Goal: Task Accomplishment & Management: Manage account settings

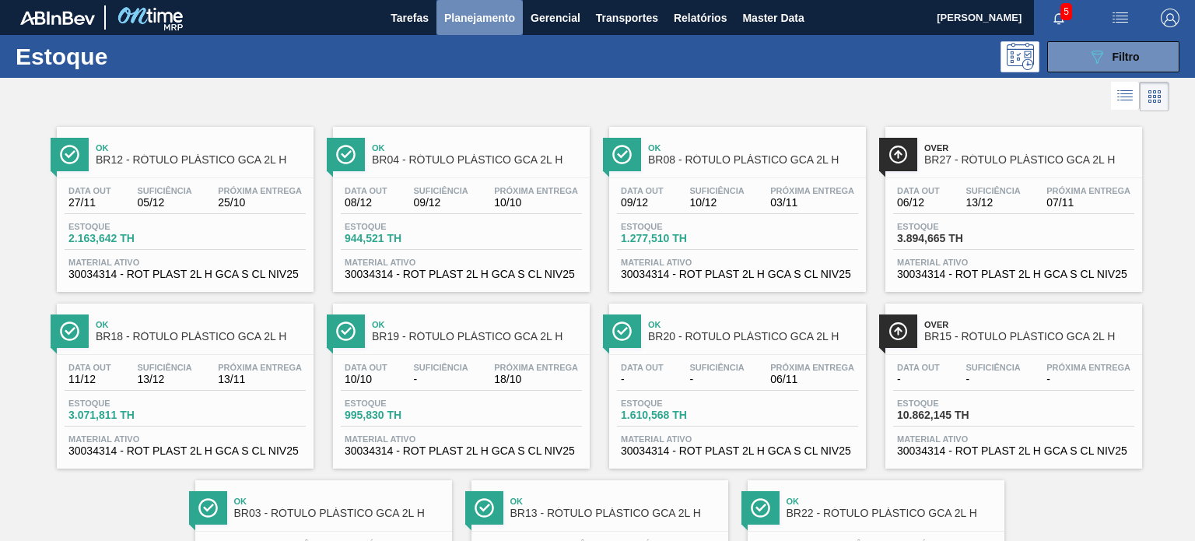
click at [452, 33] on button "Planejamento" at bounding box center [480, 17] width 86 height 35
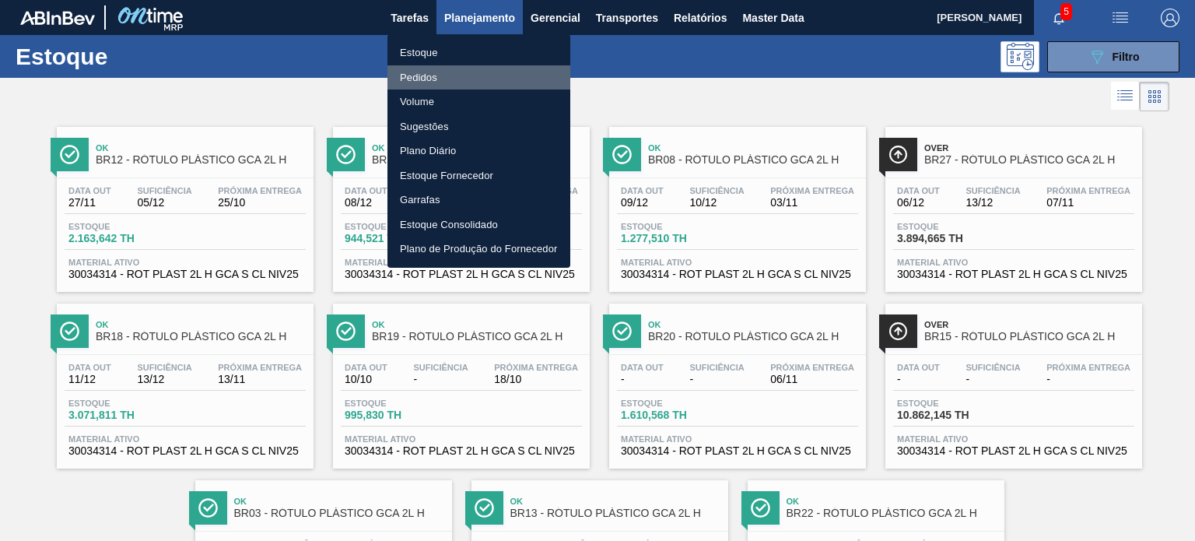
click at [446, 70] on li "Pedidos" at bounding box center [479, 77] width 183 height 25
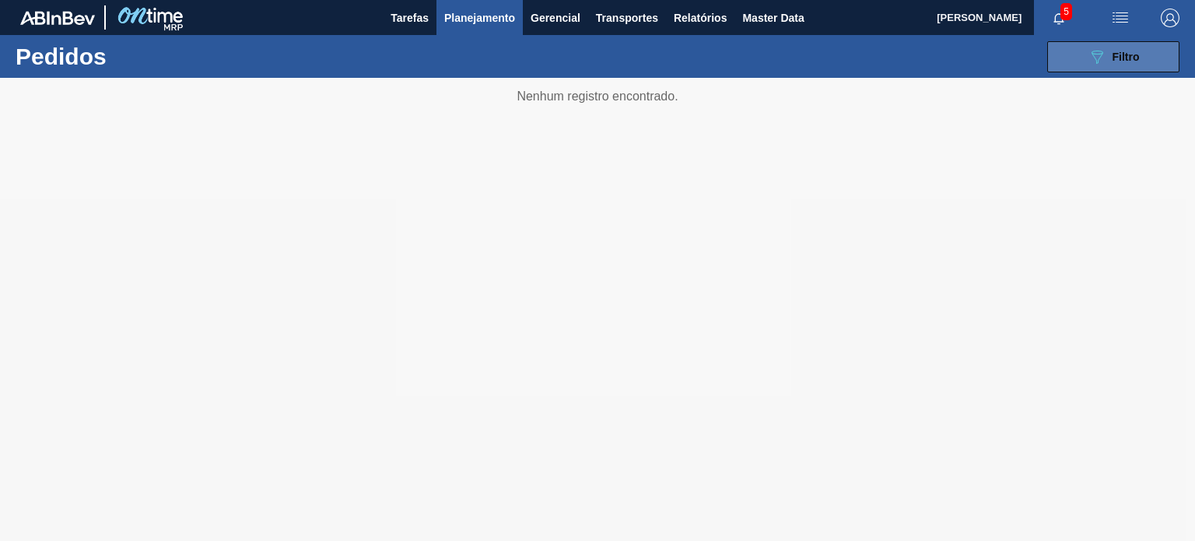
click at [1083, 63] on button "089F7B8B-B2A5-4AFE-B5C0-19BA573D28AC Filtro" at bounding box center [1114, 56] width 132 height 31
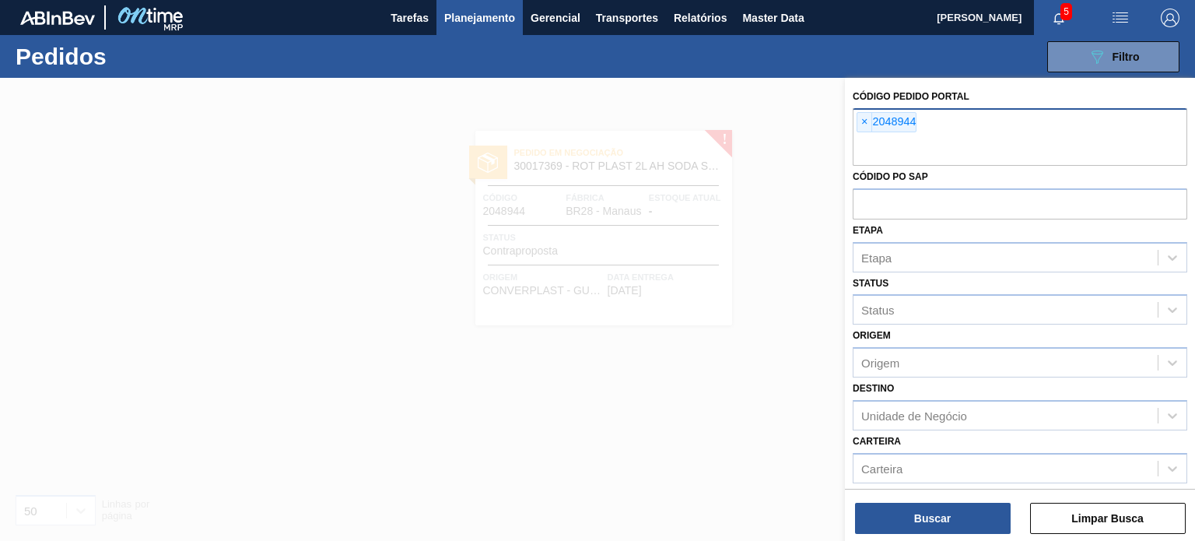
click at [872, 123] on div "× 2048944" at bounding box center [887, 122] width 60 height 20
click at [867, 121] on span "×" at bounding box center [865, 122] width 15 height 19
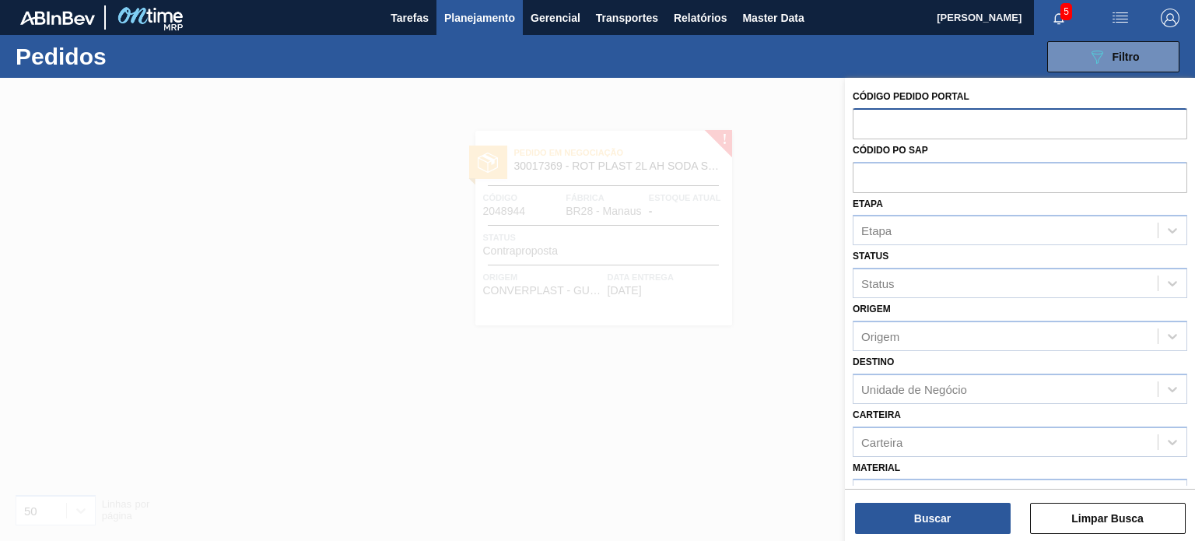
paste input "2046318"
type input "2046318"
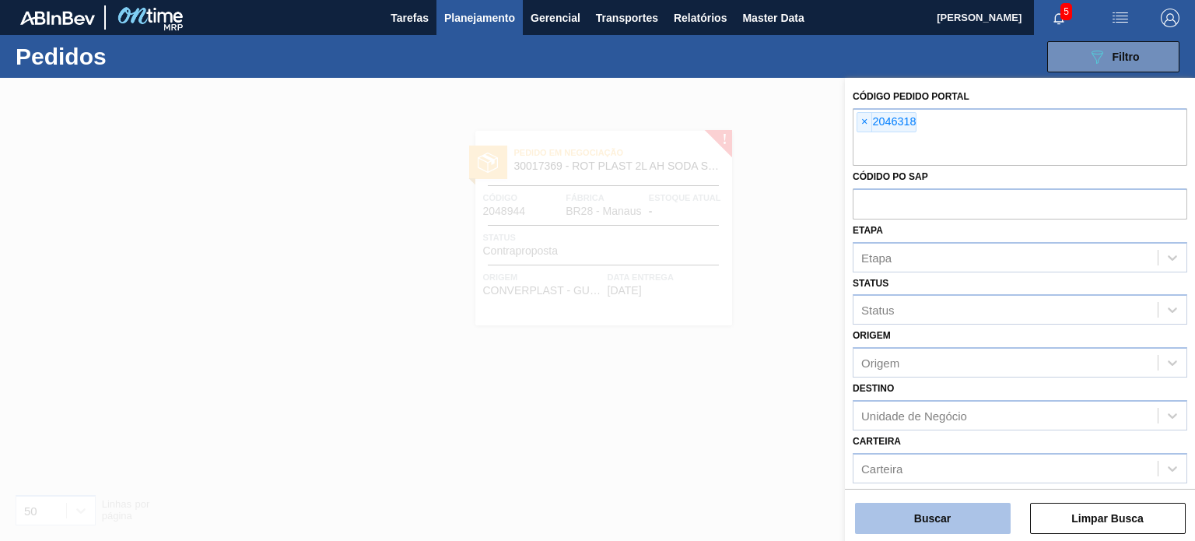
click at [932, 522] on button "Buscar" at bounding box center [933, 518] width 156 height 31
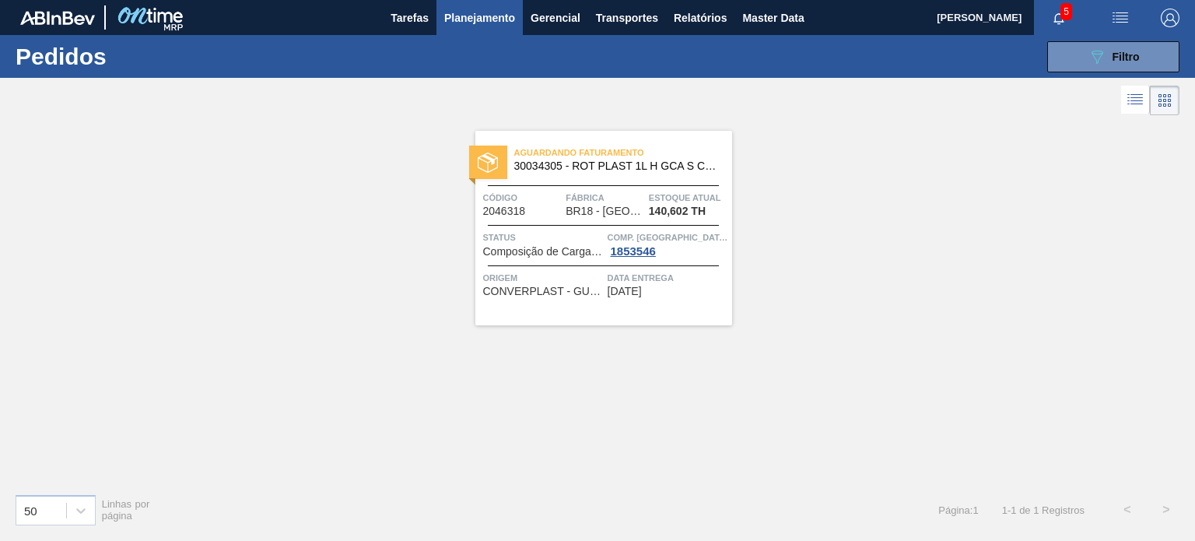
click at [691, 185] on div at bounding box center [603, 185] width 231 height 1
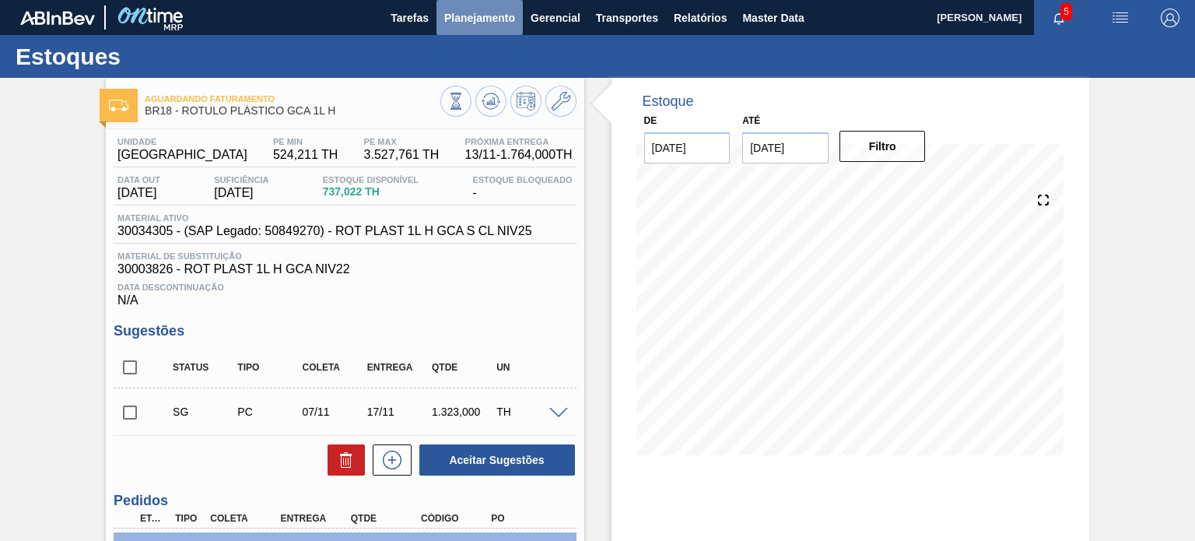
click at [470, 26] on span "Planejamento" at bounding box center [479, 18] width 71 height 19
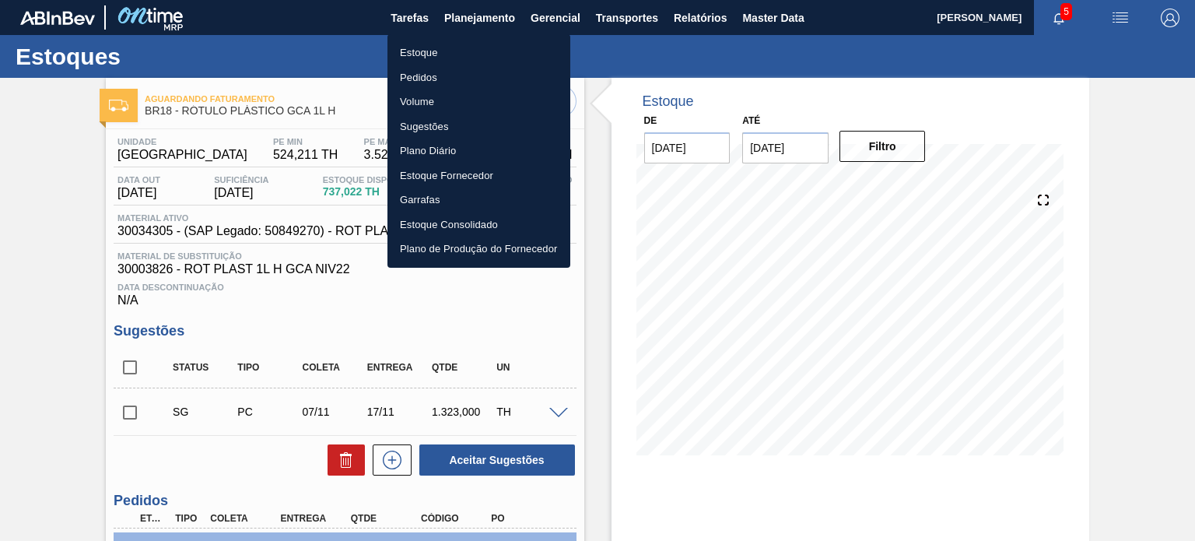
click at [301, 114] on div at bounding box center [597, 270] width 1195 height 541
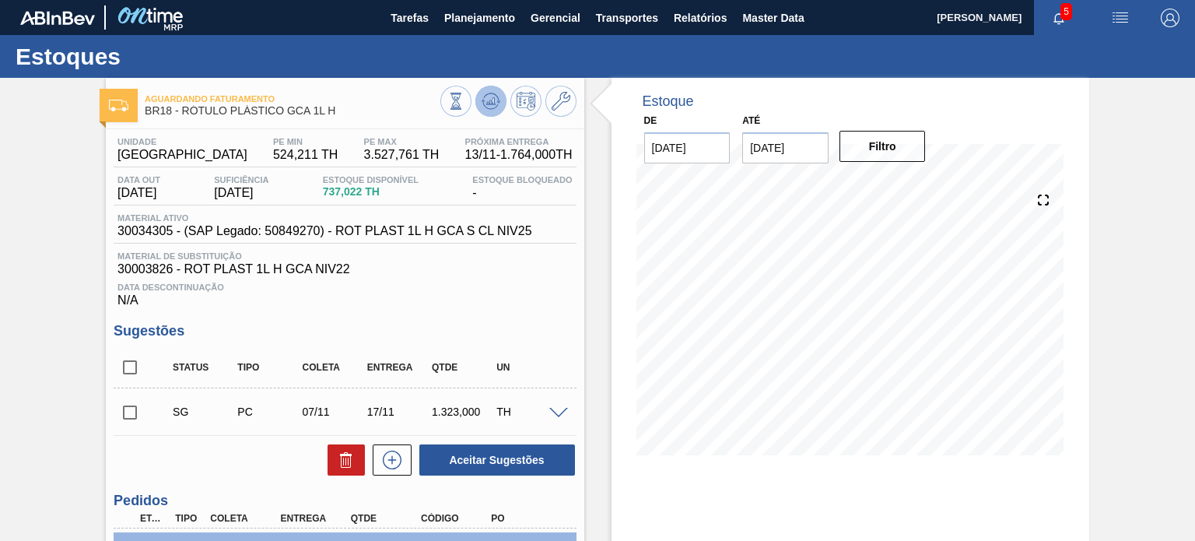
click at [479, 105] on button at bounding box center [491, 101] width 31 height 31
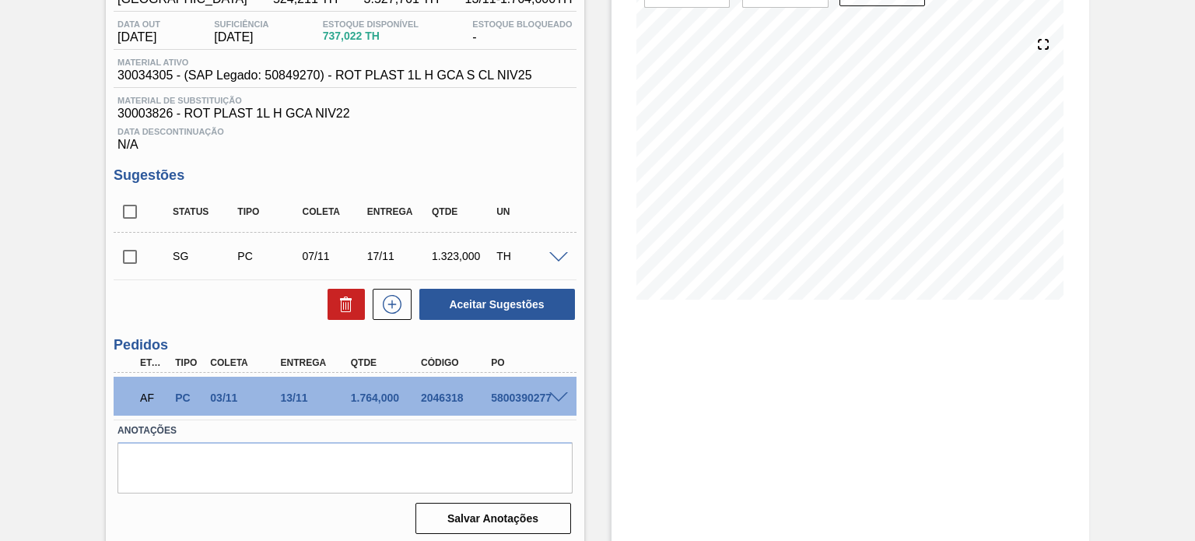
click at [444, 395] on div "2046318" at bounding box center [455, 397] width 77 height 12
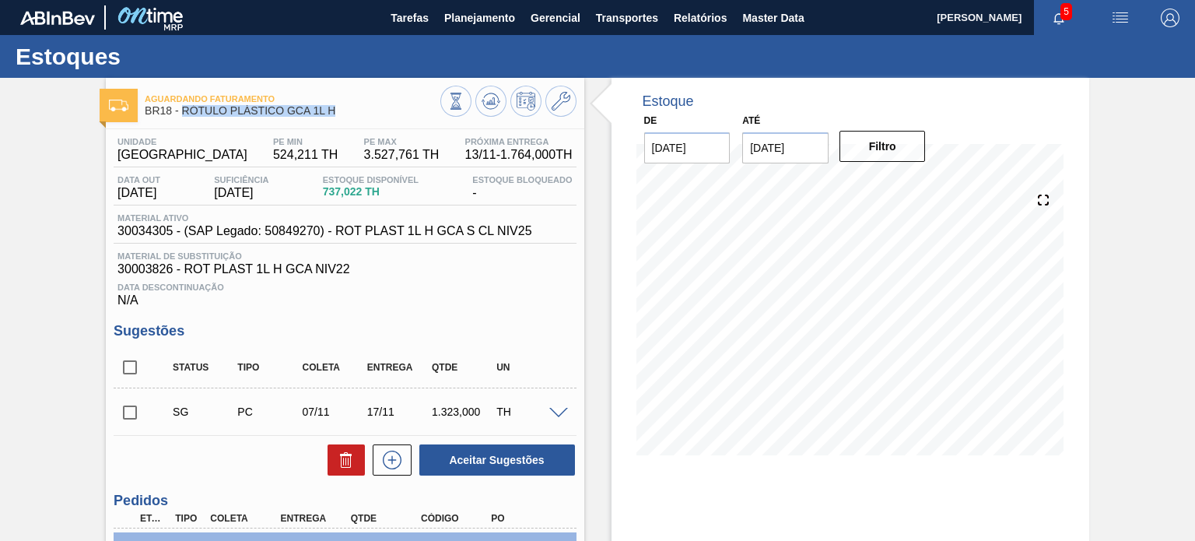
drag, startPoint x: 303, startPoint y: 116, endPoint x: 181, endPoint y: 115, distance: 122.2
click at [181, 115] on span "BR18 - RÓTULO PLÁSTICO GCA 1L H" at bounding box center [292, 111] width 295 height 12
click at [484, 94] on icon at bounding box center [491, 101] width 19 height 19
click at [469, 30] on button "Planejamento" at bounding box center [480, 17] width 86 height 35
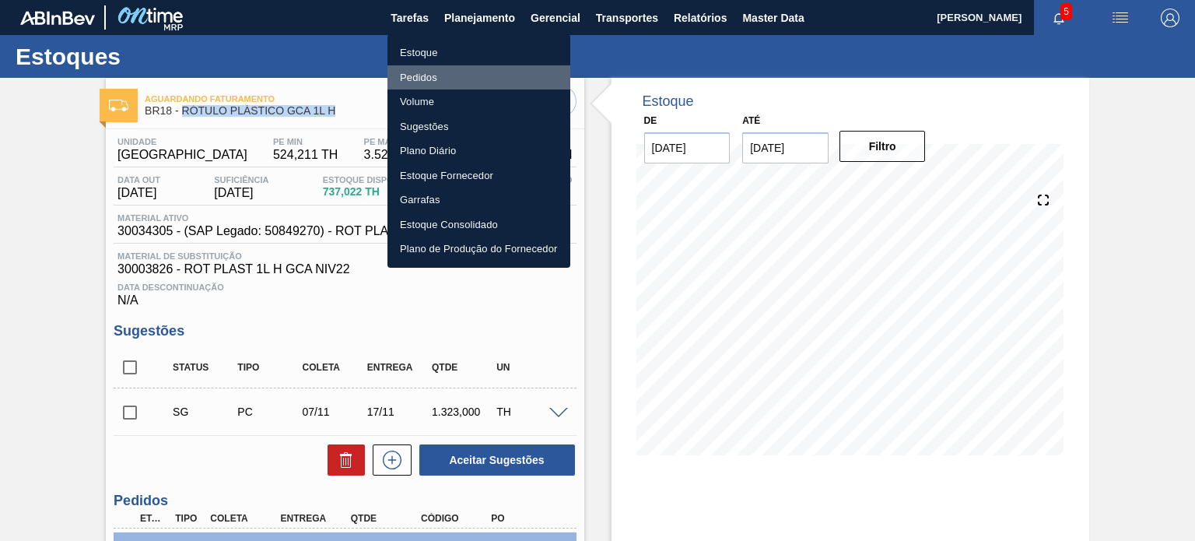
click at [433, 80] on li "Pedidos" at bounding box center [479, 77] width 183 height 25
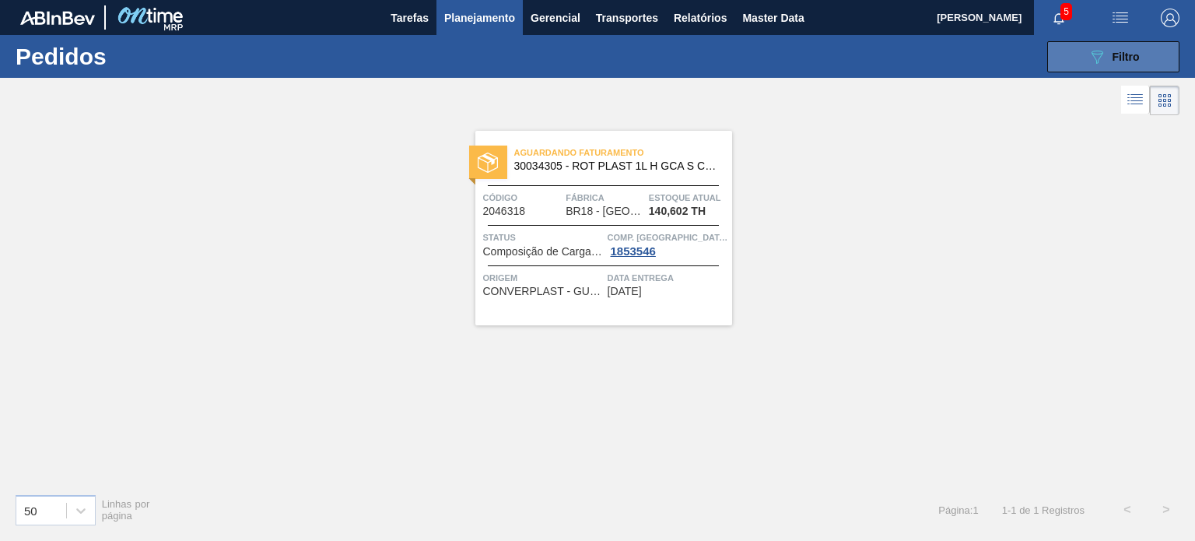
click at [1076, 58] on button "089F7B8B-B2A5-4AFE-B5C0-19BA573D28AC Filtro" at bounding box center [1114, 56] width 132 height 31
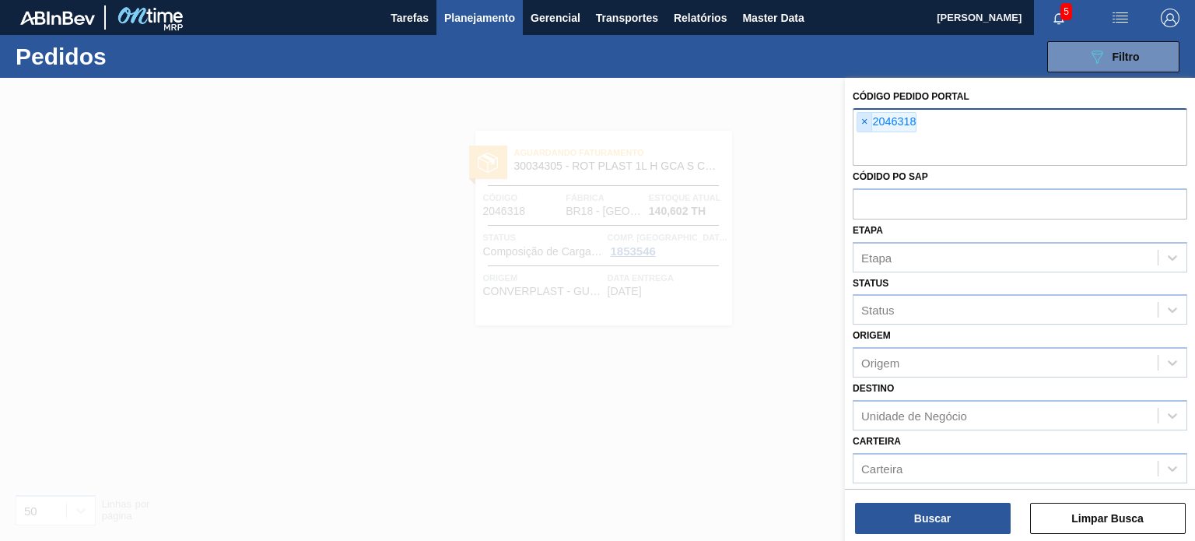
click at [865, 123] on span "×" at bounding box center [865, 122] width 15 height 19
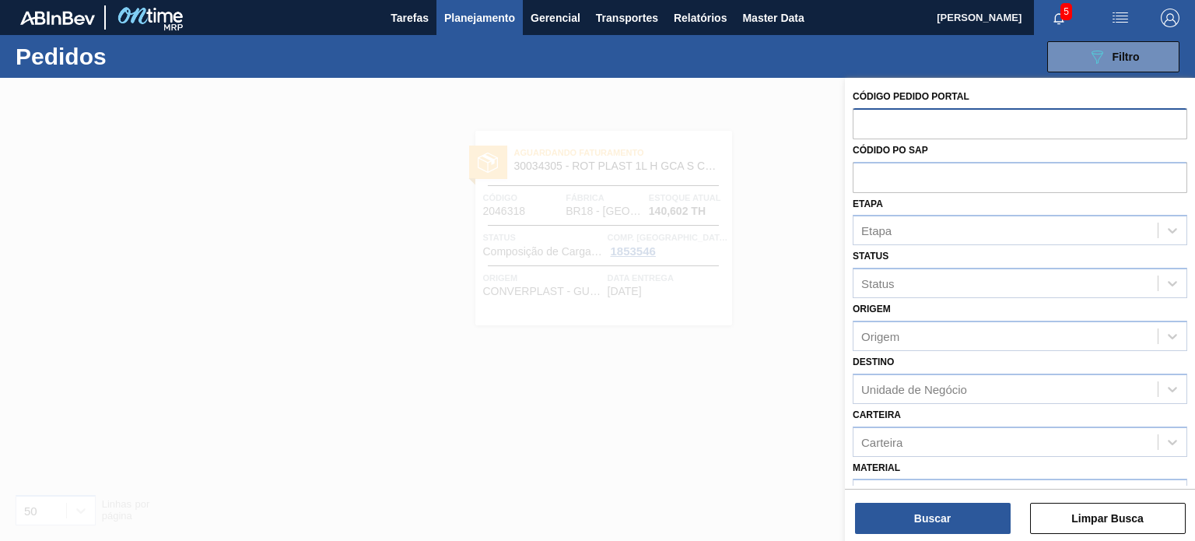
paste input "2027658"
type input "2027658"
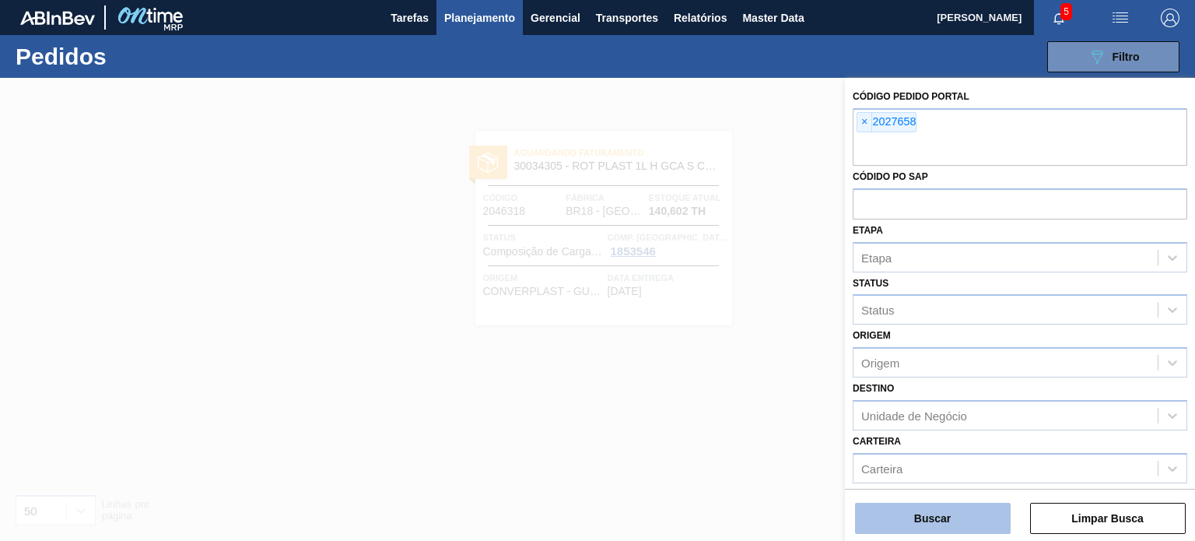
click at [943, 509] on button "Buscar" at bounding box center [933, 518] width 156 height 31
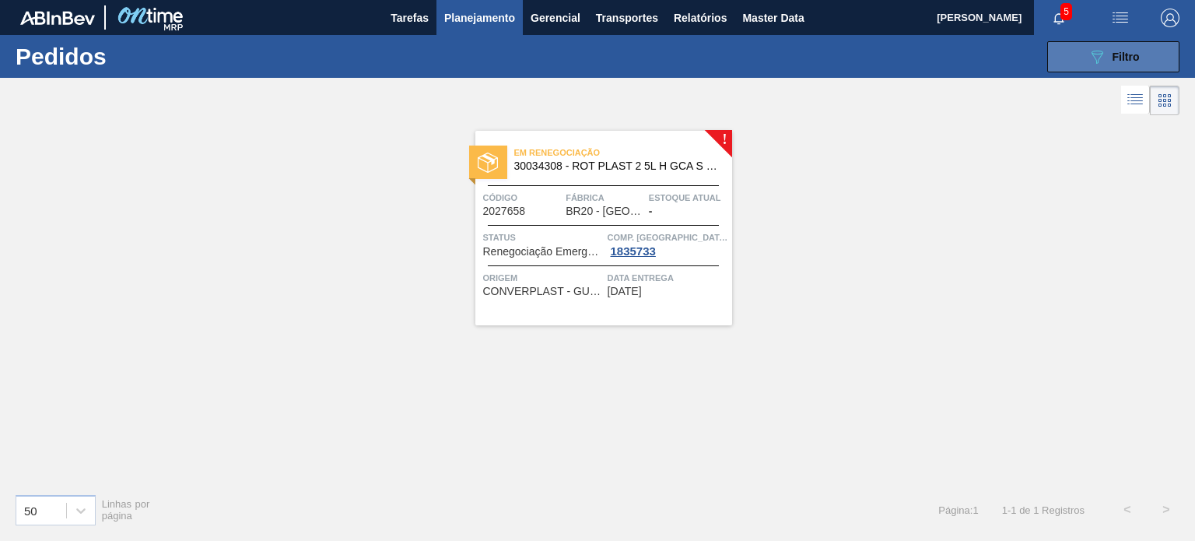
click at [1104, 58] on icon "089F7B8B-B2A5-4AFE-B5C0-19BA573D28AC" at bounding box center [1097, 56] width 19 height 19
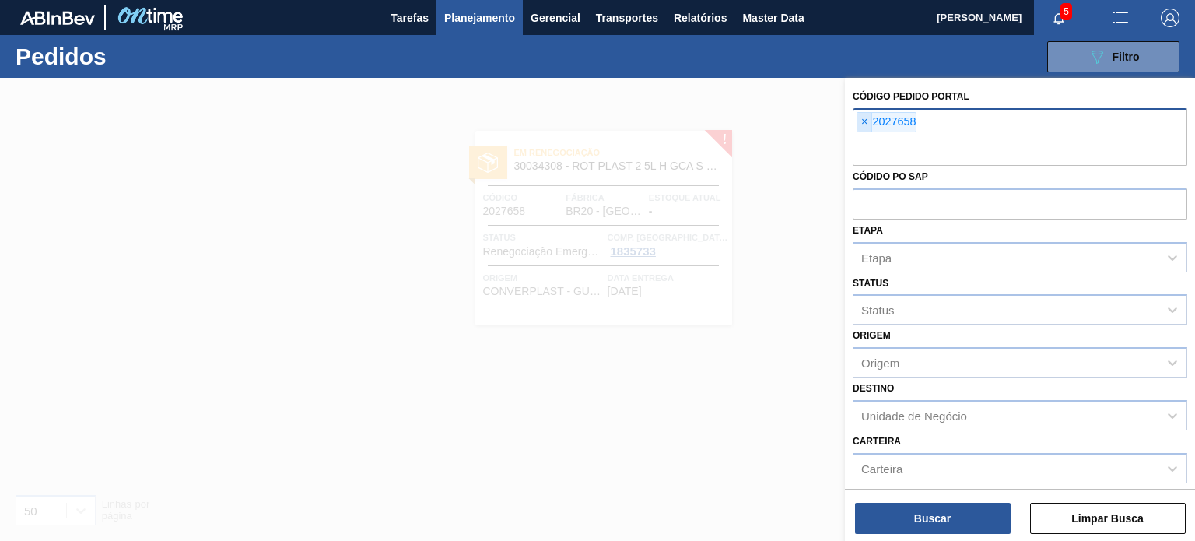
click at [867, 126] on span "×" at bounding box center [865, 122] width 15 height 19
paste input "2032791"
type input "2032791"
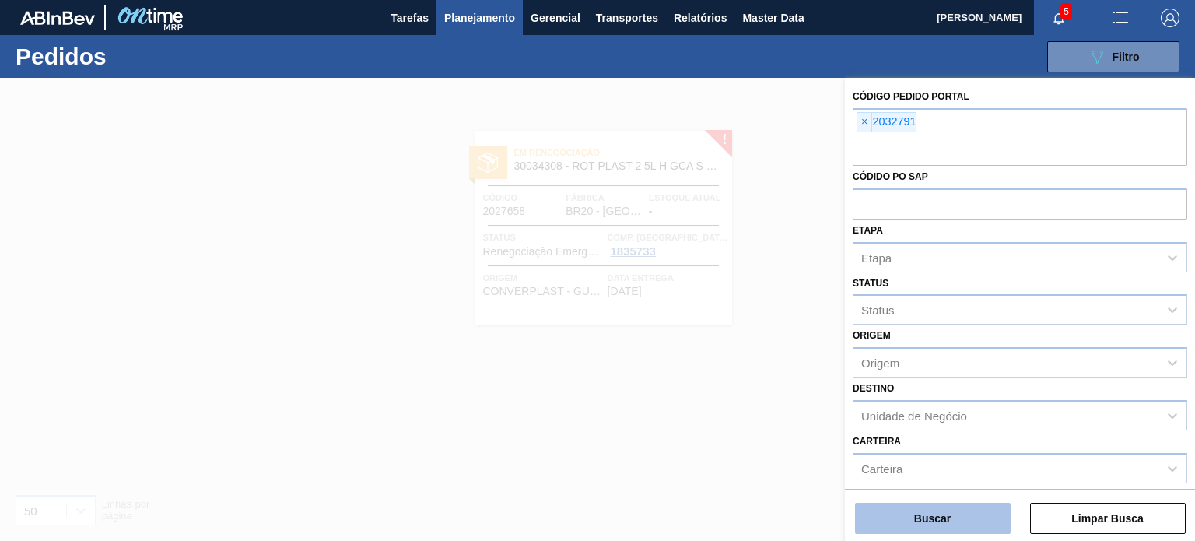
click at [943, 514] on button "Buscar" at bounding box center [933, 518] width 156 height 31
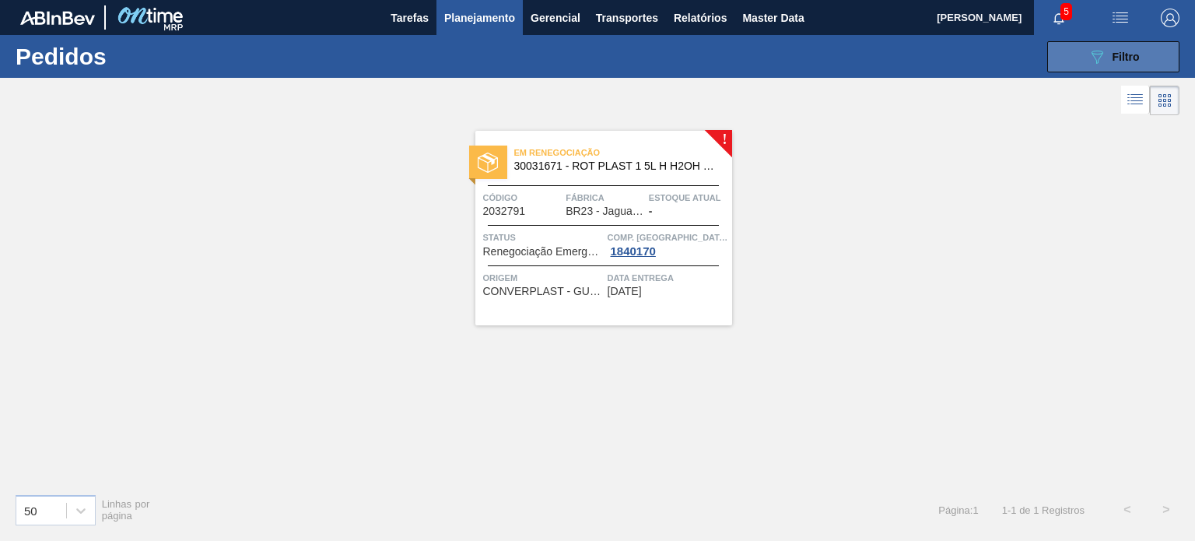
click at [1084, 61] on button "089F7B8B-B2A5-4AFE-B5C0-19BA573D28AC Filtro" at bounding box center [1114, 56] width 132 height 31
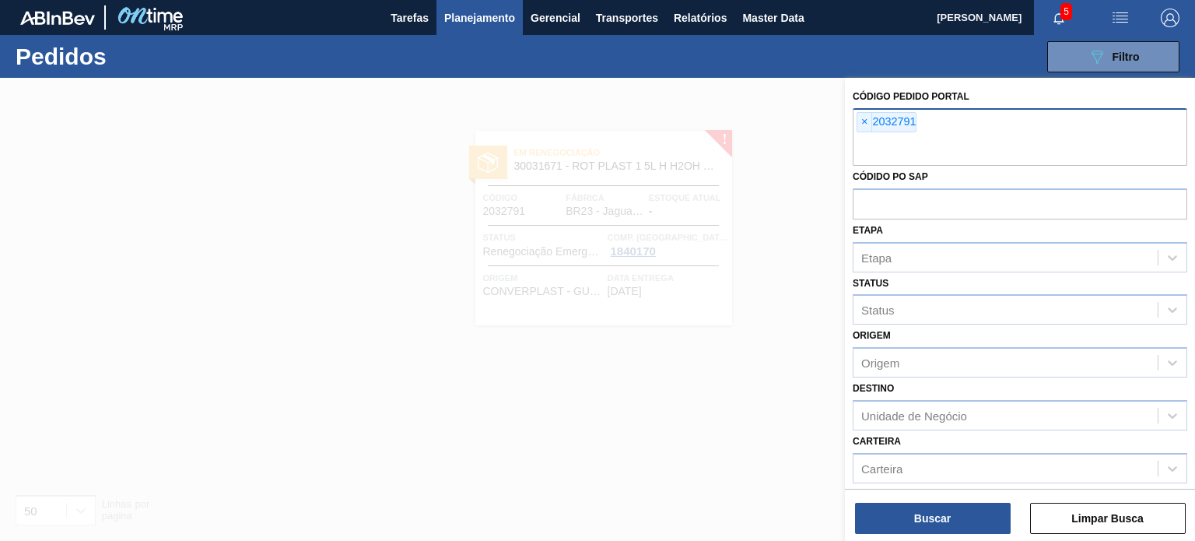
click at [873, 121] on div "× 2032791" at bounding box center [887, 122] width 60 height 20
click at [859, 115] on span "×" at bounding box center [865, 122] width 15 height 19
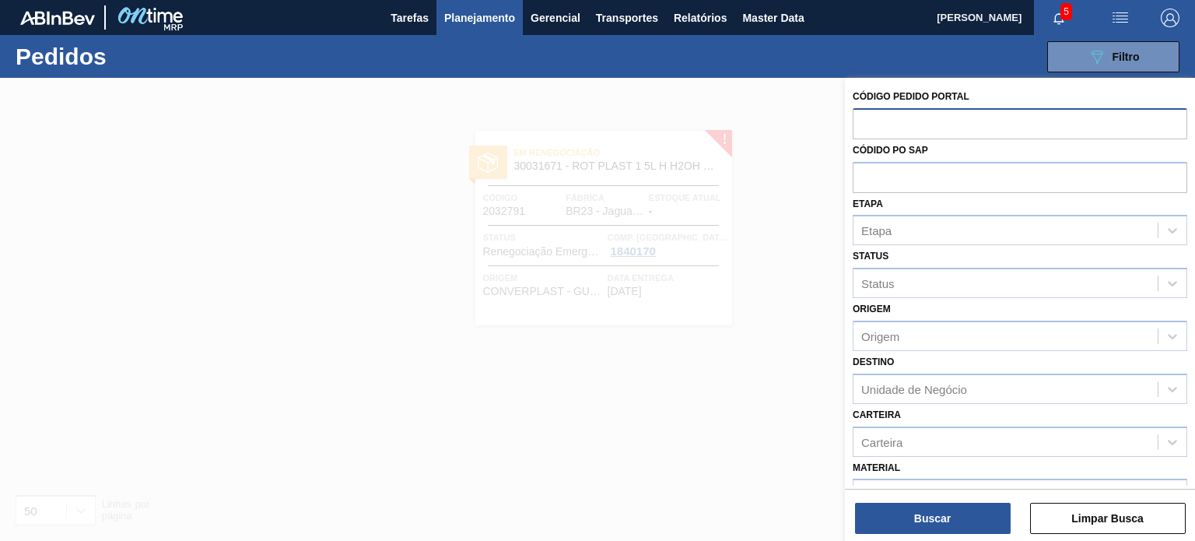
paste input "2023043"
type input "2023043"
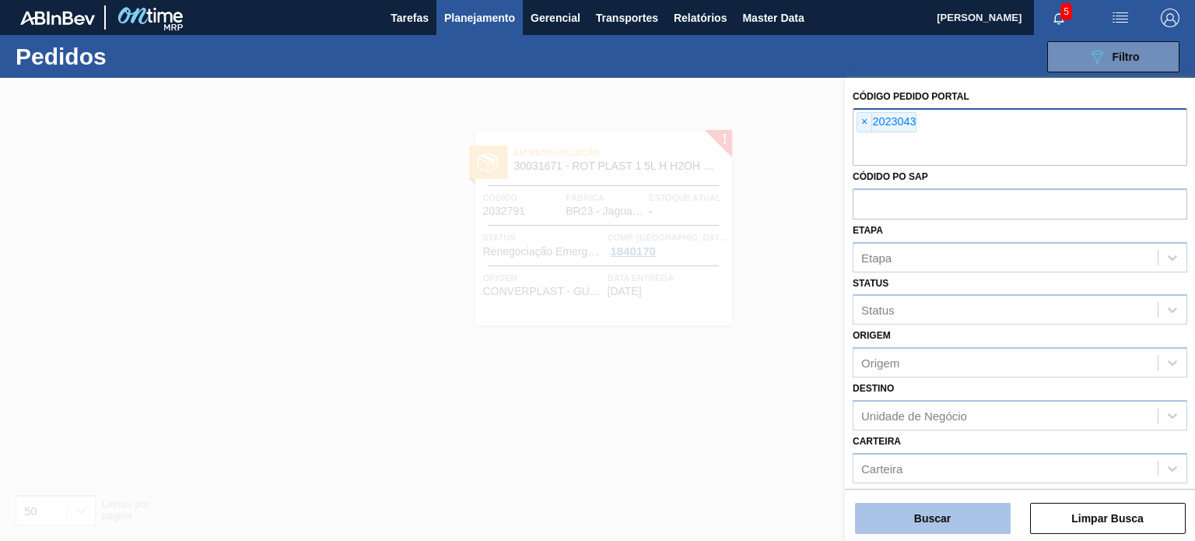
click at [947, 528] on button "Buscar" at bounding box center [933, 518] width 156 height 31
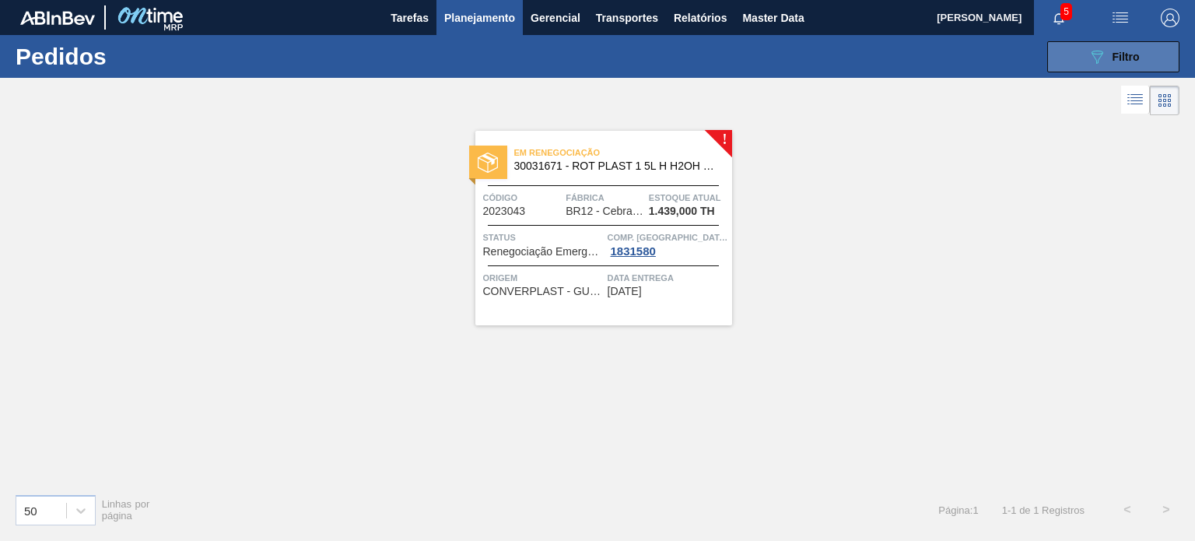
click at [1115, 51] on span "Filtro" at bounding box center [1126, 57] width 27 height 12
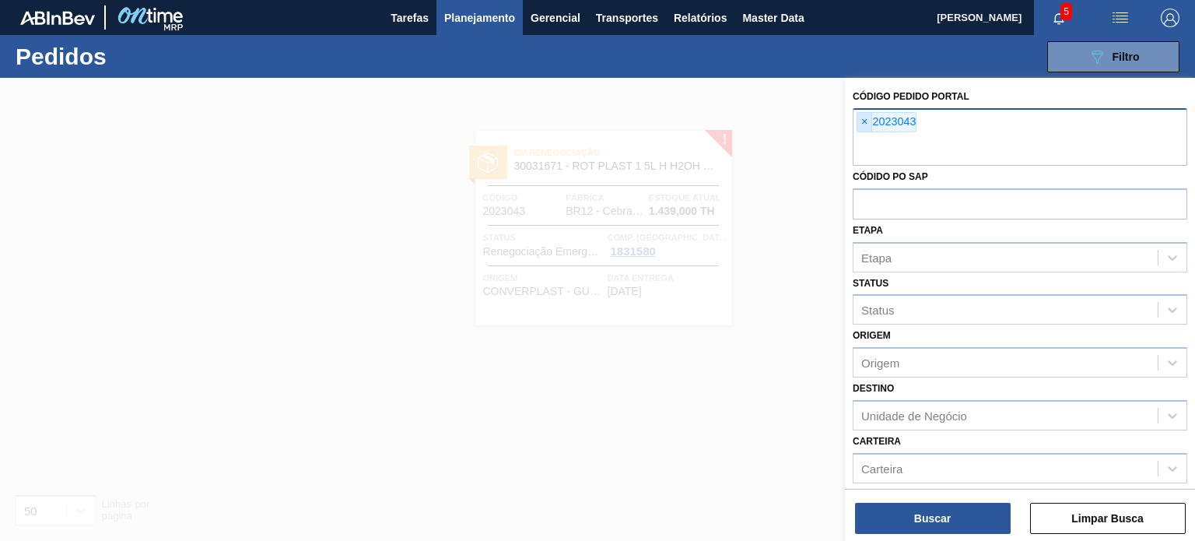
click at [866, 118] on span "×" at bounding box center [865, 122] width 15 height 19
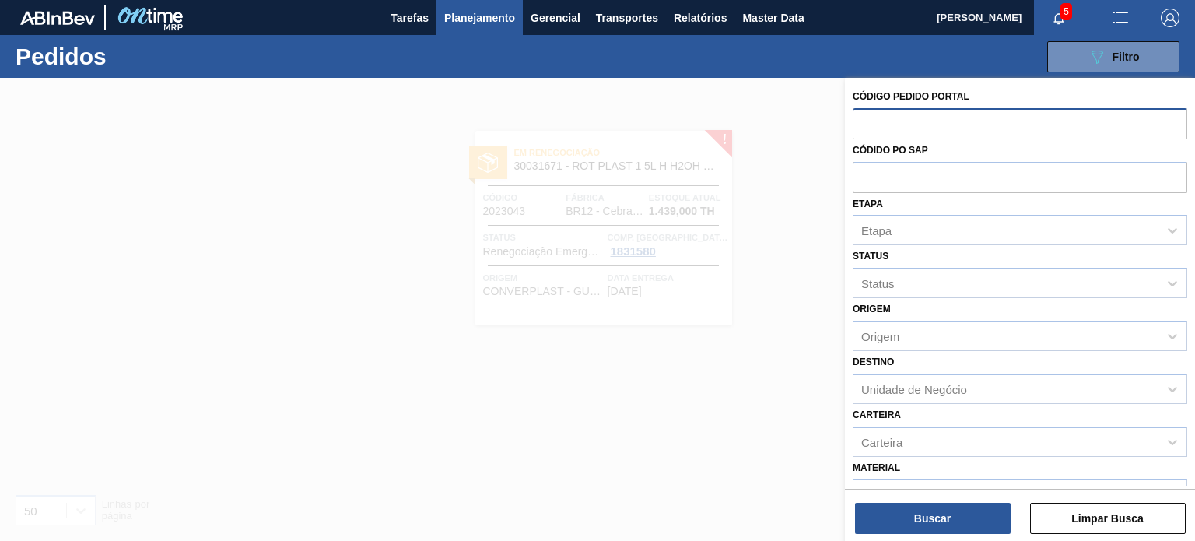
paste input "2023552"
type input "2023552"
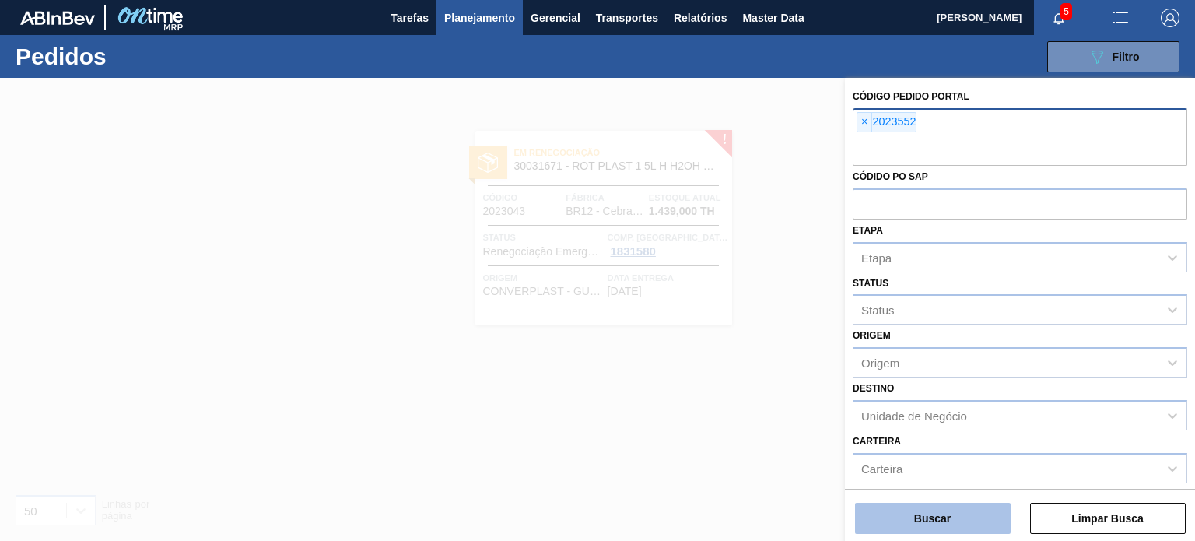
click at [920, 532] on button "Buscar" at bounding box center [933, 518] width 156 height 31
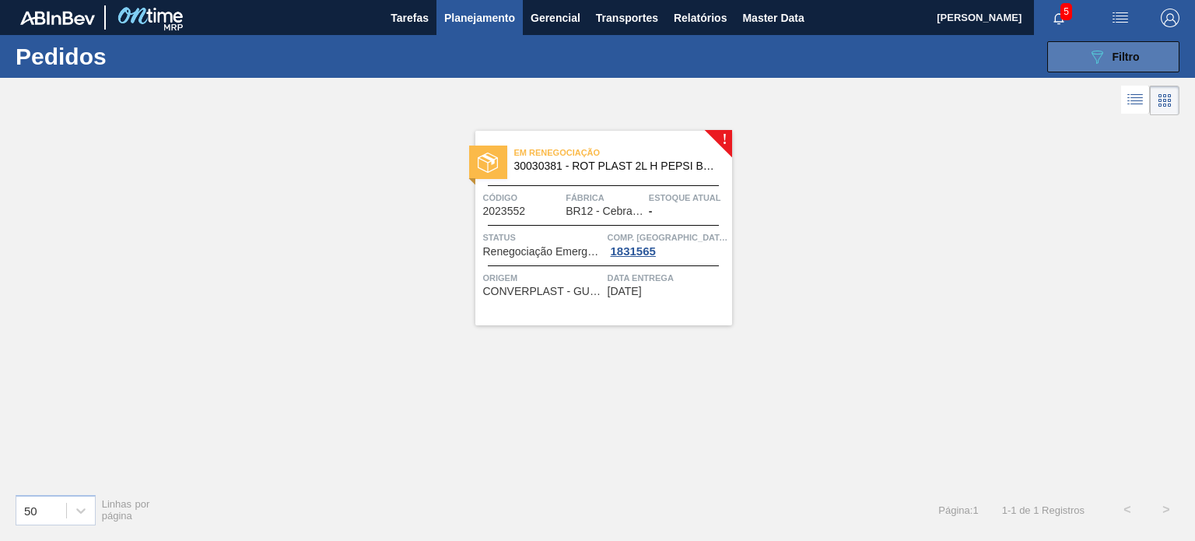
click at [1068, 58] on button "089F7B8B-B2A5-4AFE-B5C0-19BA573D28AC Filtro" at bounding box center [1114, 56] width 132 height 31
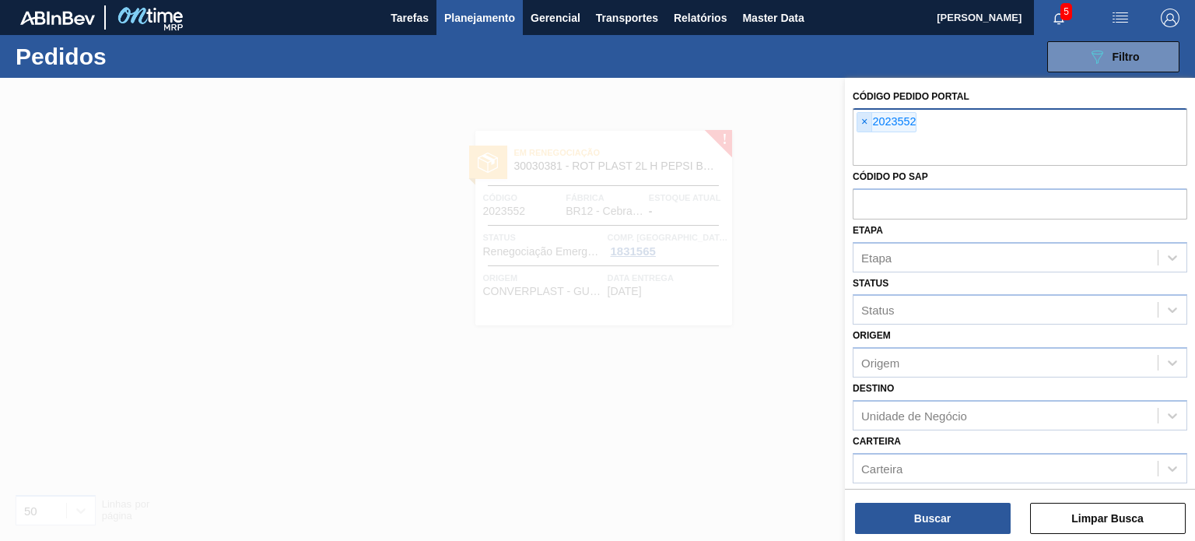
click at [862, 117] on span "×" at bounding box center [865, 122] width 15 height 19
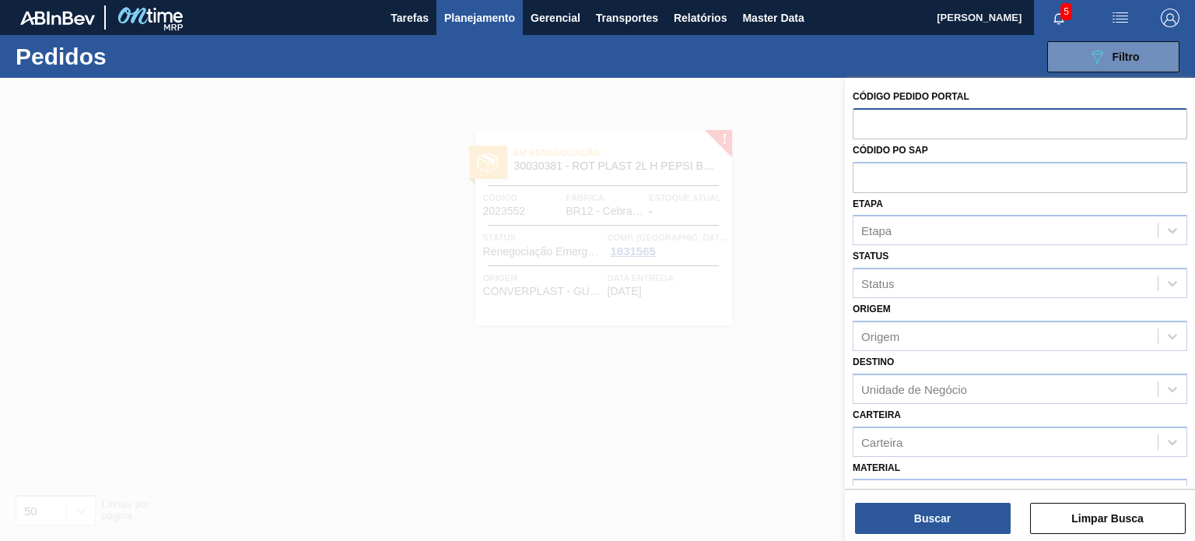
paste input "2027657"
type input "2027657"
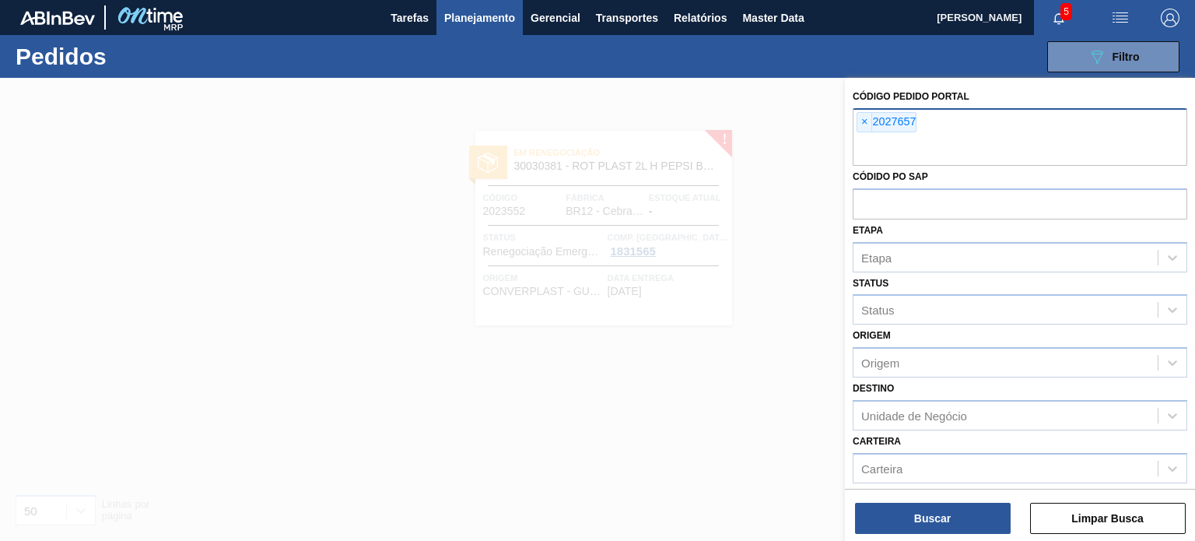
click at [980, 502] on div "Buscar Limpar Busca" at bounding box center [1020, 511] width 350 height 44
click at [983, 504] on button "Buscar" at bounding box center [933, 518] width 156 height 31
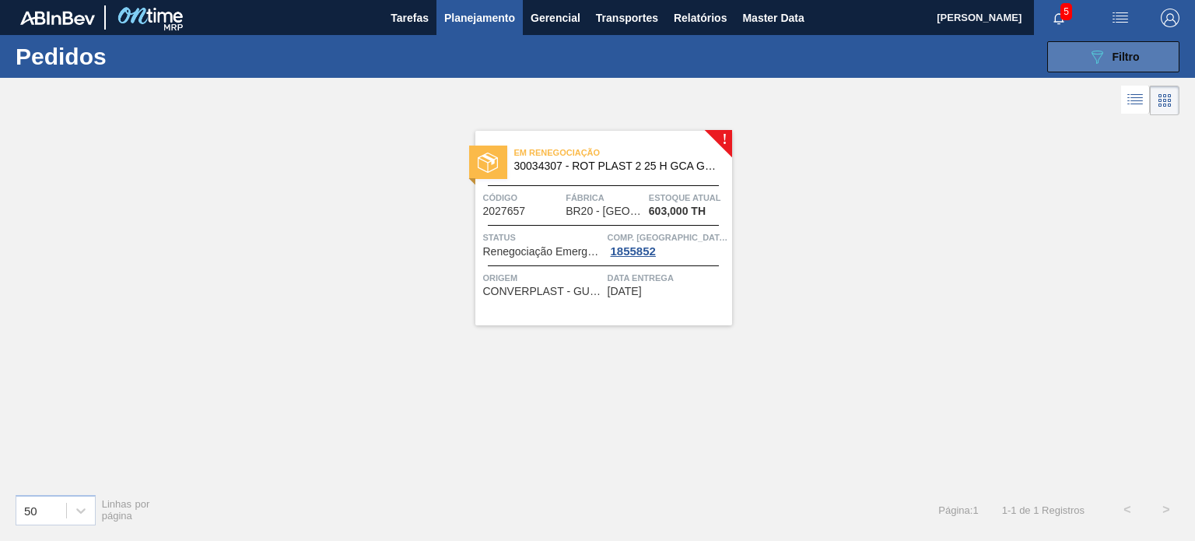
click at [1133, 61] on span "Filtro" at bounding box center [1126, 57] width 27 height 12
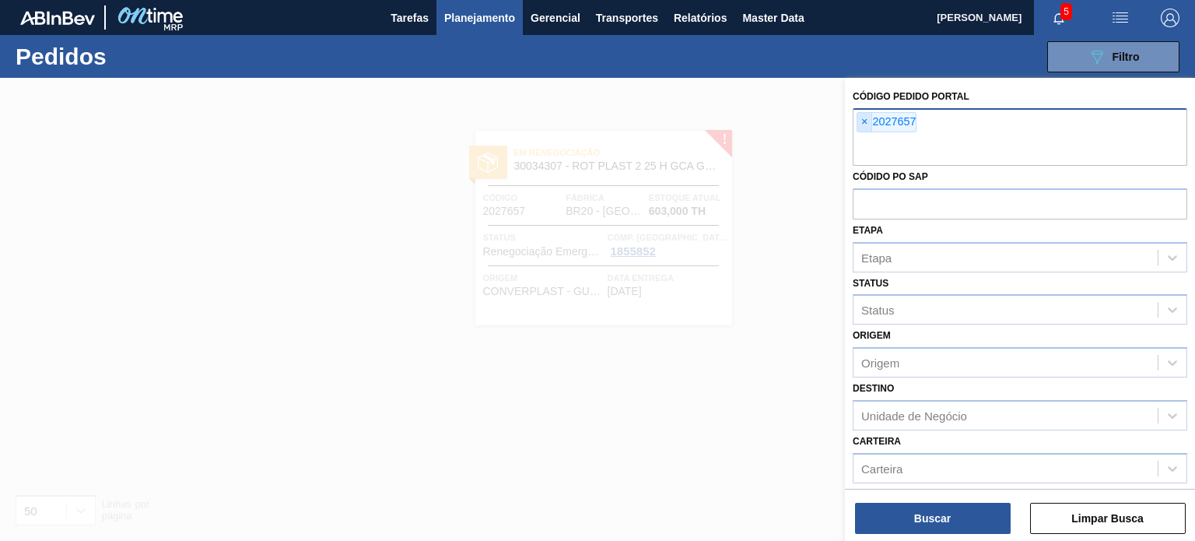
click at [859, 115] on span "×" at bounding box center [865, 122] width 15 height 19
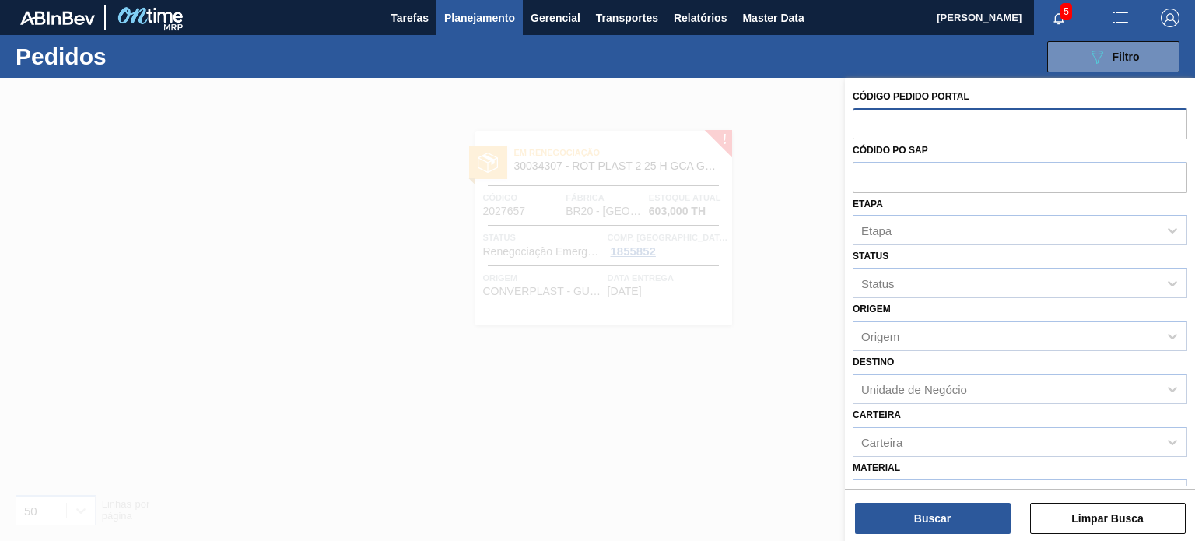
paste input "2031748"
type input "2031748"
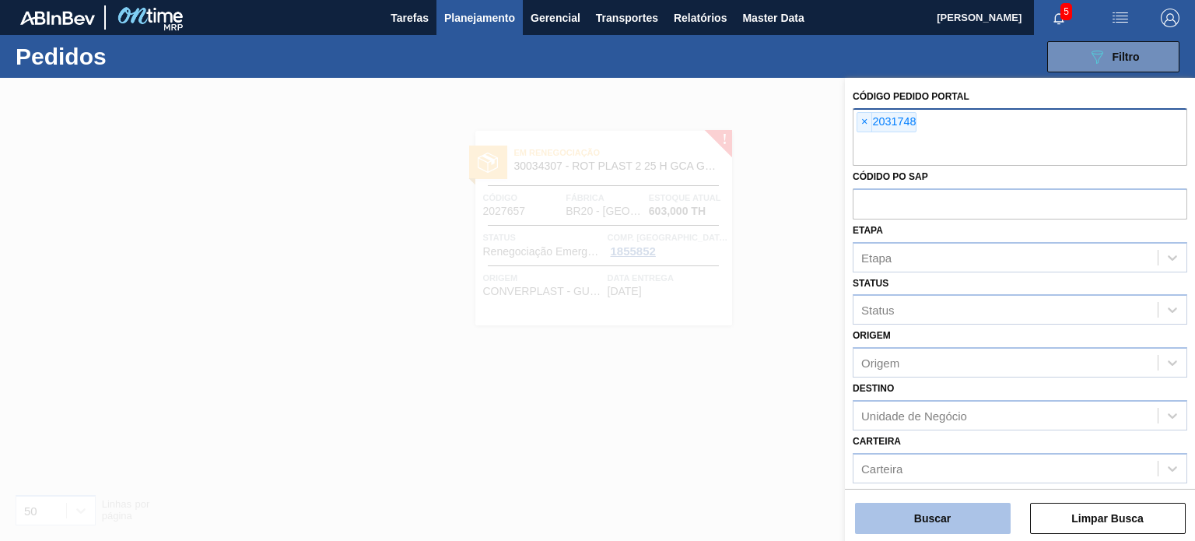
click at [961, 513] on button "Buscar" at bounding box center [933, 518] width 156 height 31
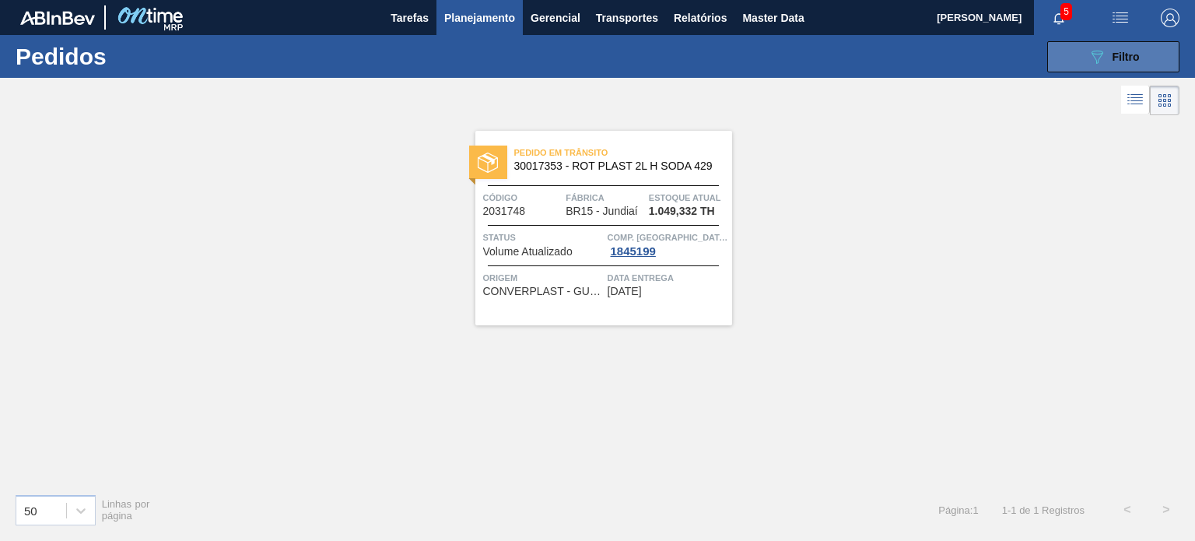
click at [1104, 68] on button "089F7B8B-B2A5-4AFE-B5C0-19BA573D28AC Filtro" at bounding box center [1114, 56] width 132 height 31
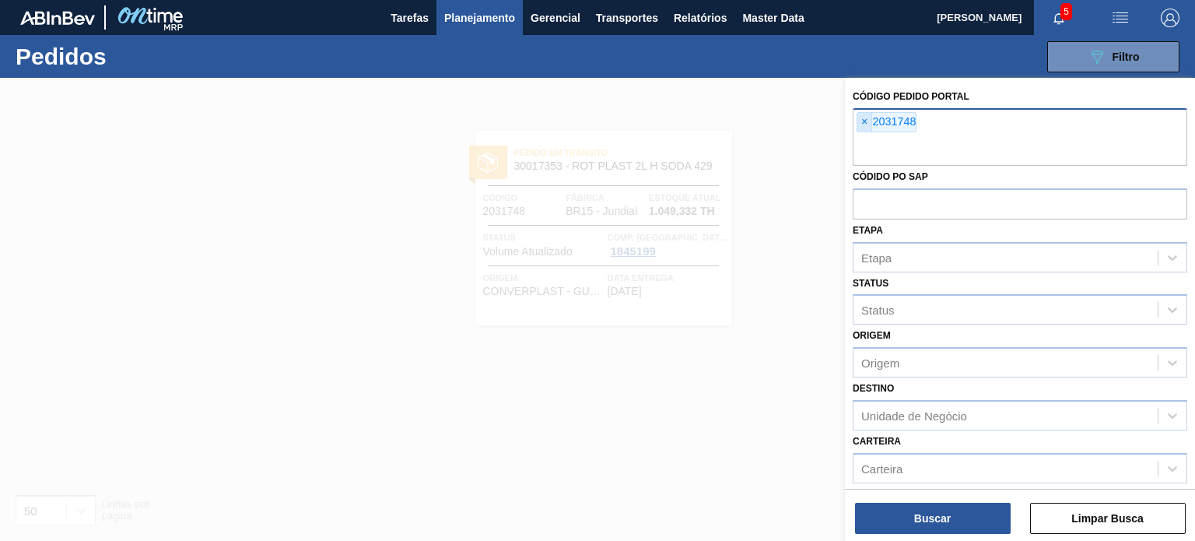
click at [865, 118] on span "×" at bounding box center [865, 122] width 15 height 19
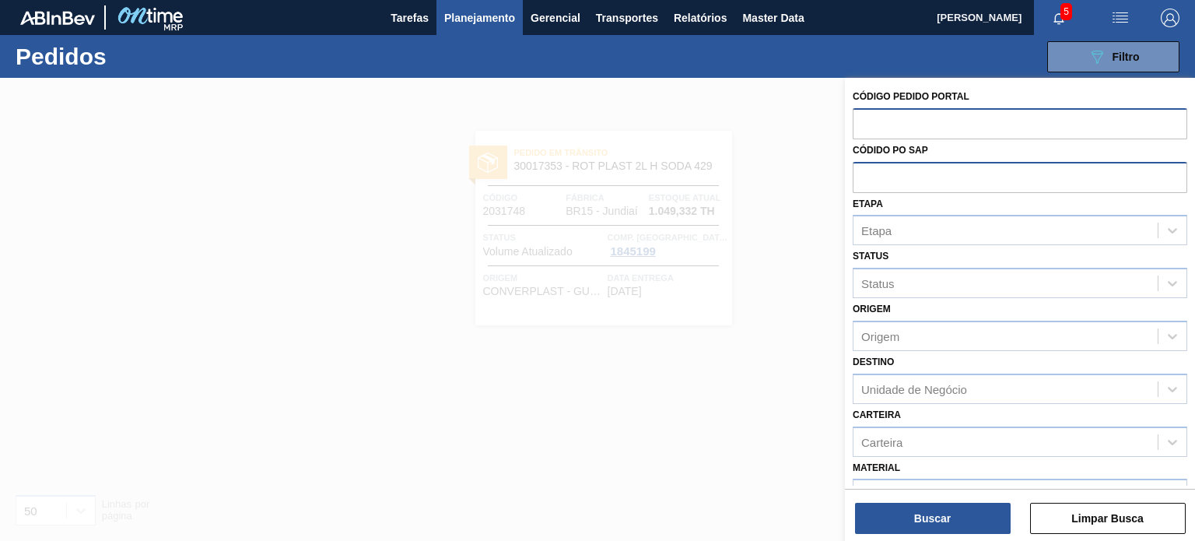
click at [890, 181] on input "text" at bounding box center [1020, 177] width 335 height 30
paste input "5800367305"
type input "5800367305"
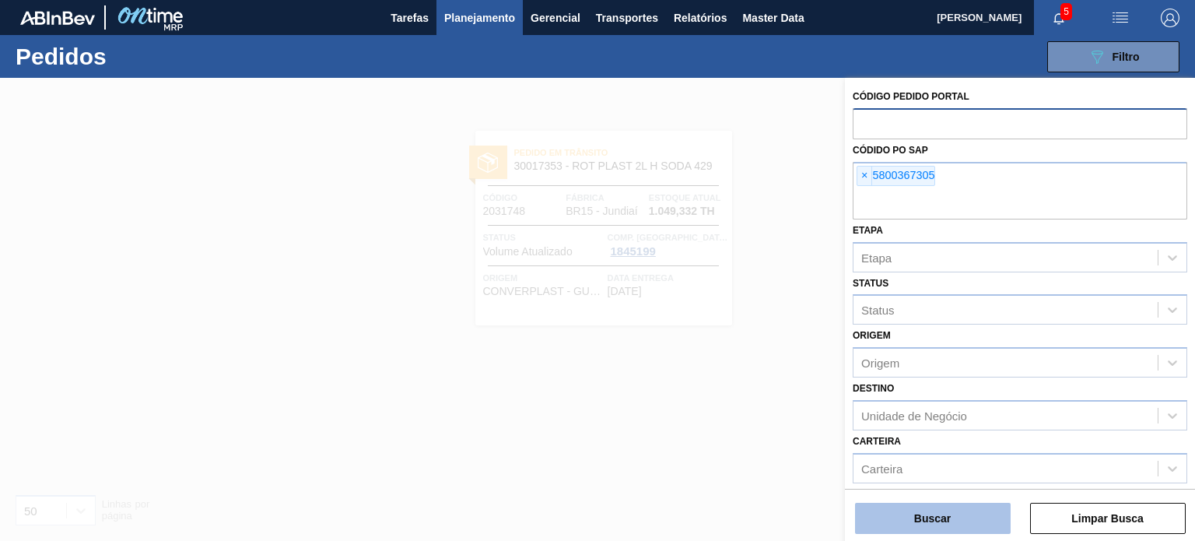
click at [929, 505] on button "Buscar" at bounding box center [933, 518] width 156 height 31
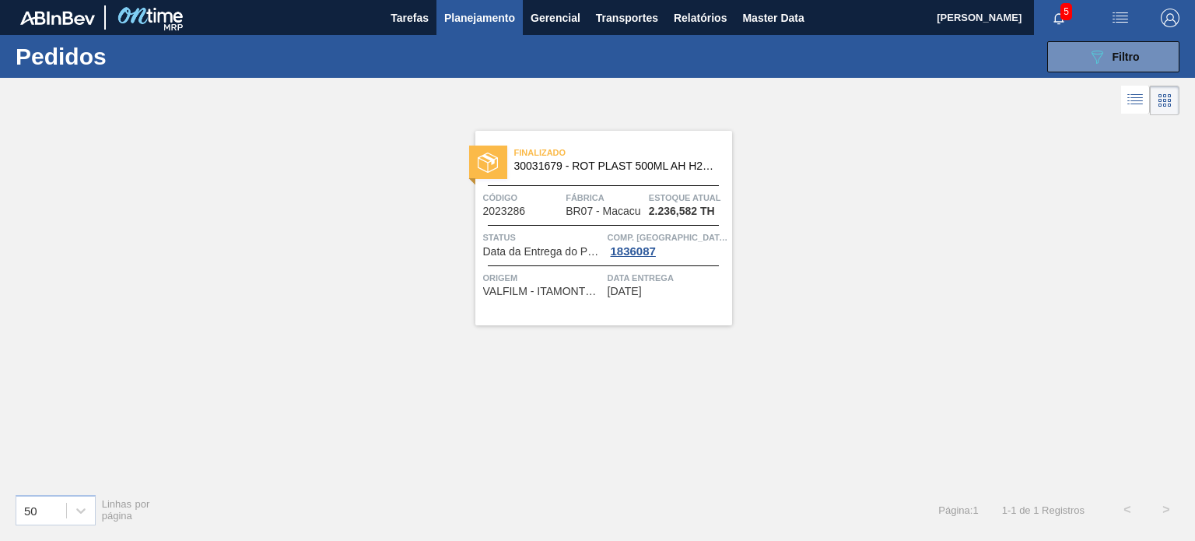
click at [629, 196] on span "Fábrica" at bounding box center [605, 198] width 79 height 16
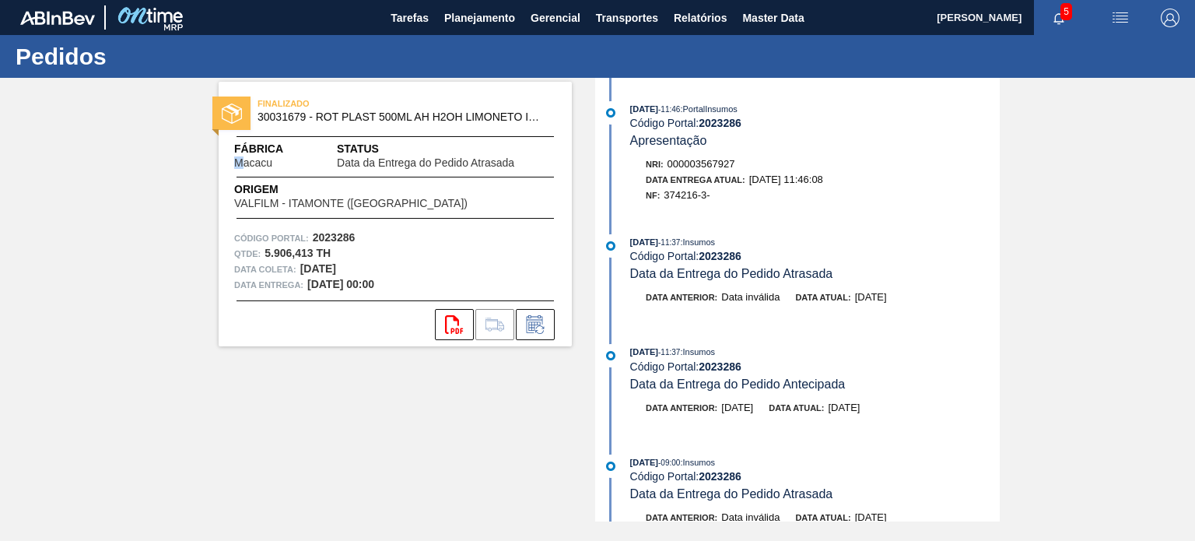
drag, startPoint x: 243, startPoint y: 163, endPoint x: 324, endPoint y: 163, distance: 80.9
click at [299, 163] on div "Fábrica Macacu" at bounding box center [277, 155] width 87 height 28
click at [419, 164] on span "Data da Entrega do Pedido Atrasada" at bounding box center [425, 163] width 177 height 12
click at [471, 37] on div "Pedidos" at bounding box center [597, 56] width 1195 height 43
click at [469, 33] on button "Planejamento" at bounding box center [480, 17] width 86 height 35
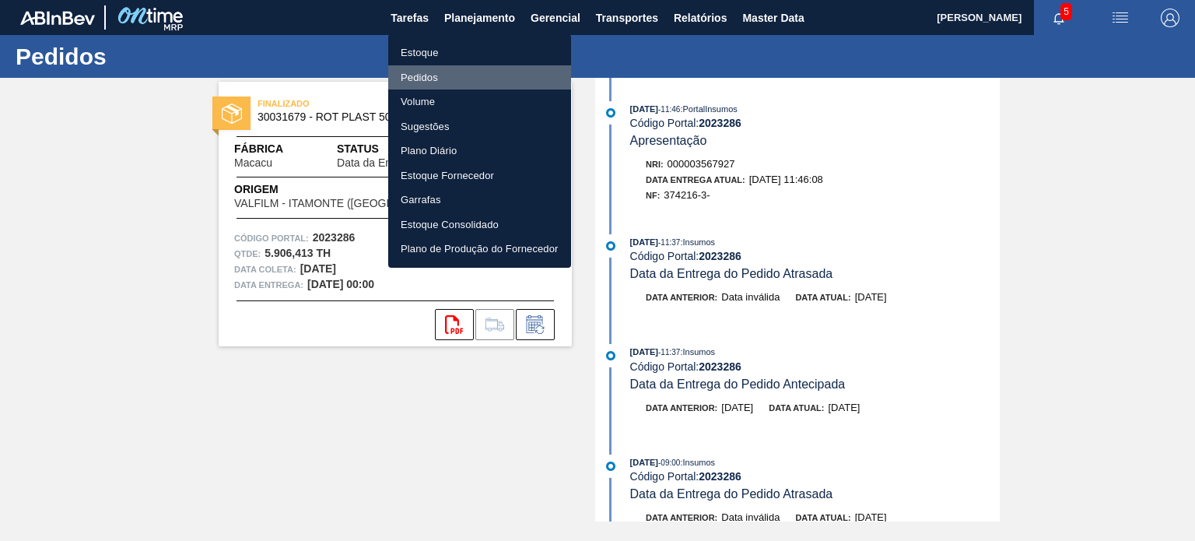
click at [429, 68] on li "Pedidos" at bounding box center [479, 77] width 183 height 25
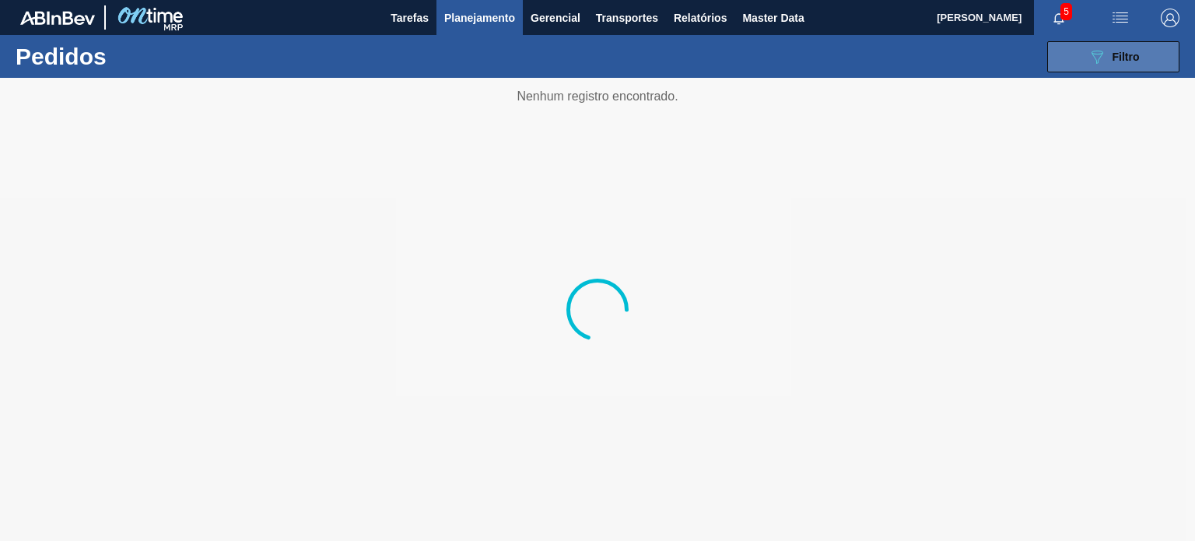
click at [1115, 55] on span "Filtro" at bounding box center [1126, 57] width 27 height 12
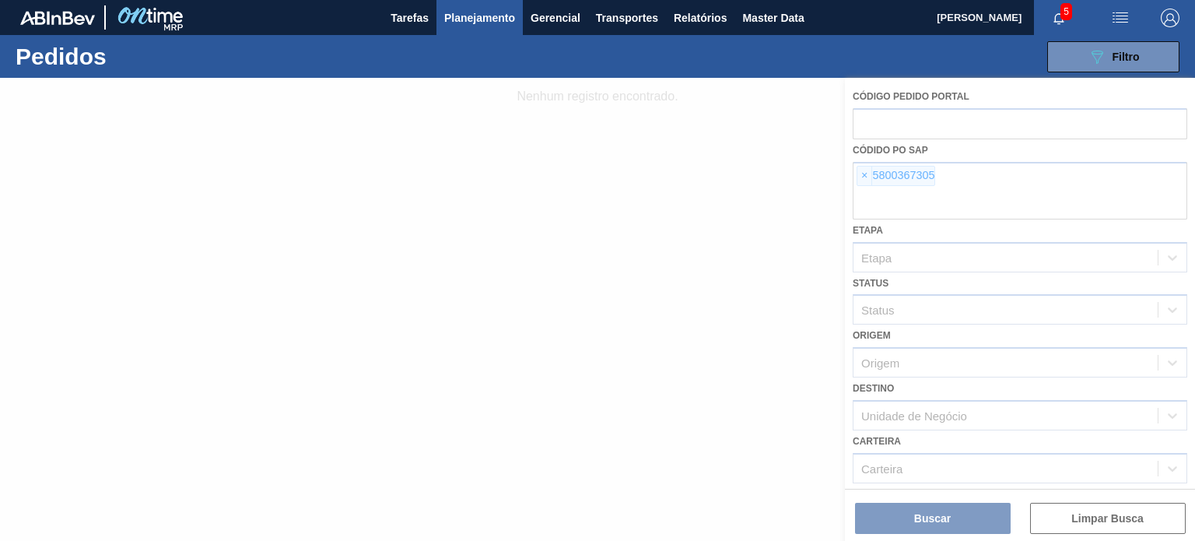
click at [881, 170] on div at bounding box center [597, 309] width 1195 height 463
click at [863, 173] on div at bounding box center [597, 309] width 1195 height 463
click at [869, 179] on div at bounding box center [597, 309] width 1195 height 463
click at [863, 177] on div at bounding box center [597, 309] width 1195 height 463
click at [865, 176] on div at bounding box center [597, 309] width 1195 height 463
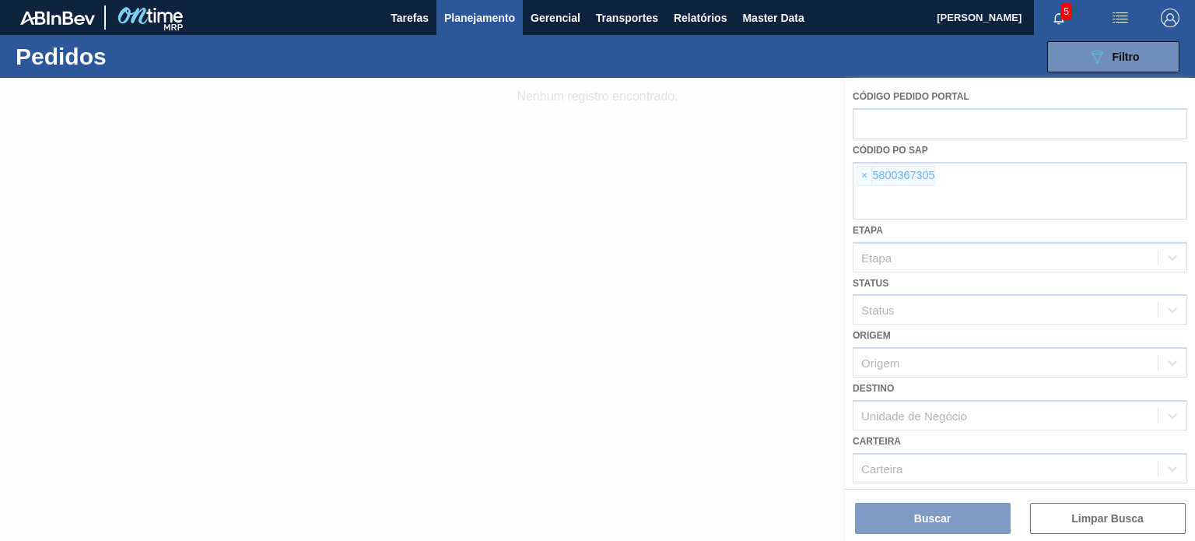
click at [865, 177] on div at bounding box center [597, 309] width 1195 height 463
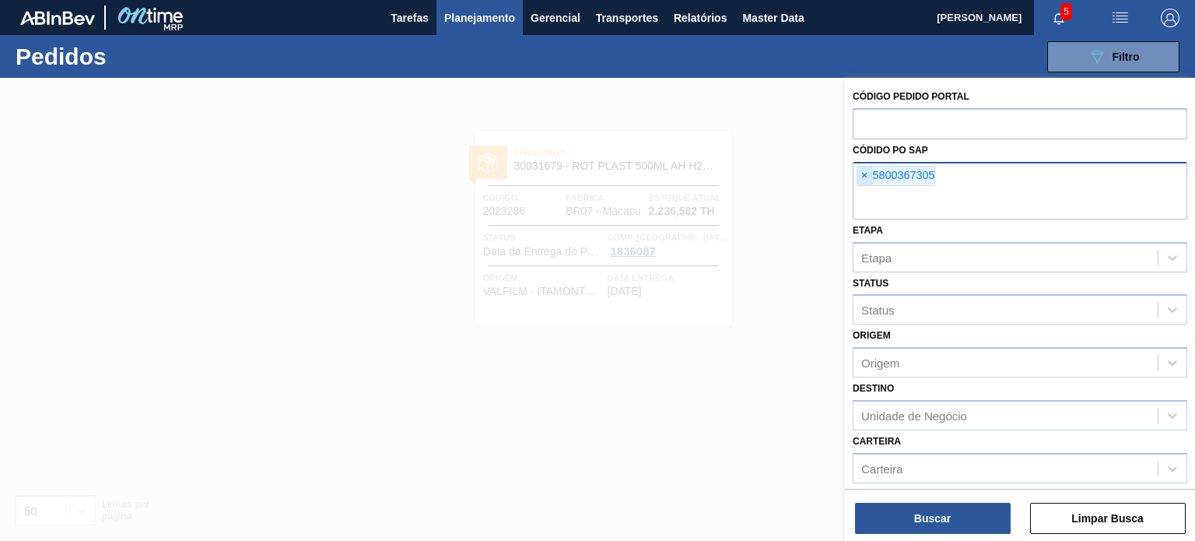
click at [859, 180] on span "×" at bounding box center [865, 176] width 15 height 19
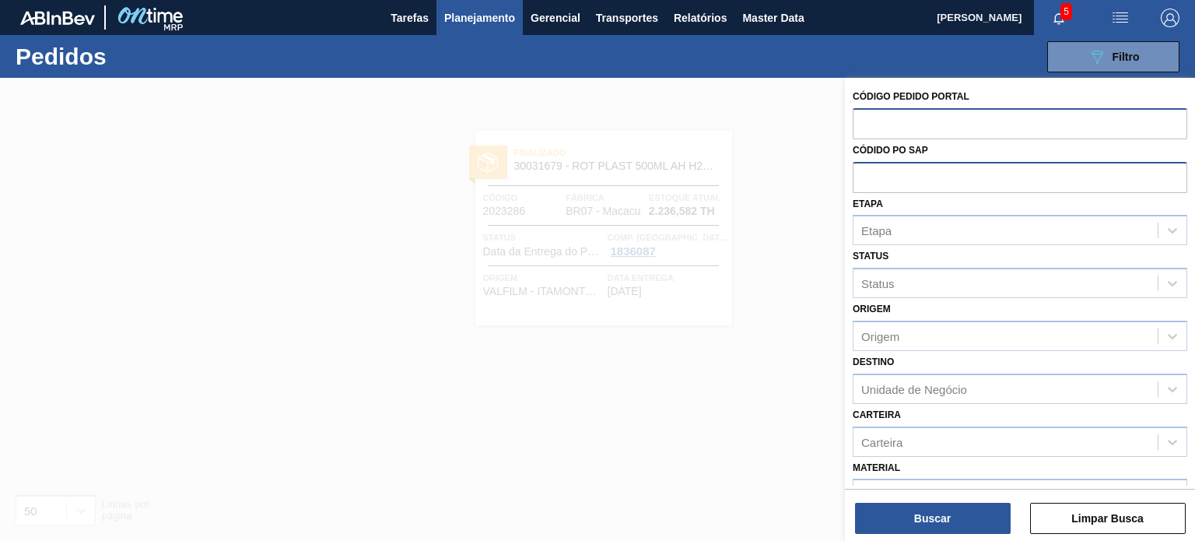
click at [881, 118] on input "text" at bounding box center [1020, 123] width 335 height 30
paste input "2023527"
type input "2023527"
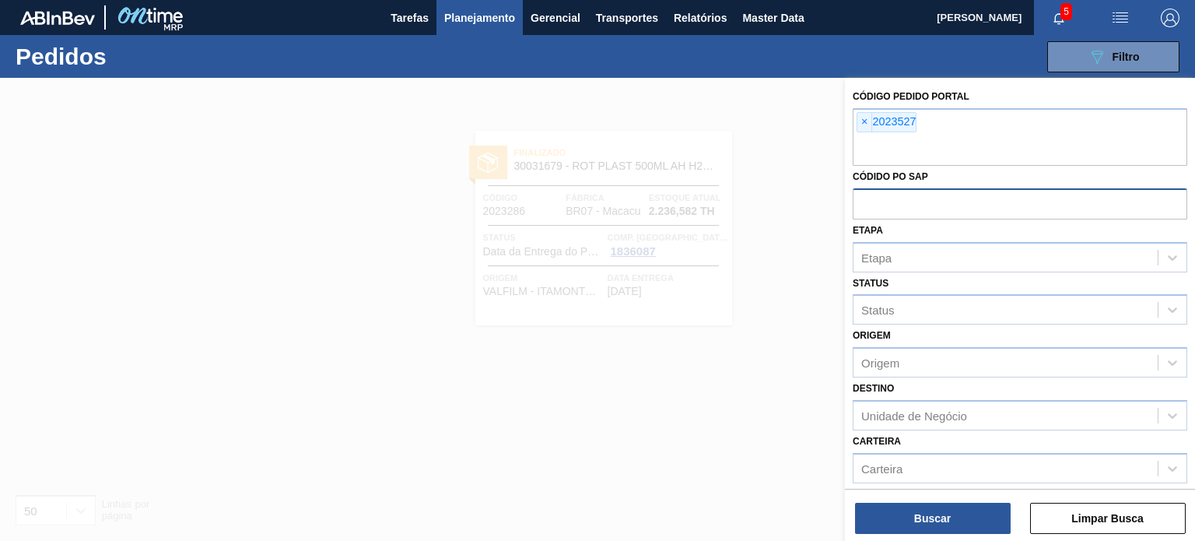
click at [959, 534] on div "Código Pedido Portal × 2023527 Códido PO SAP Etapa Etapa Status Status Origem O…" at bounding box center [1020, 311] width 350 height 466
click at [954, 518] on button "Buscar" at bounding box center [933, 518] width 156 height 31
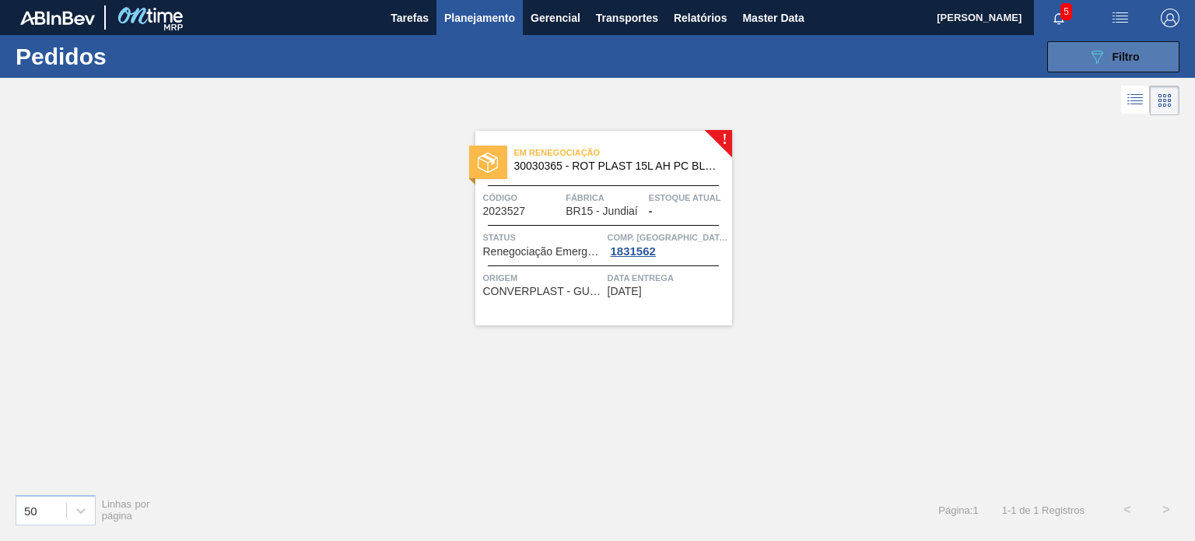
drag, startPoint x: 1123, startPoint y: 56, endPoint x: 1105, endPoint y: 58, distance: 18.1
click at [1122, 56] on span "Filtro" at bounding box center [1126, 57] width 27 height 12
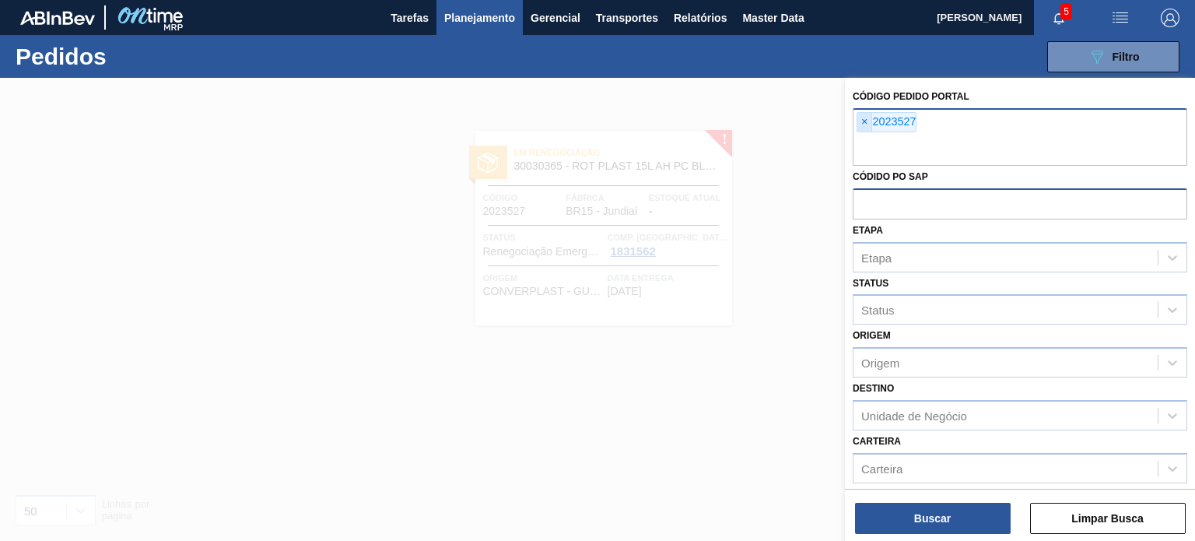
click at [869, 123] on span "×" at bounding box center [865, 122] width 15 height 19
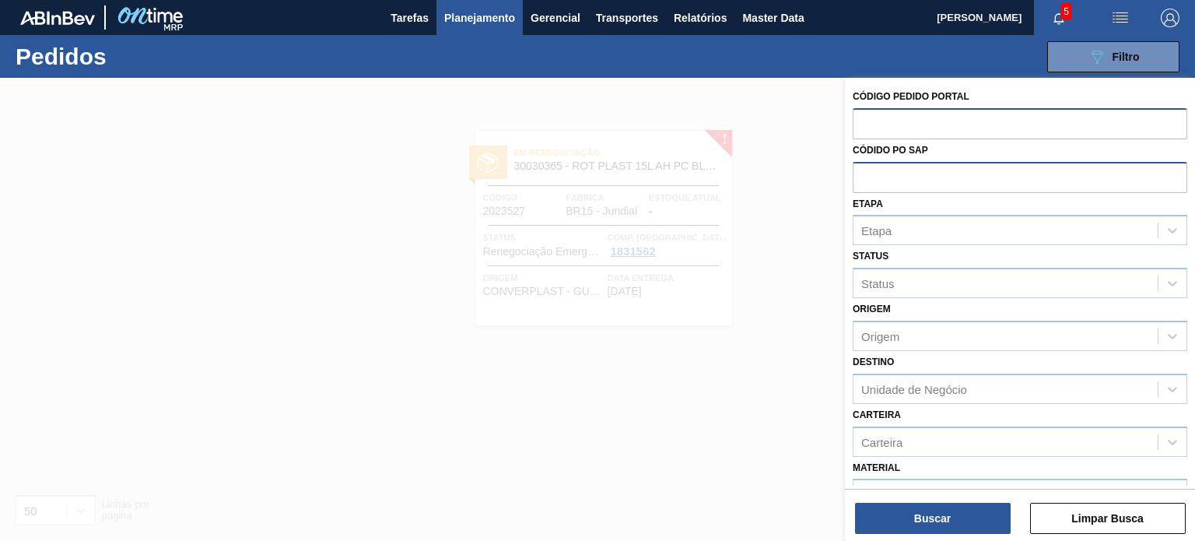
paste input "2018134"
type input "2018134"
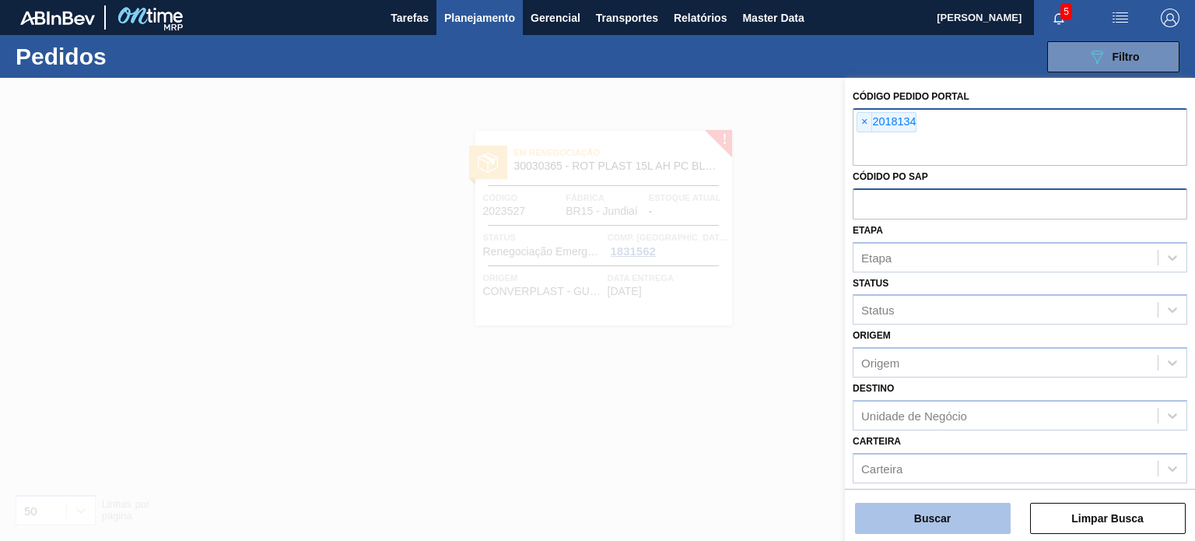
click at [921, 513] on button "Buscar" at bounding box center [933, 518] width 156 height 31
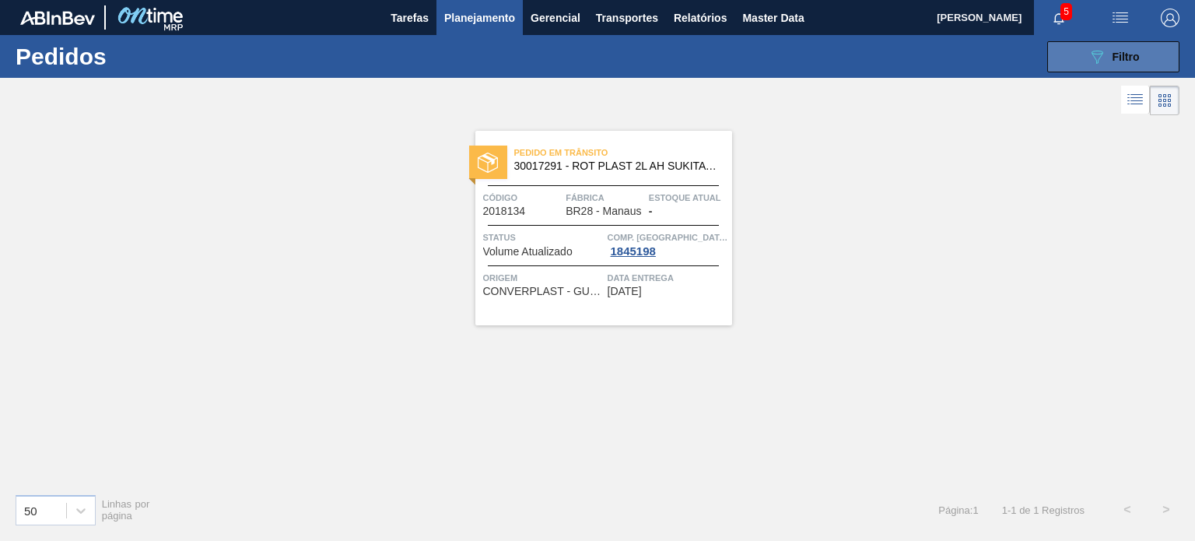
click at [1066, 68] on button "089F7B8B-B2A5-4AFE-B5C0-19BA573D28AC Filtro" at bounding box center [1114, 56] width 132 height 31
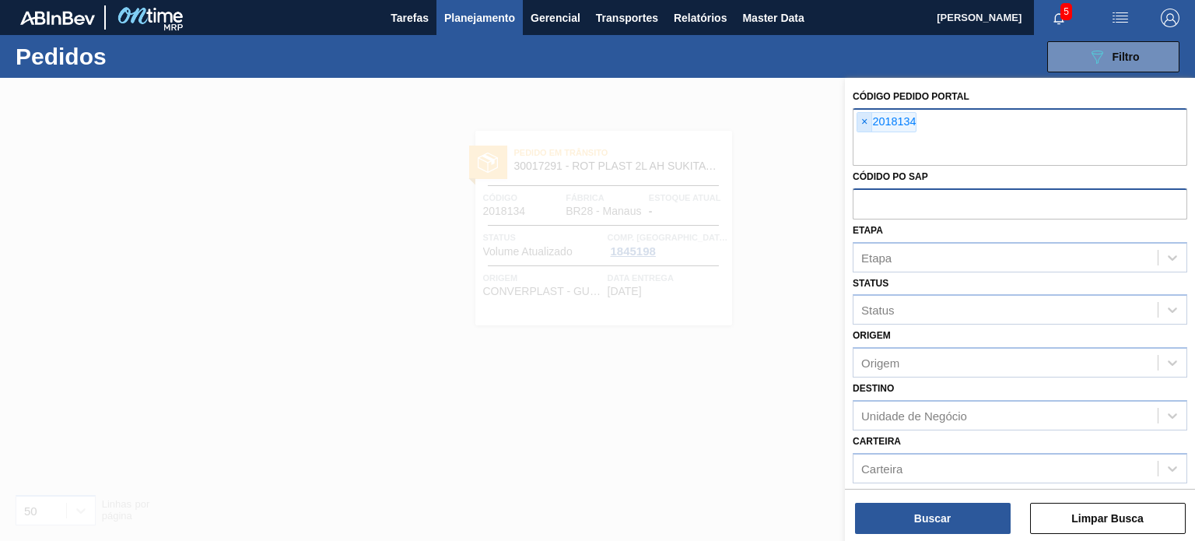
click at [859, 121] on span "×" at bounding box center [865, 122] width 15 height 19
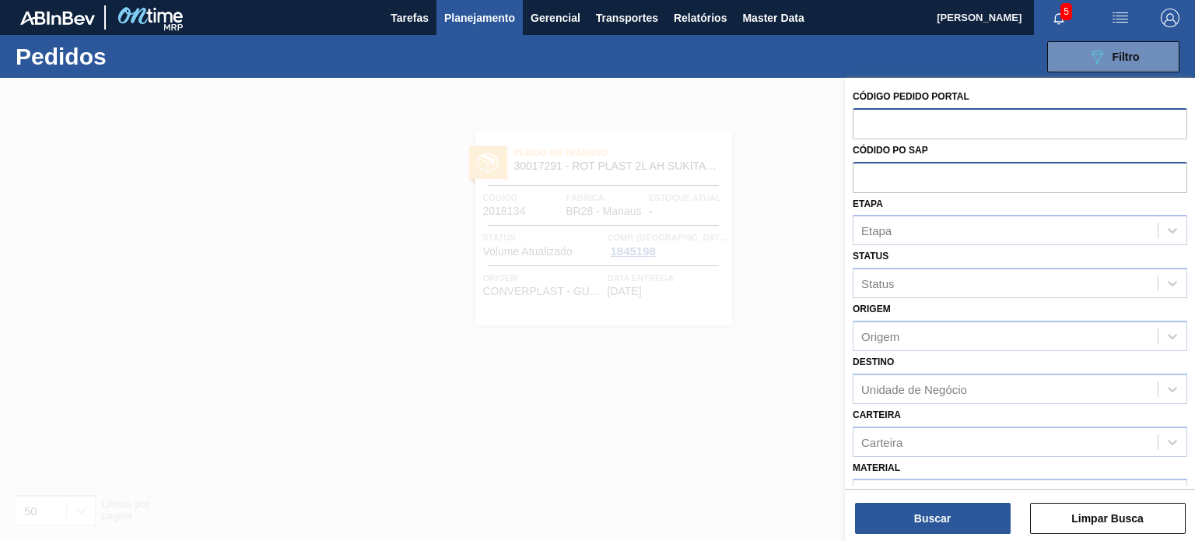
paste input "2027659"
type input "2027659"
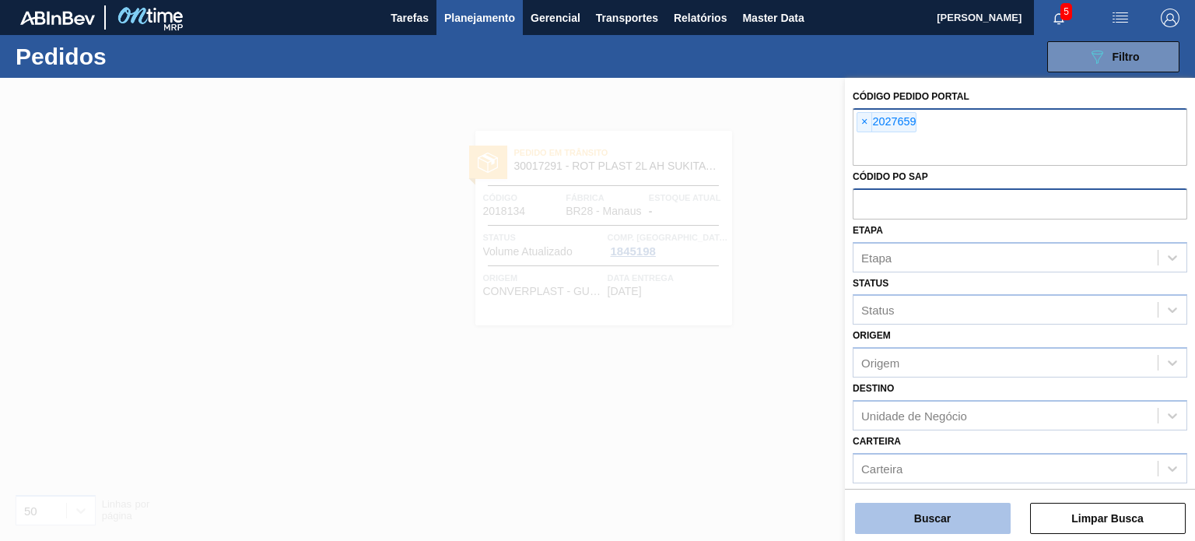
click at [984, 521] on button "Buscar" at bounding box center [933, 518] width 156 height 31
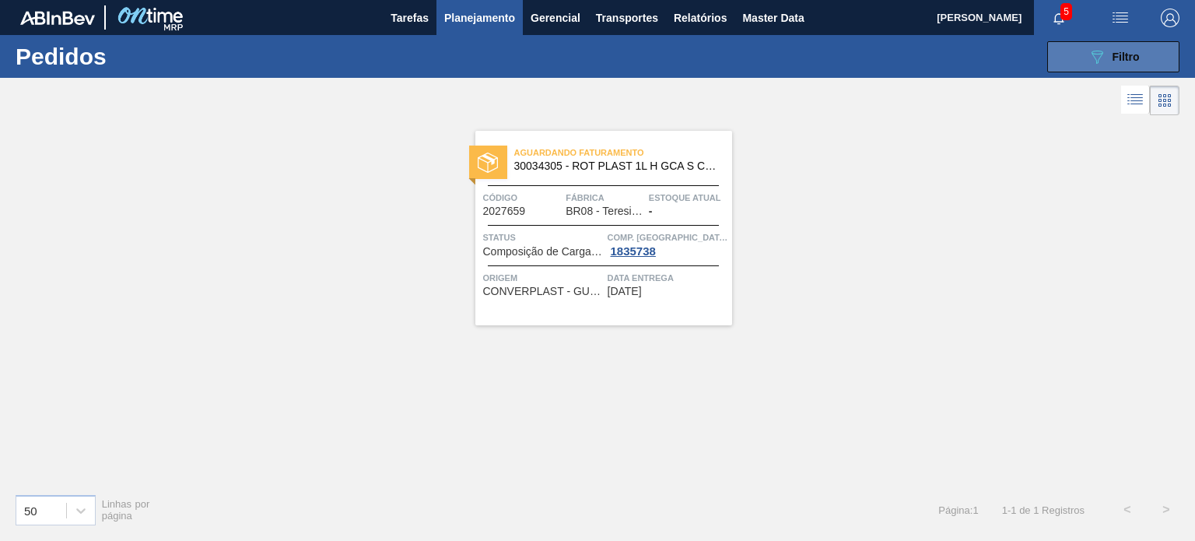
click at [1125, 61] on span "Filtro" at bounding box center [1126, 57] width 27 height 12
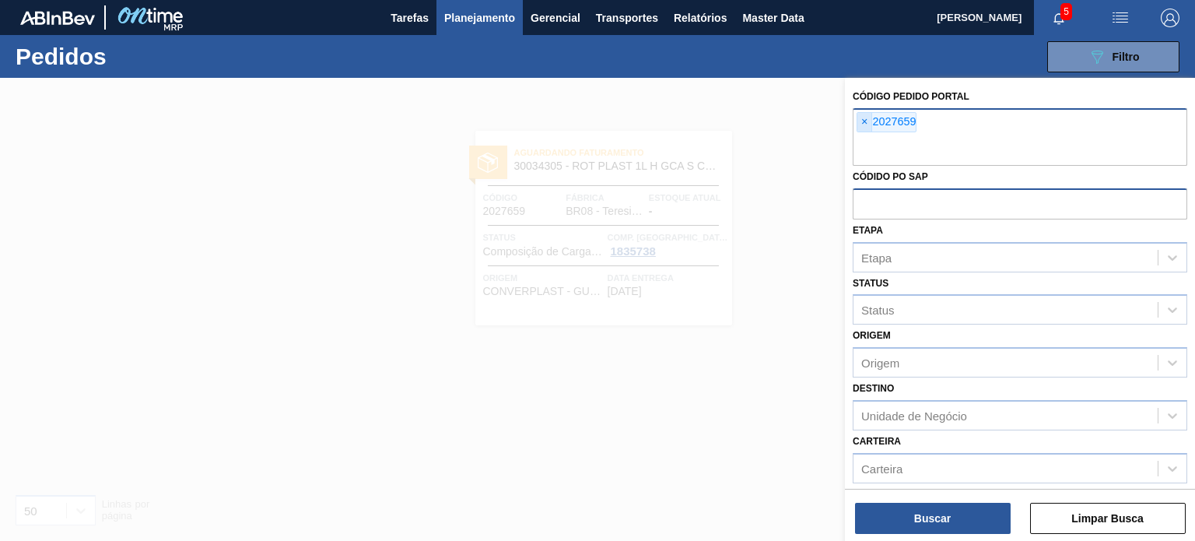
click at [862, 130] on span "×" at bounding box center [865, 122] width 15 height 19
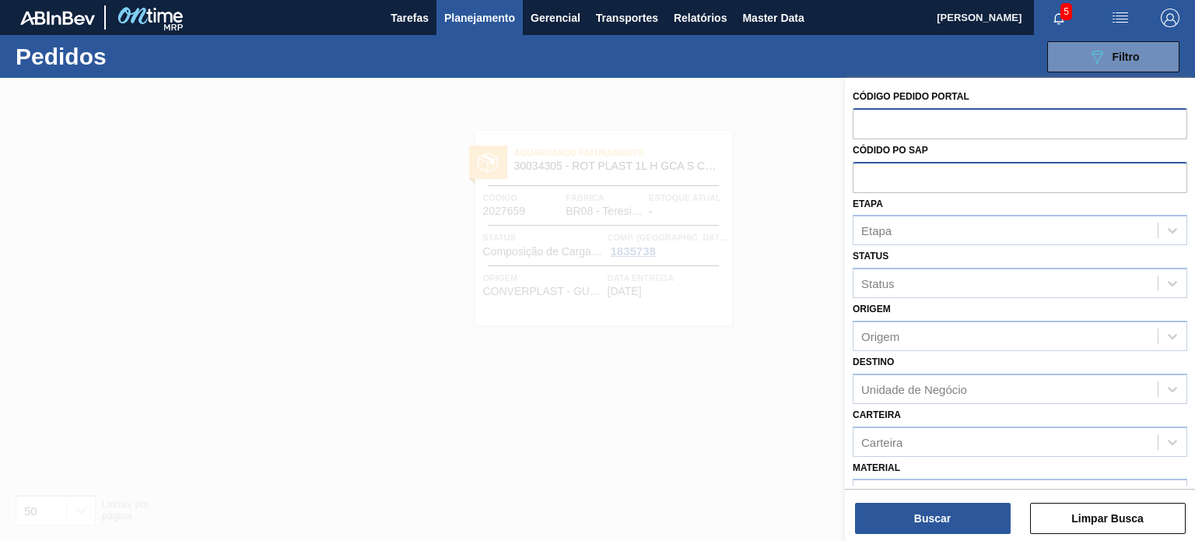
paste input "2048944"
type input "2048944"
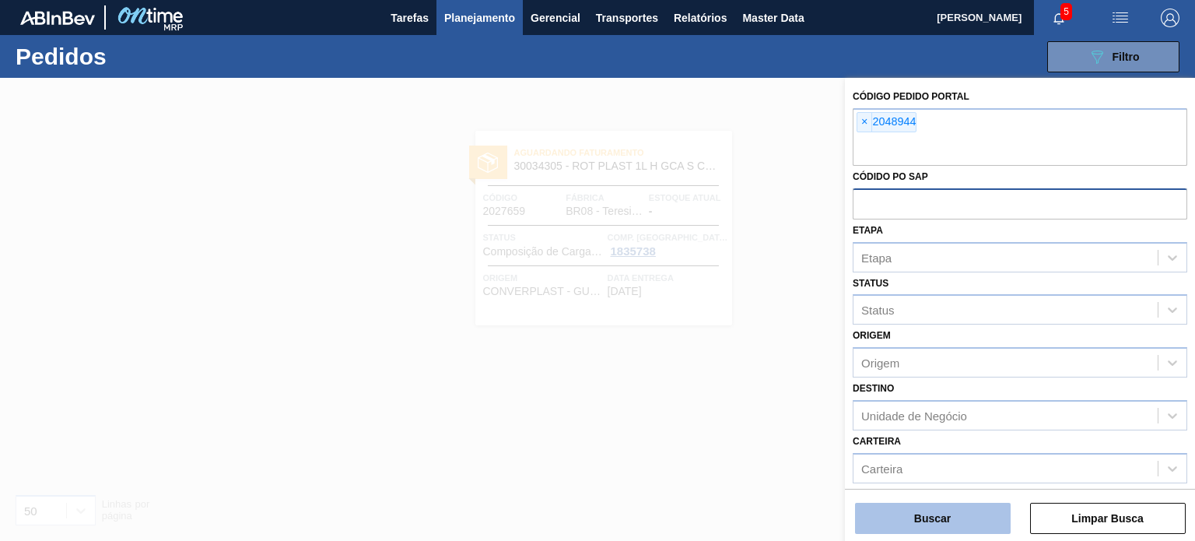
click at [922, 507] on button "Buscar" at bounding box center [933, 518] width 156 height 31
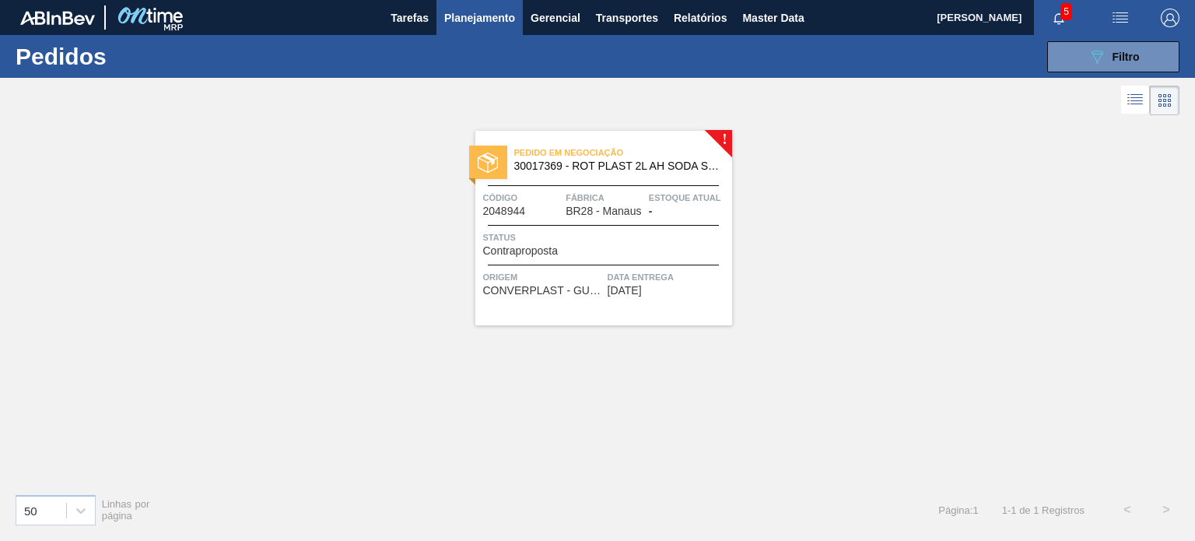
click at [662, 247] on div "Status Contraproposta" at bounding box center [605, 243] width 245 height 27
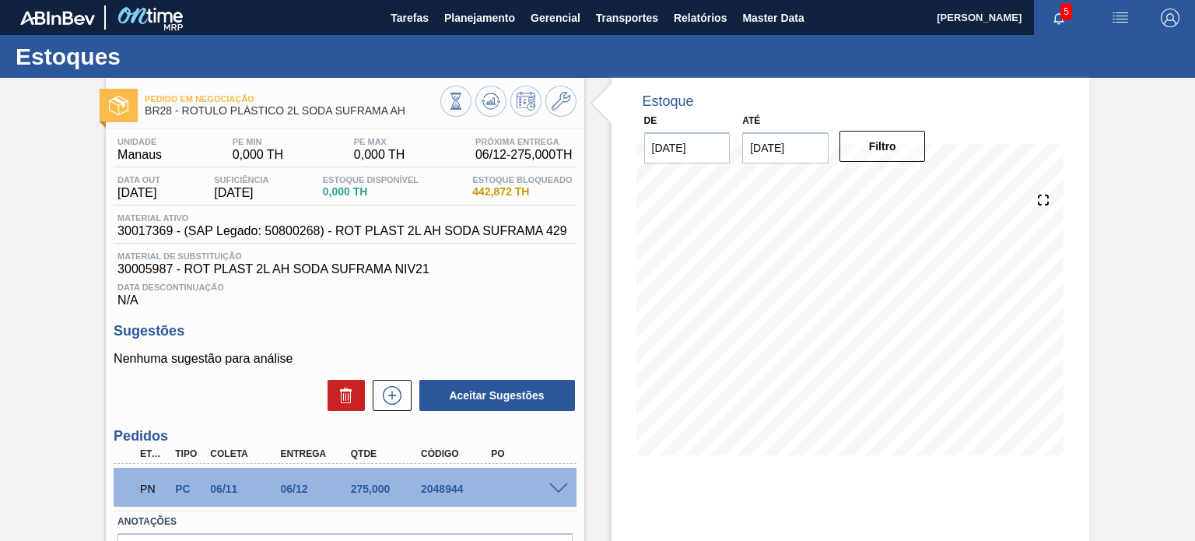
scroll to position [78, 0]
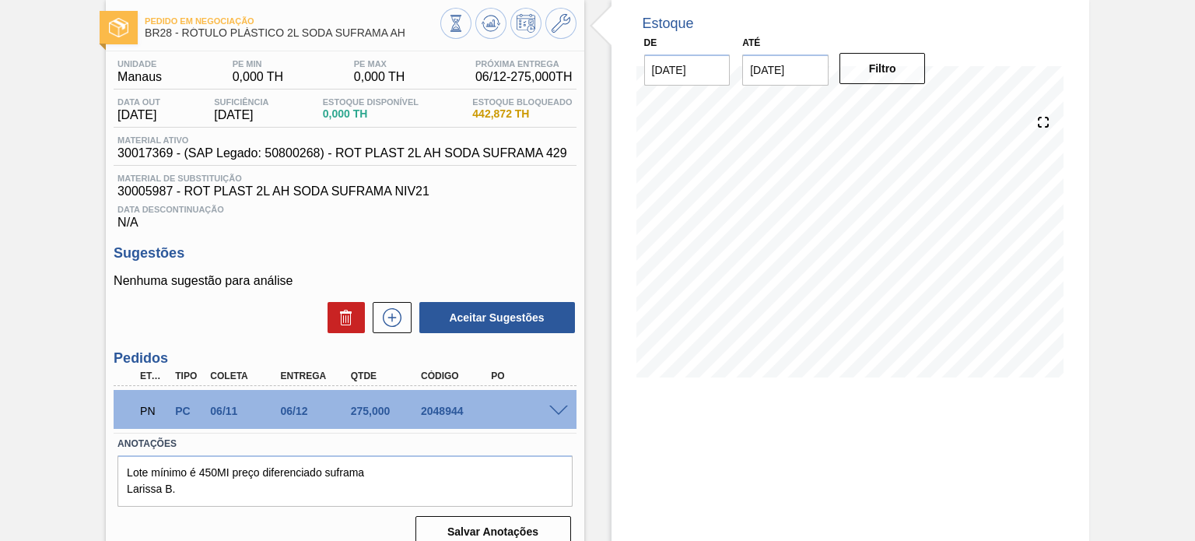
click at [553, 412] on span at bounding box center [558, 411] width 19 height 12
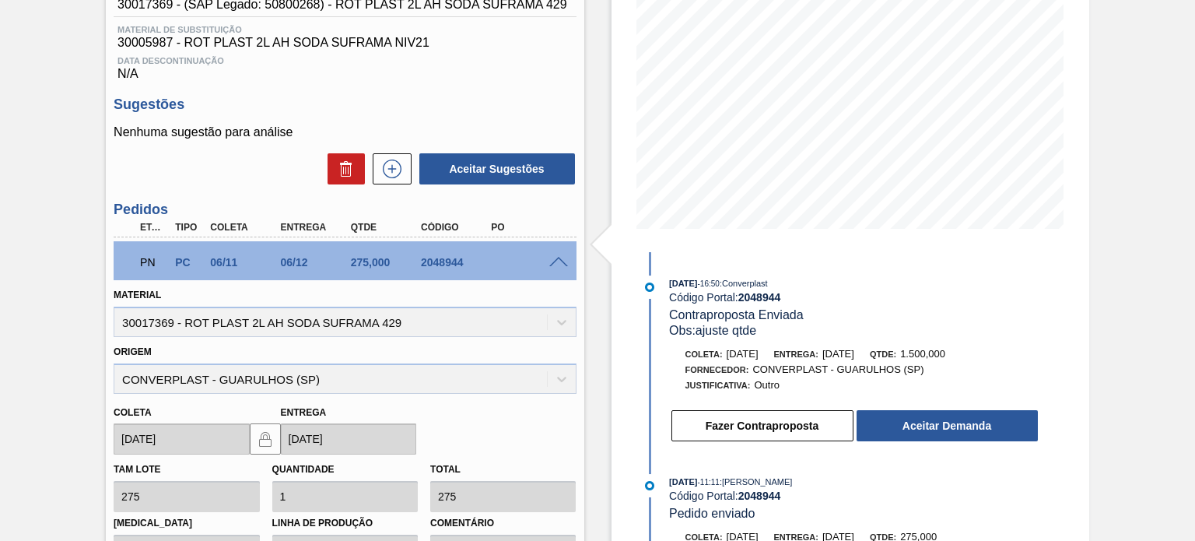
scroll to position [233, 0]
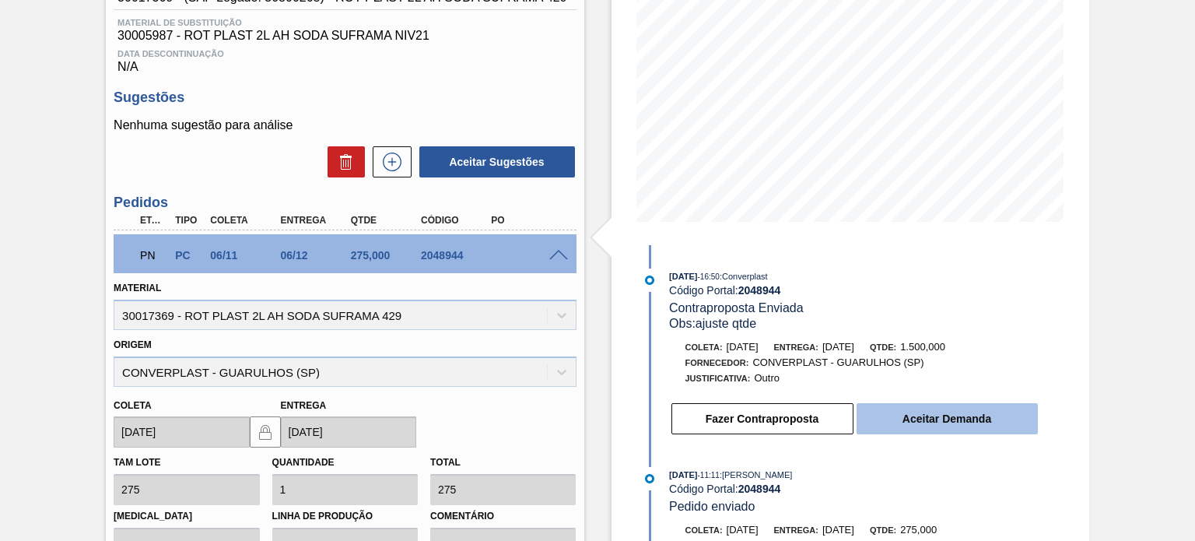
click at [886, 412] on button "Aceitar Demanda" at bounding box center [947, 418] width 181 height 31
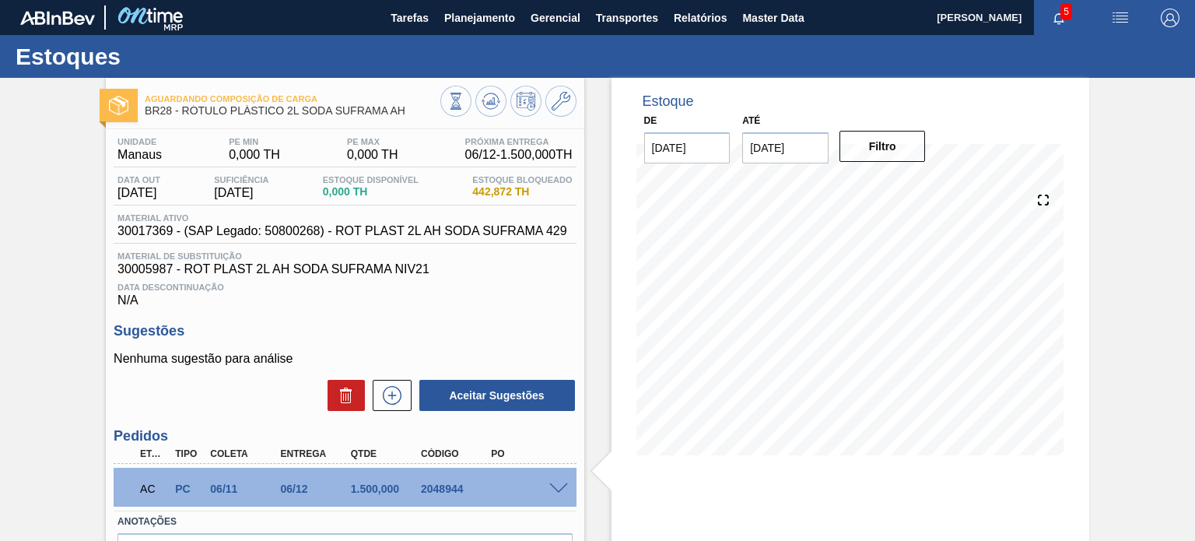
scroll to position [0, 0]
click at [498, 103] on icon at bounding box center [491, 101] width 19 height 19
click at [453, 26] on span "Planejamento" at bounding box center [479, 18] width 71 height 19
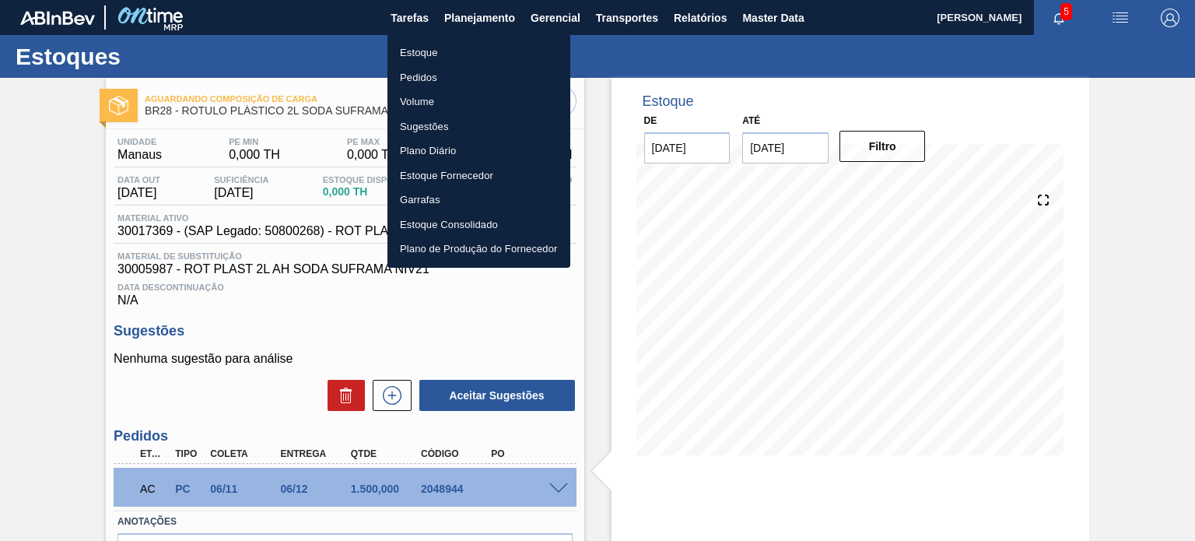
click at [424, 78] on li "Pedidos" at bounding box center [479, 77] width 183 height 25
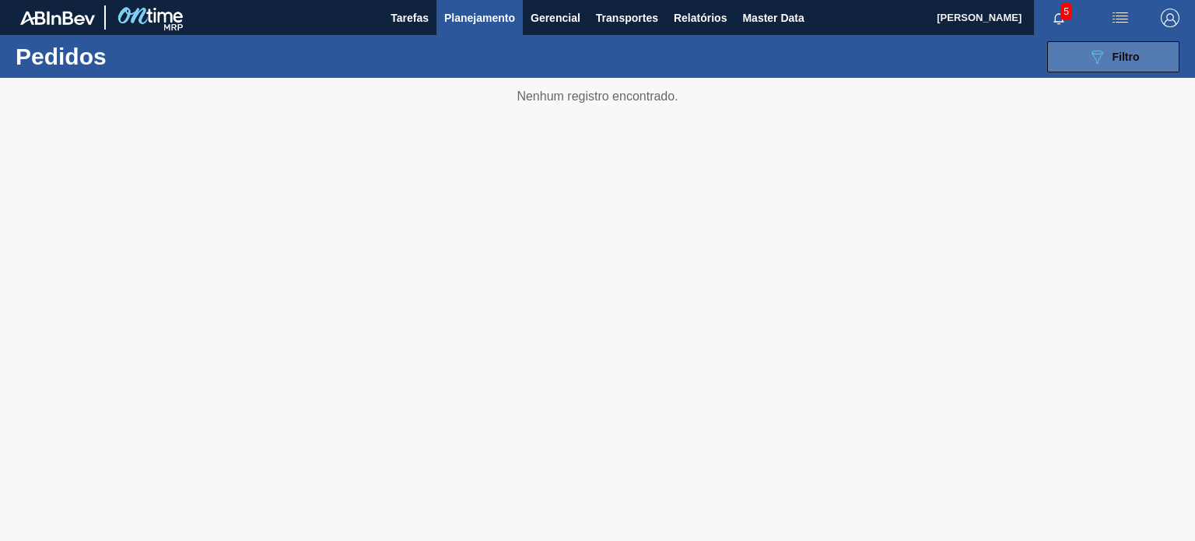
click at [1072, 69] on button "089F7B8B-B2A5-4AFE-B5C0-19BA573D28AC Filtro" at bounding box center [1114, 56] width 132 height 31
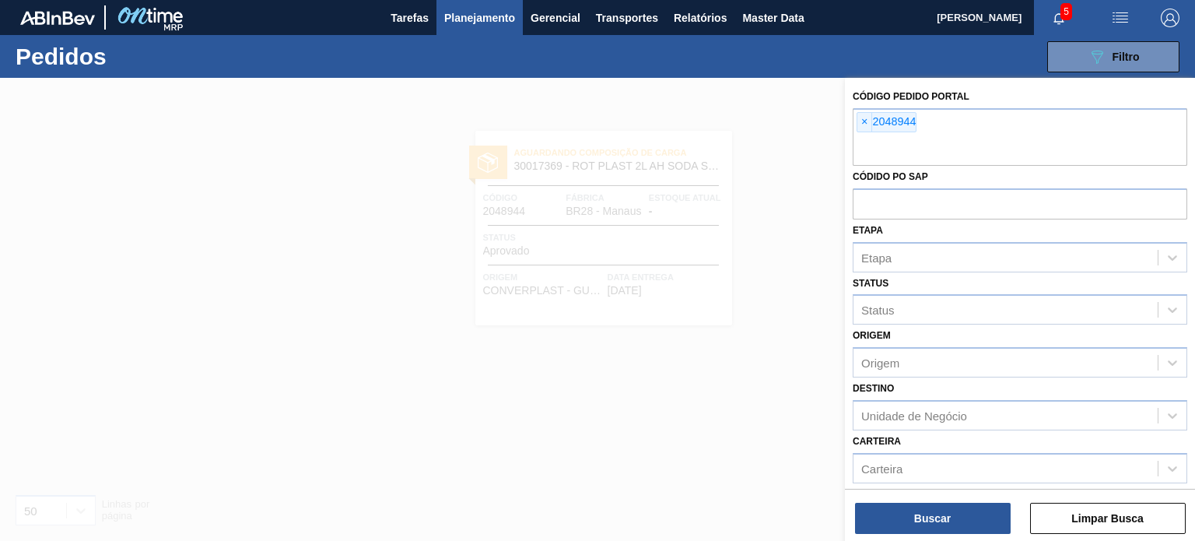
click at [858, 130] on span "×" at bounding box center [865, 122] width 15 height 19
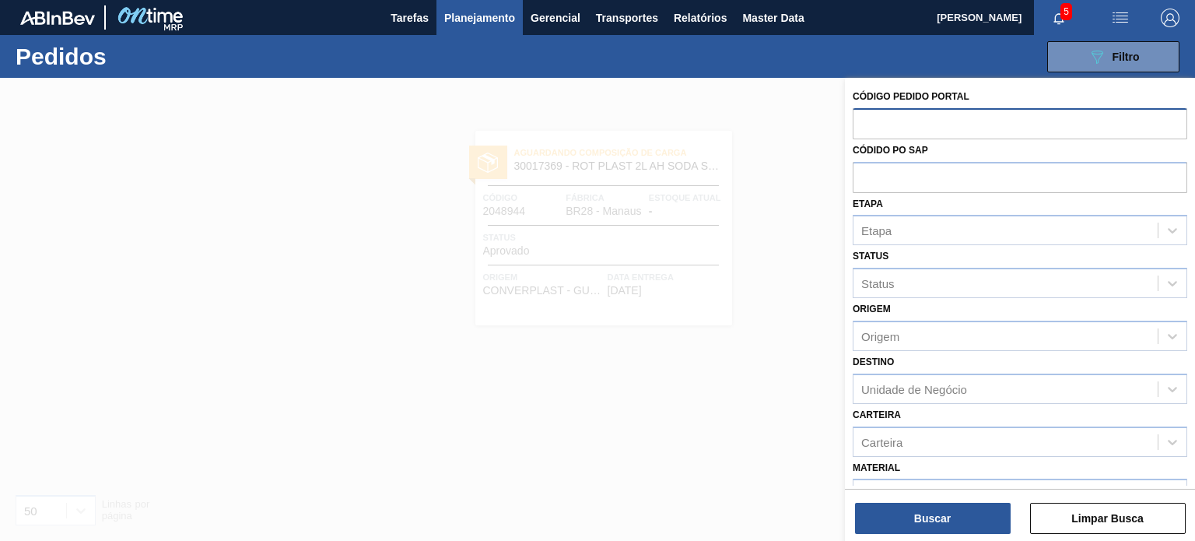
click at [865, 121] on input "text" at bounding box center [1020, 123] width 335 height 30
paste input "2023500"
type input "2023500"
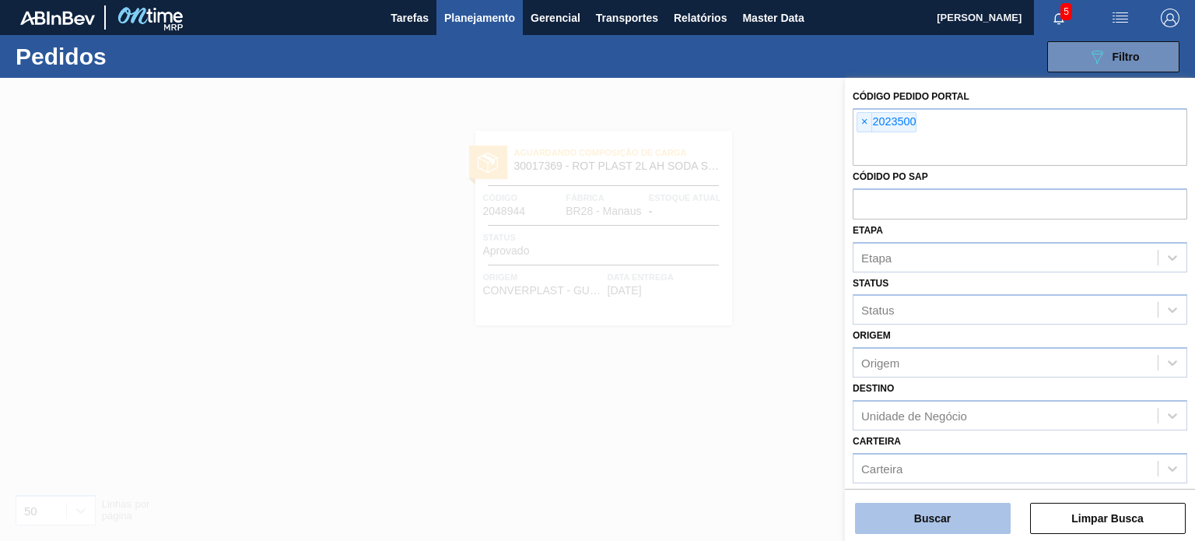
click at [948, 528] on button "Buscar" at bounding box center [933, 518] width 156 height 31
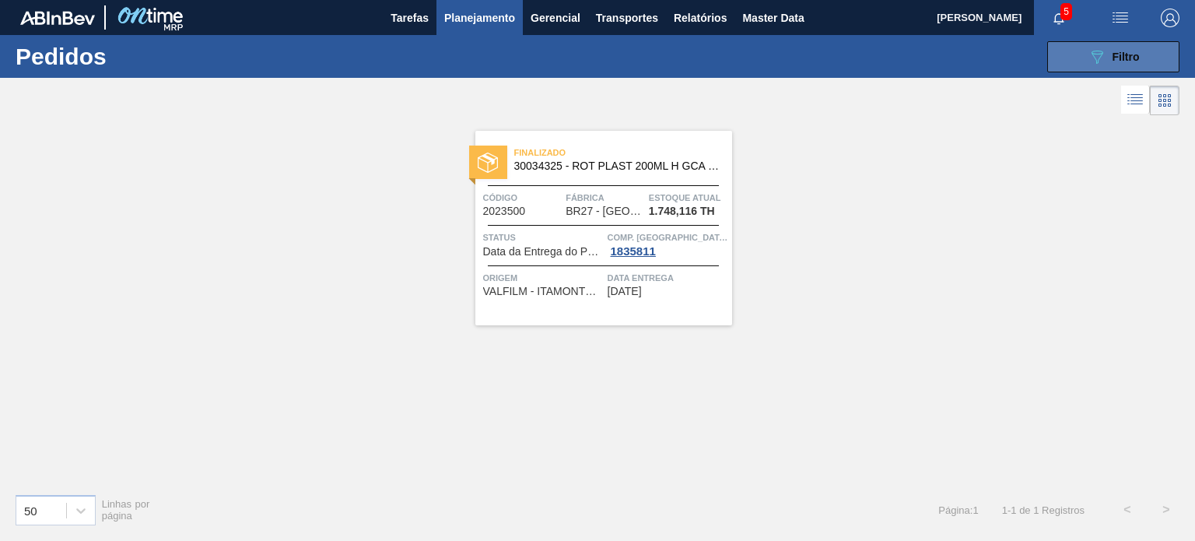
click at [1079, 58] on button "089F7B8B-B2A5-4AFE-B5C0-19BA573D28AC Filtro" at bounding box center [1114, 56] width 132 height 31
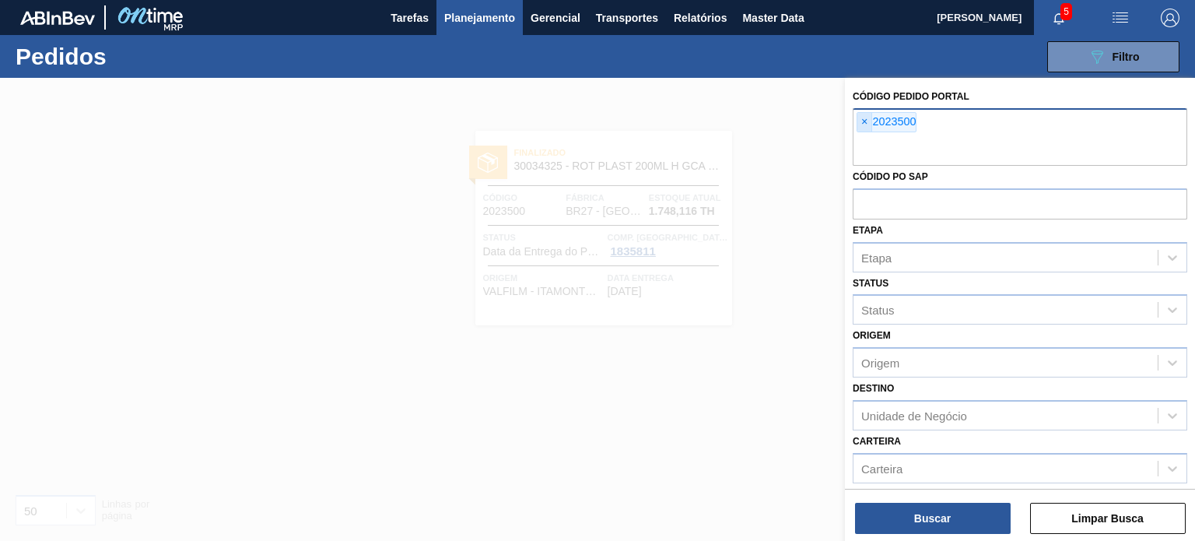
click at [858, 122] on span "×" at bounding box center [865, 122] width 15 height 19
paste input "2030226"
type input "2030226"
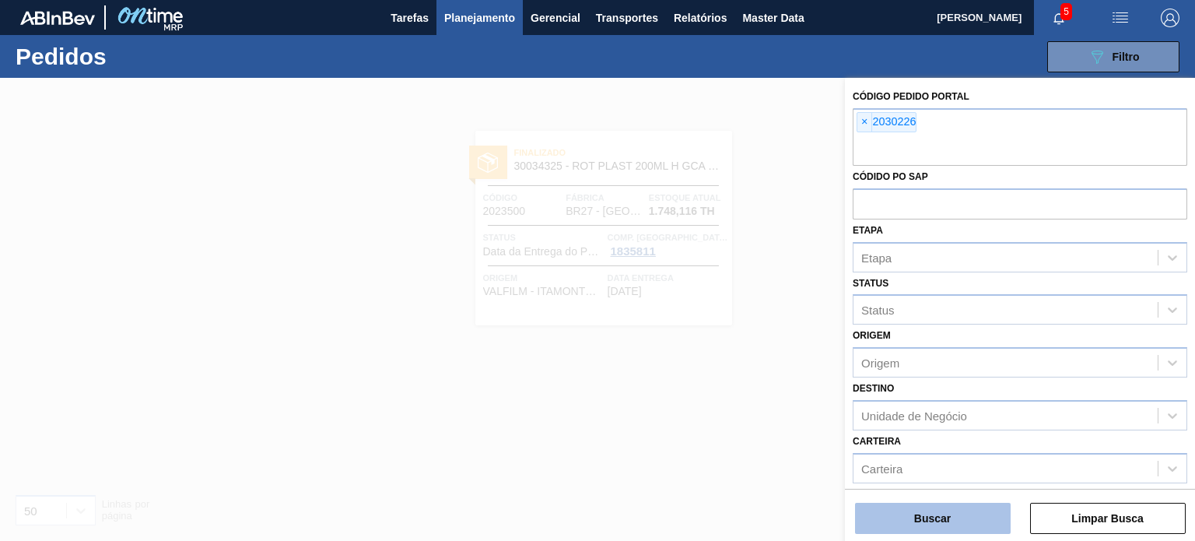
click at [954, 530] on button "Buscar" at bounding box center [933, 518] width 156 height 31
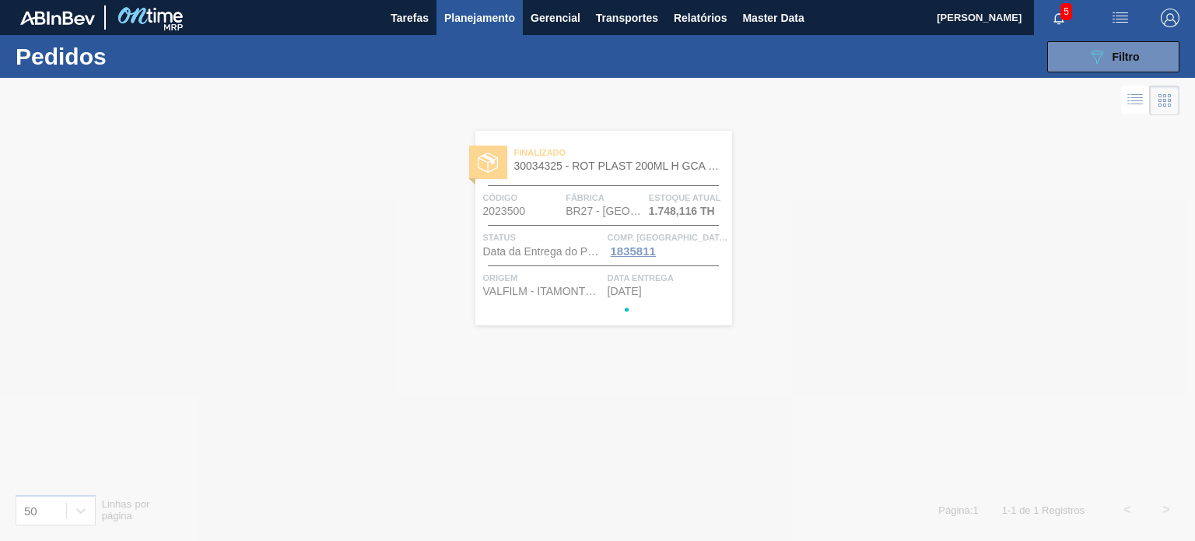
click at [953, 523] on div at bounding box center [597, 309] width 1195 height 463
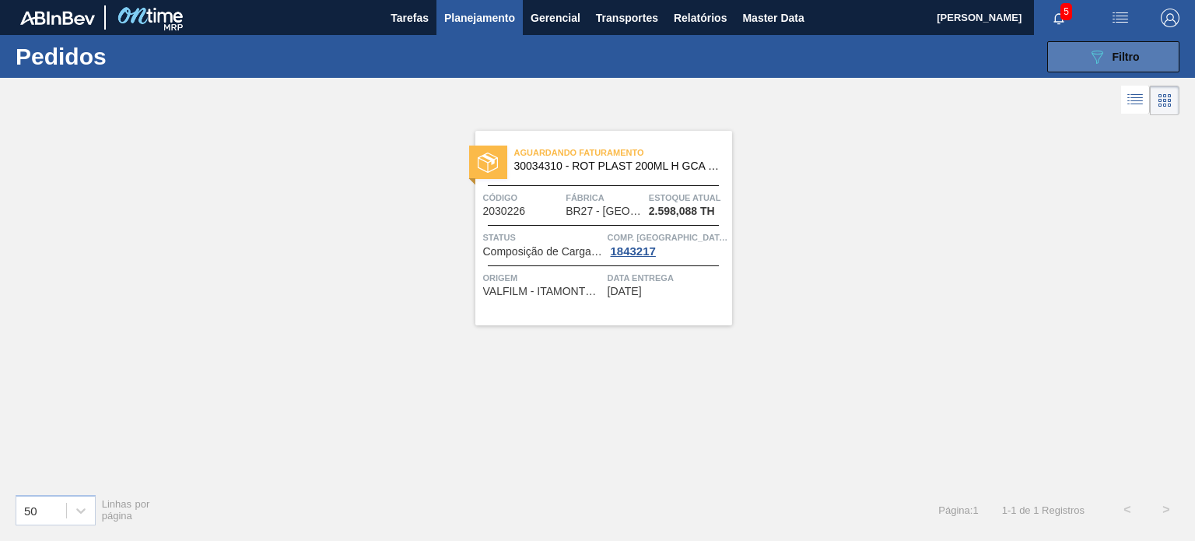
click at [1105, 62] on icon "089F7B8B-B2A5-4AFE-B5C0-19BA573D28AC" at bounding box center [1097, 56] width 19 height 19
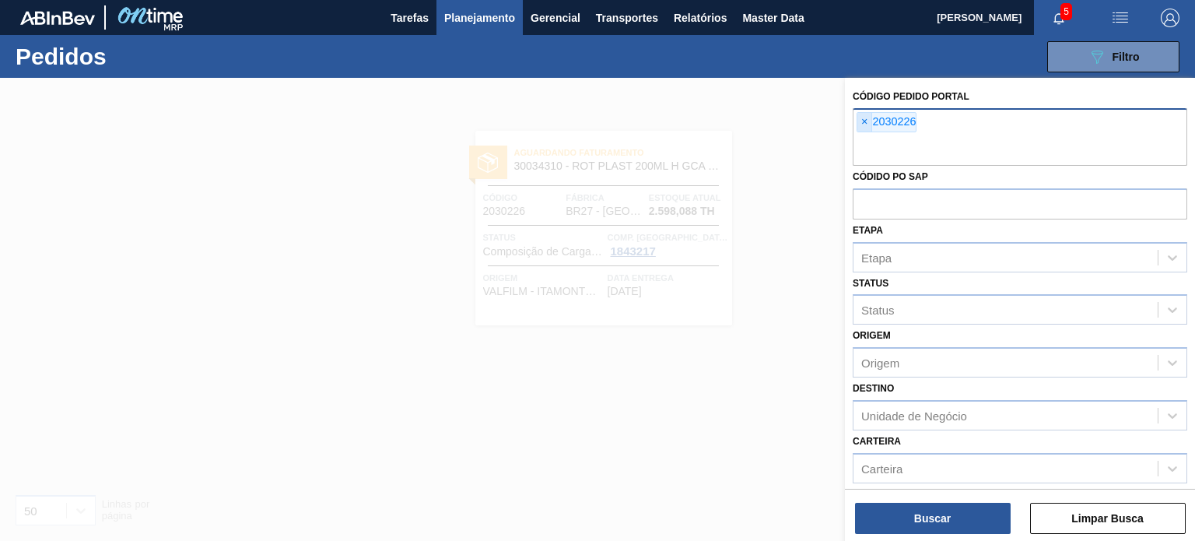
click at [862, 118] on span "×" at bounding box center [865, 122] width 15 height 19
paste input "2027901"
type input "2027901"
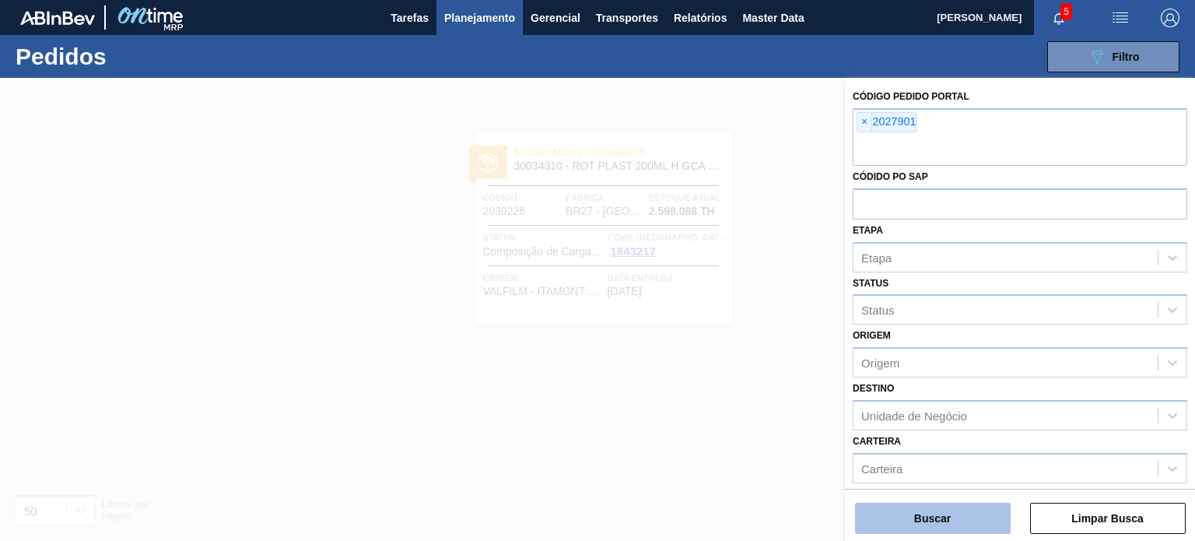
click at [973, 506] on button "Buscar" at bounding box center [933, 518] width 156 height 31
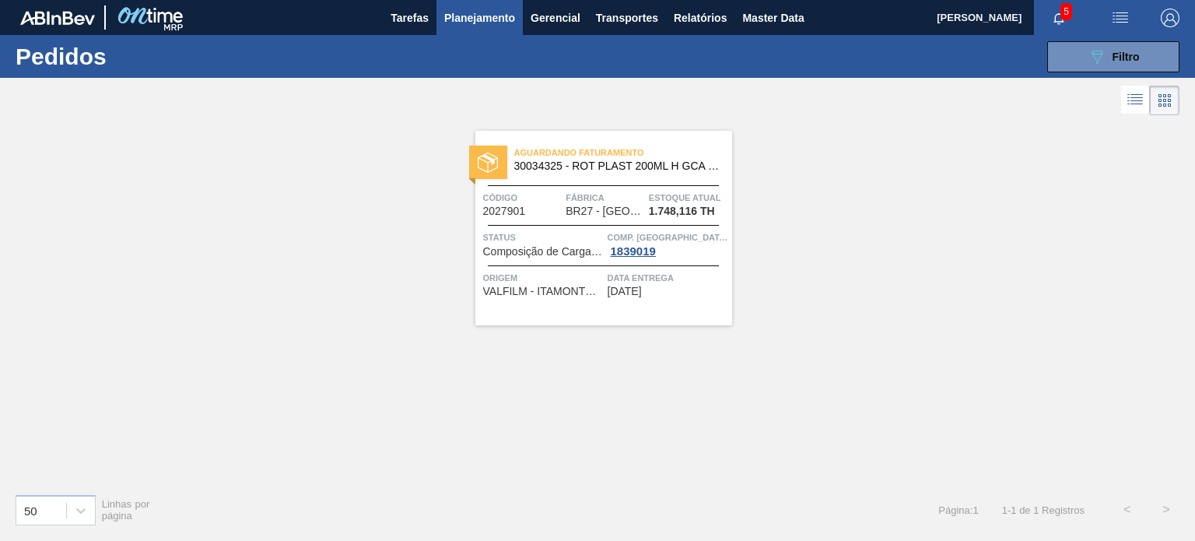
click at [466, 9] on span "Planejamento" at bounding box center [479, 18] width 71 height 19
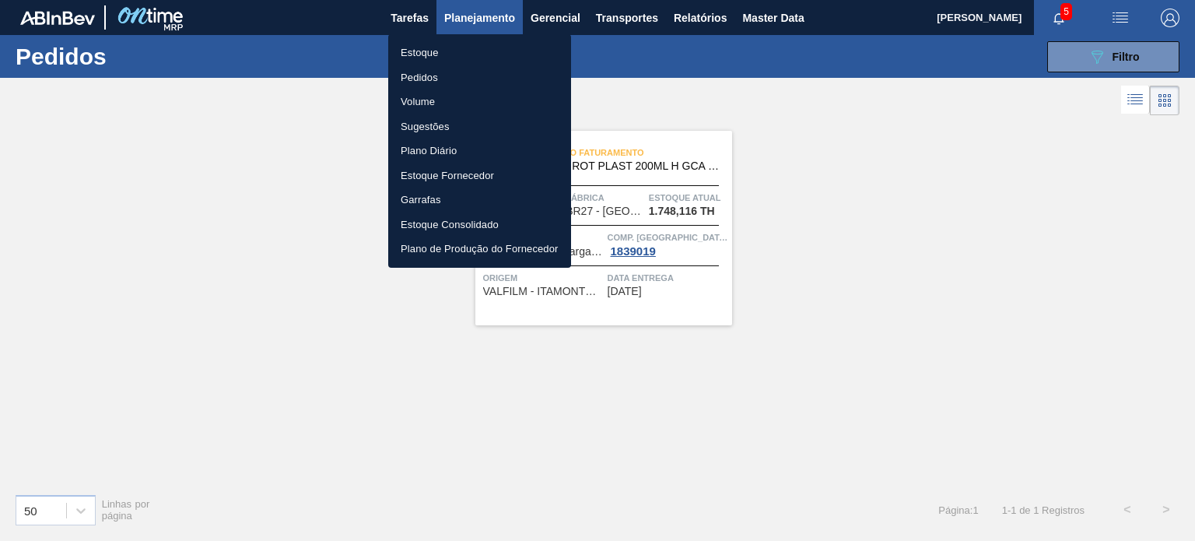
click at [451, 43] on li "Estoque" at bounding box center [479, 52] width 183 height 25
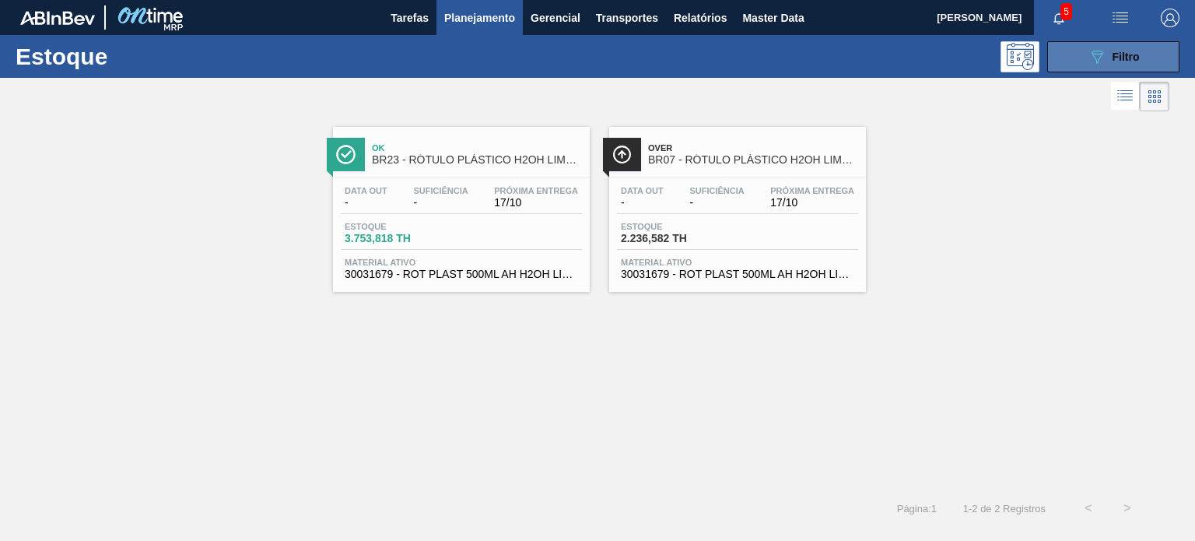
click at [1086, 51] on button "089F7B8B-B2A5-4AFE-B5C0-19BA573D28AC Filtro" at bounding box center [1114, 56] width 132 height 31
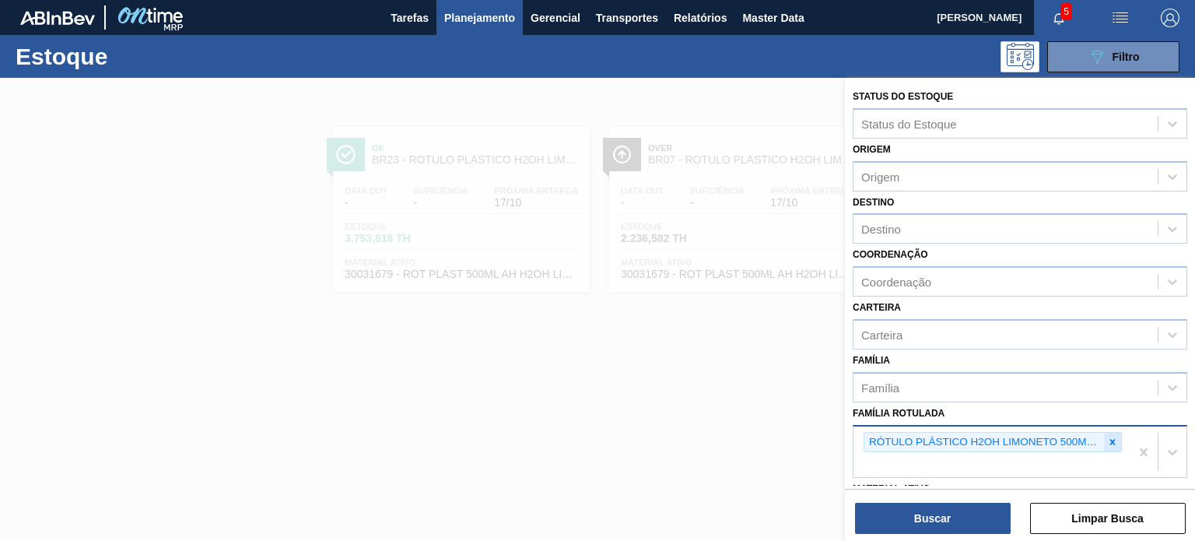
click at [1111, 433] on div at bounding box center [1112, 442] width 17 height 19
type Rotulada "gca 2l h"
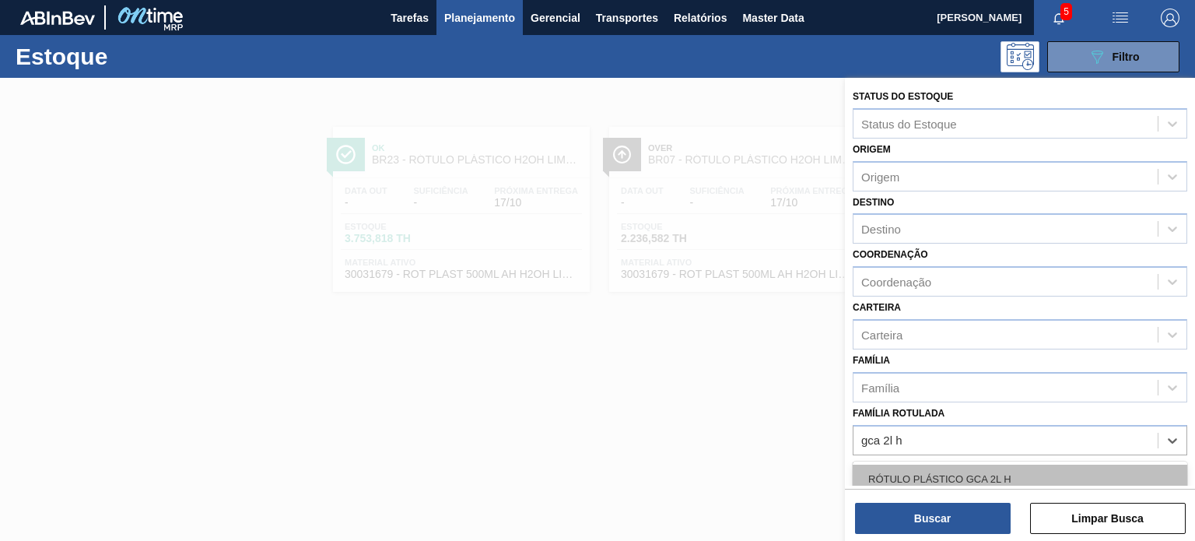
click at [1033, 467] on div "RÓTULO PLÁSTICO GCA 2L H" at bounding box center [1020, 479] width 335 height 29
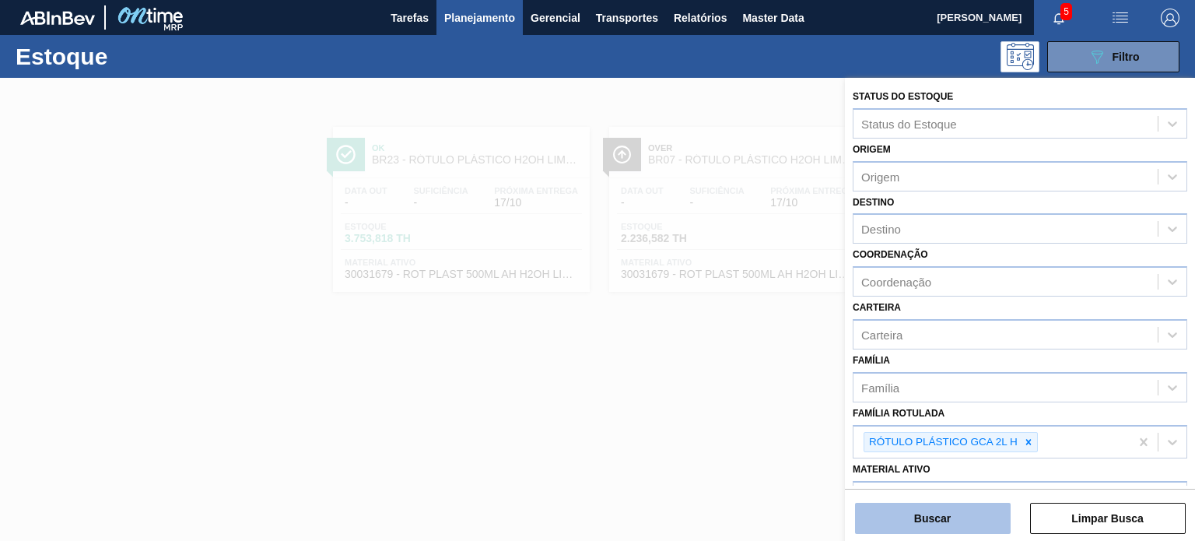
click at [988, 519] on button "Buscar" at bounding box center [933, 518] width 156 height 31
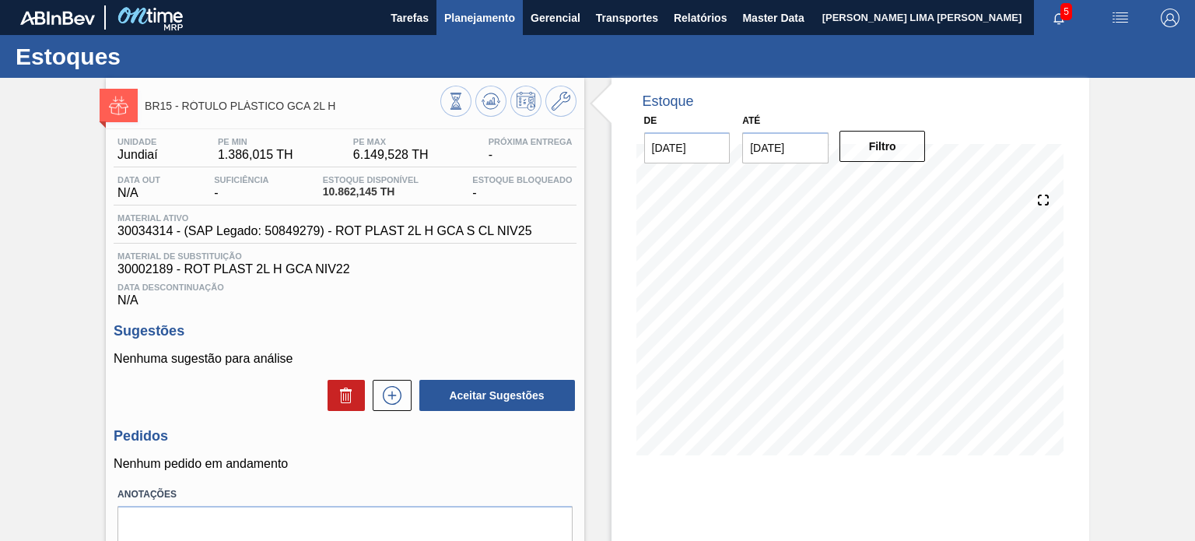
click at [442, 26] on button "Planejamento" at bounding box center [480, 17] width 86 height 35
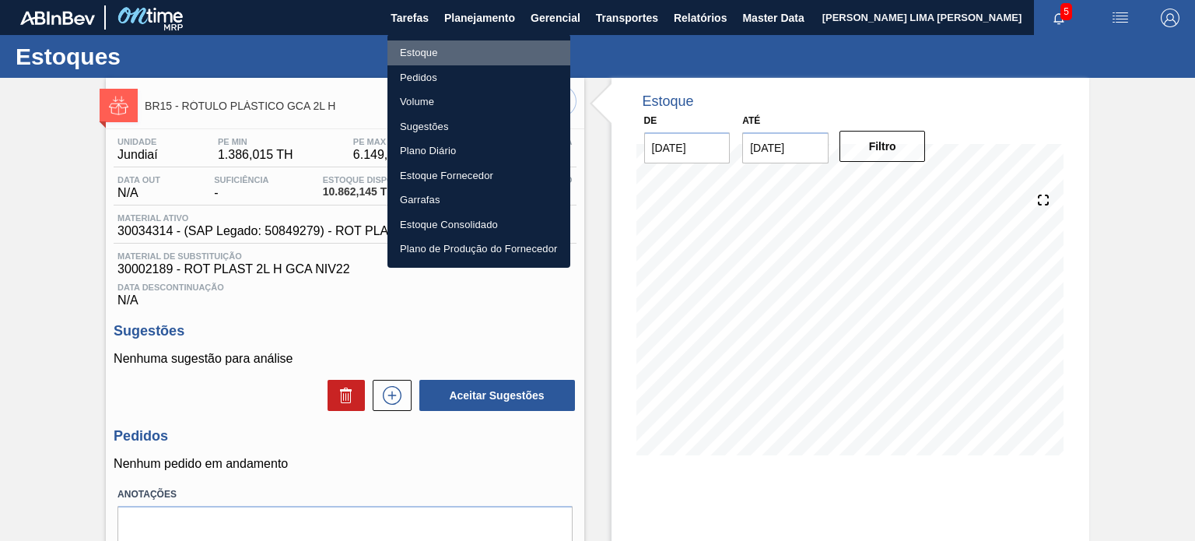
click at [412, 52] on li "Estoque" at bounding box center [479, 52] width 183 height 25
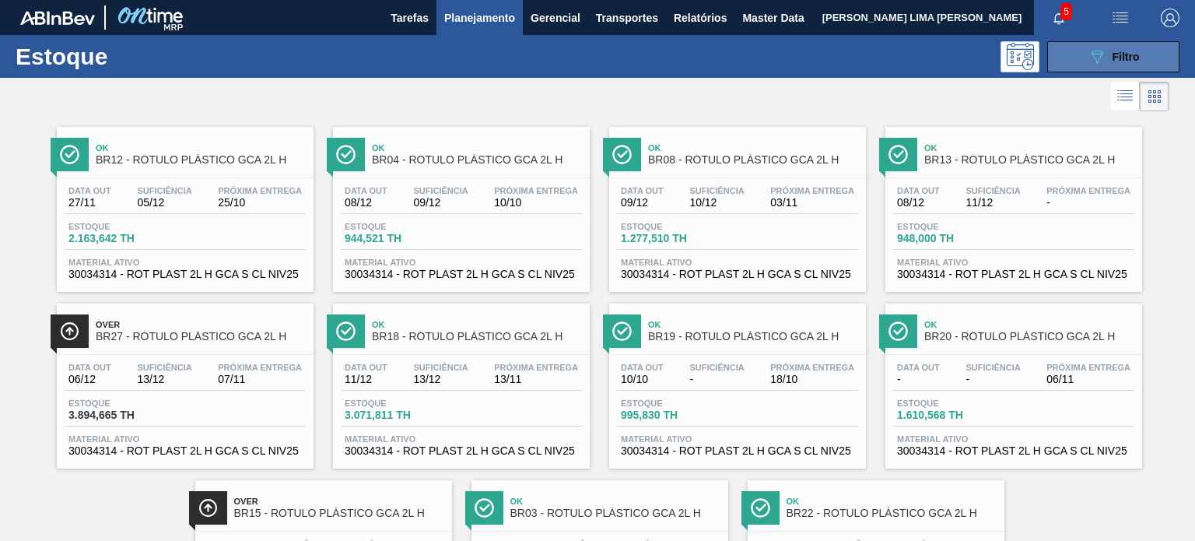
click at [1115, 65] on div "089F7B8B-B2A5-4AFE-B5C0-19BA573D28AC Filtro" at bounding box center [1114, 56] width 52 height 19
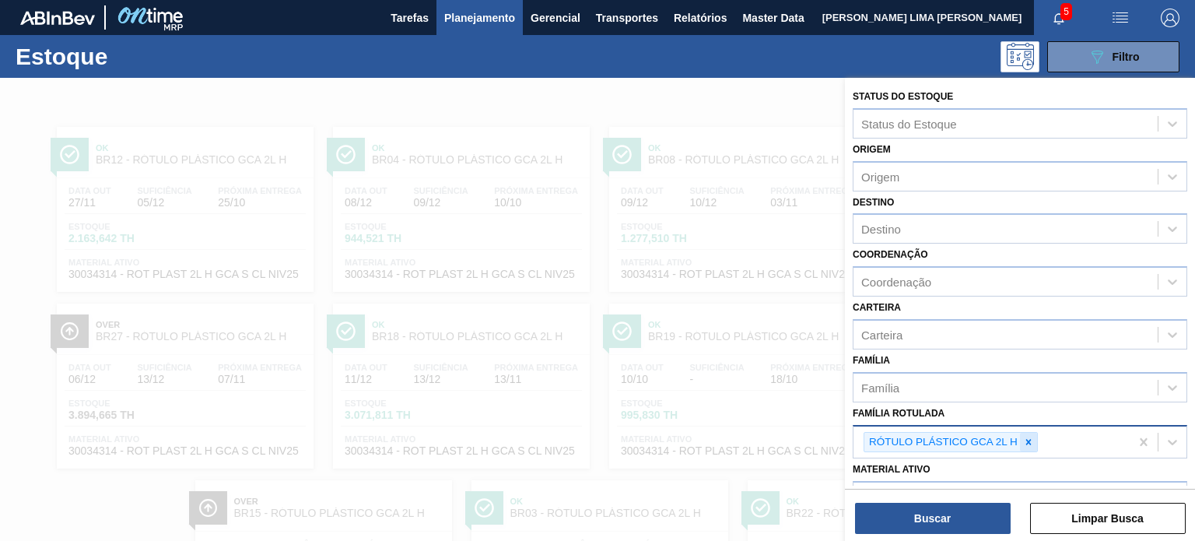
click at [1034, 433] on div at bounding box center [1028, 442] width 17 height 19
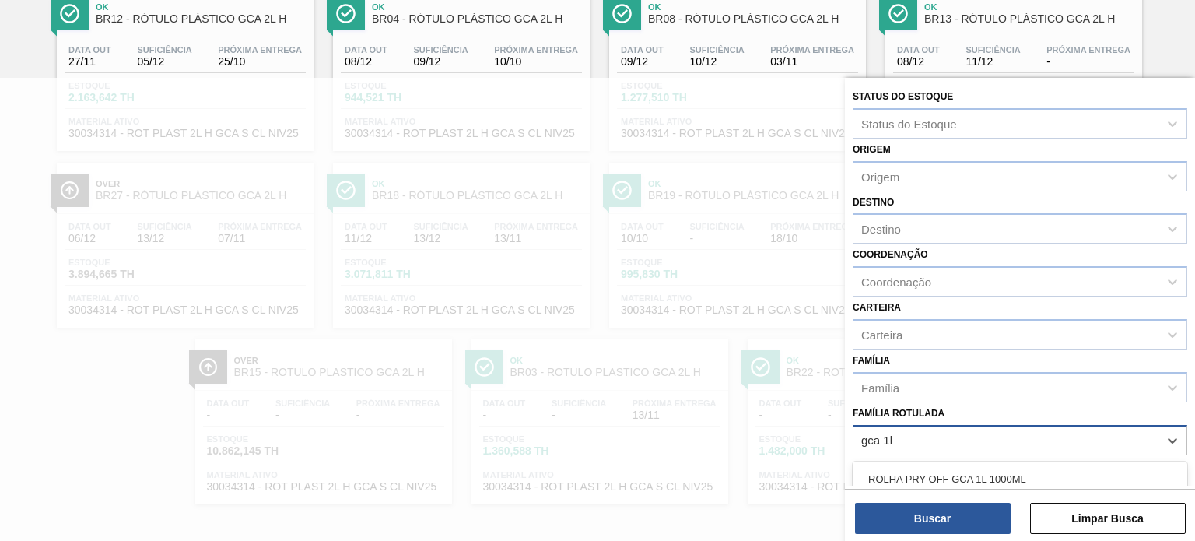
type Rotulada "gca 1l h"
click at [1031, 474] on div "RÓTULO PLÁSTICO GCA 1L H" at bounding box center [1020, 479] width 335 height 29
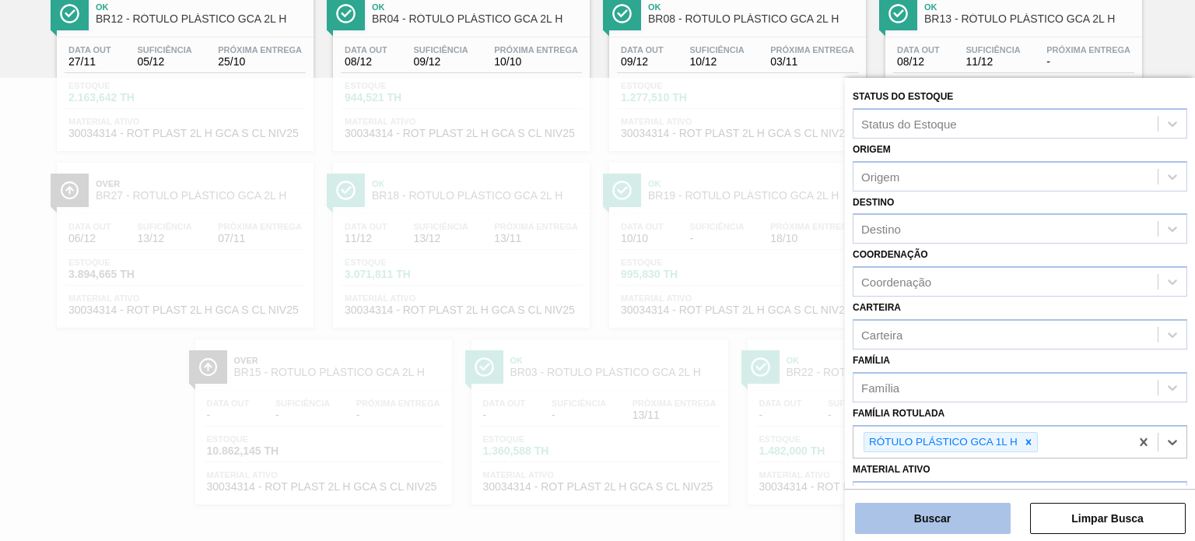
click at [969, 525] on button "Buscar" at bounding box center [933, 518] width 156 height 31
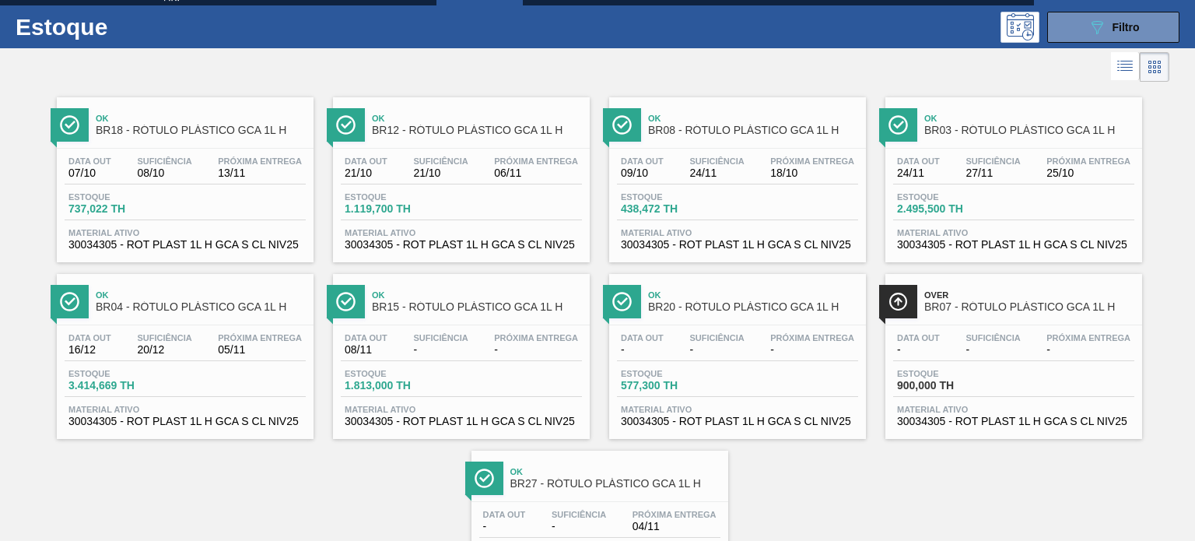
scroll to position [0, 0]
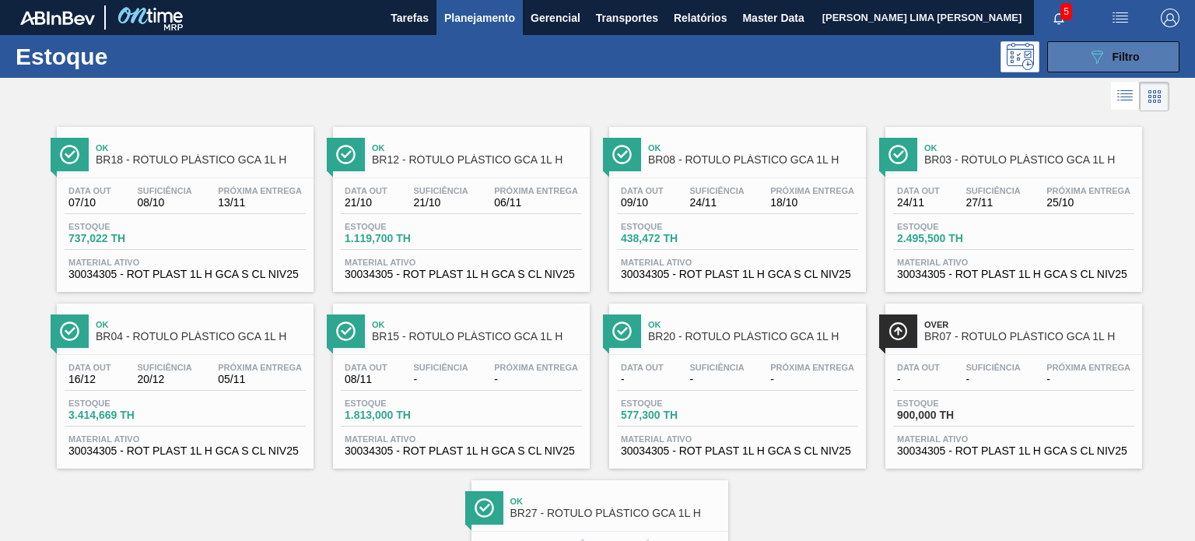
click at [1066, 71] on button "089F7B8B-B2A5-4AFE-B5C0-19BA573D28AC Filtro" at bounding box center [1114, 56] width 132 height 31
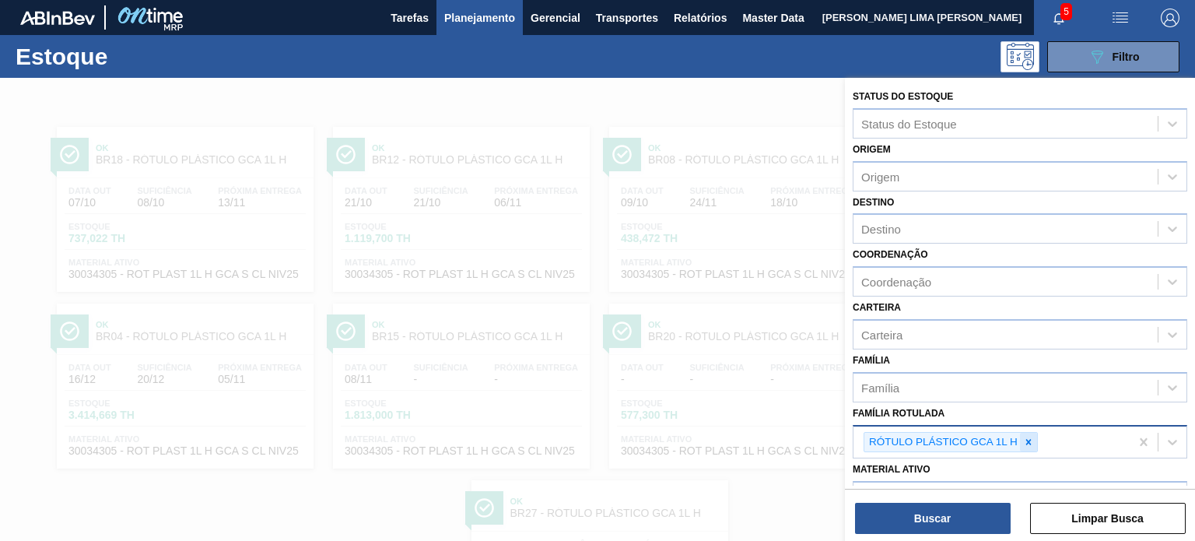
click at [1025, 446] on div at bounding box center [1028, 442] width 17 height 19
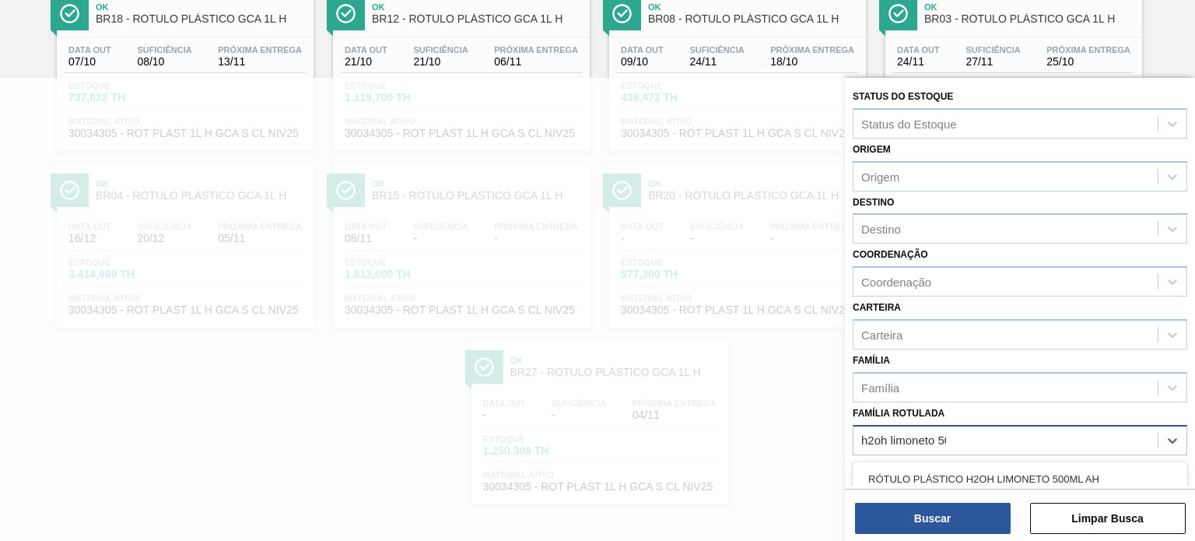
type Rotulada "h2oh limoneto 500"
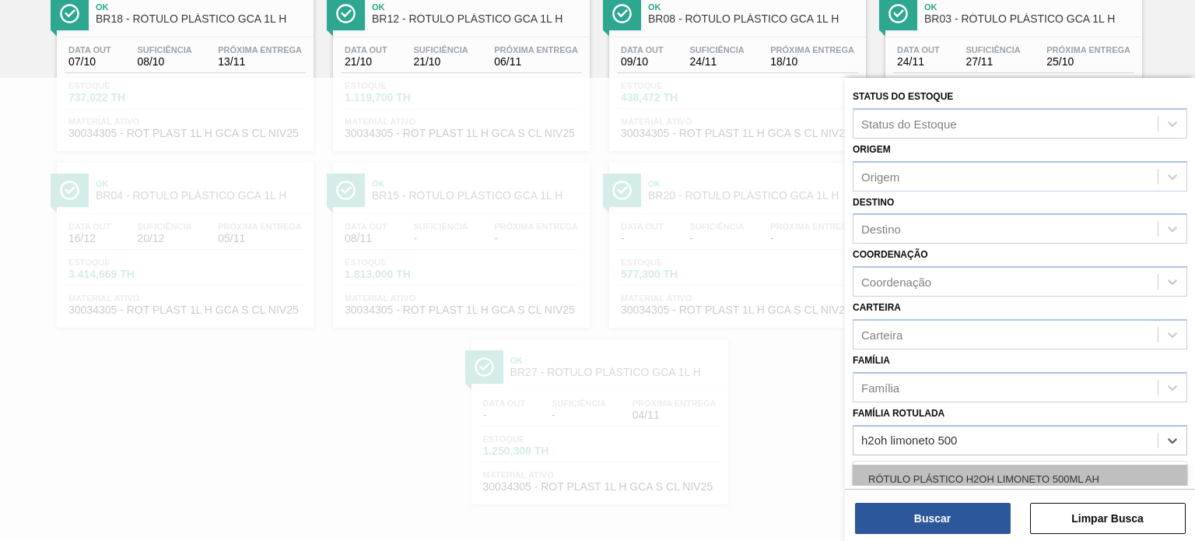
click at [1024, 465] on div "RÓTULO PLÁSTICO H2OH LIMONETO 500ML AH" at bounding box center [1020, 479] width 335 height 29
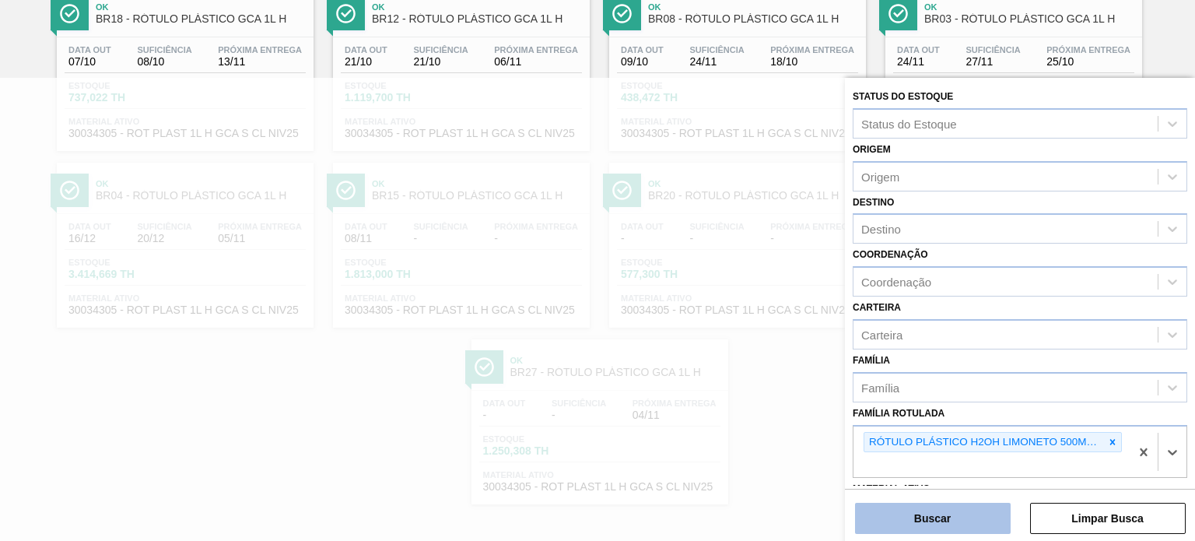
click at [984, 513] on button "Buscar" at bounding box center [933, 518] width 156 height 31
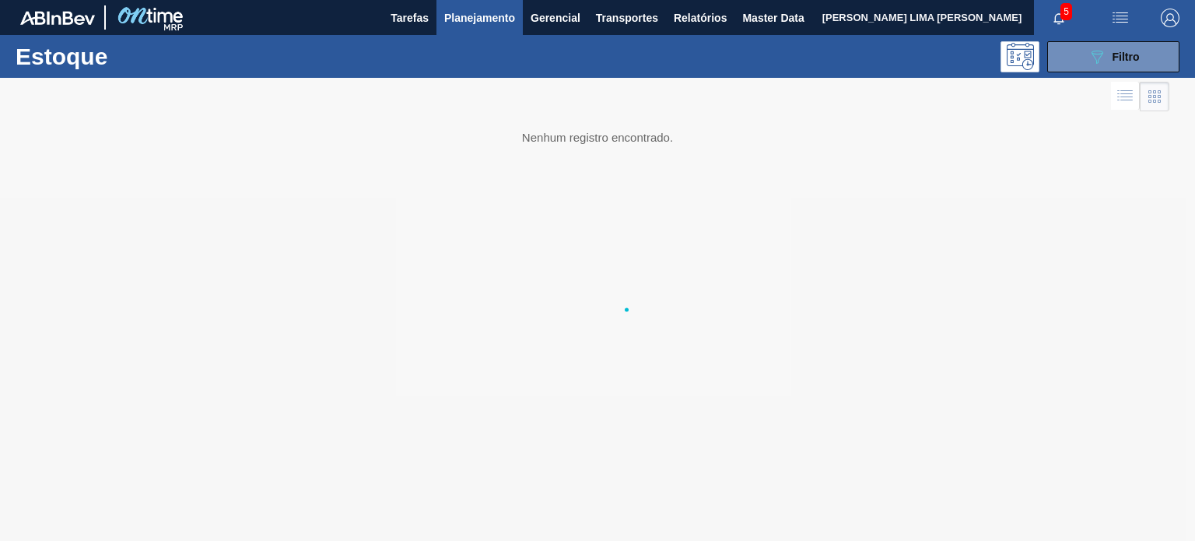
scroll to position [0, 0]
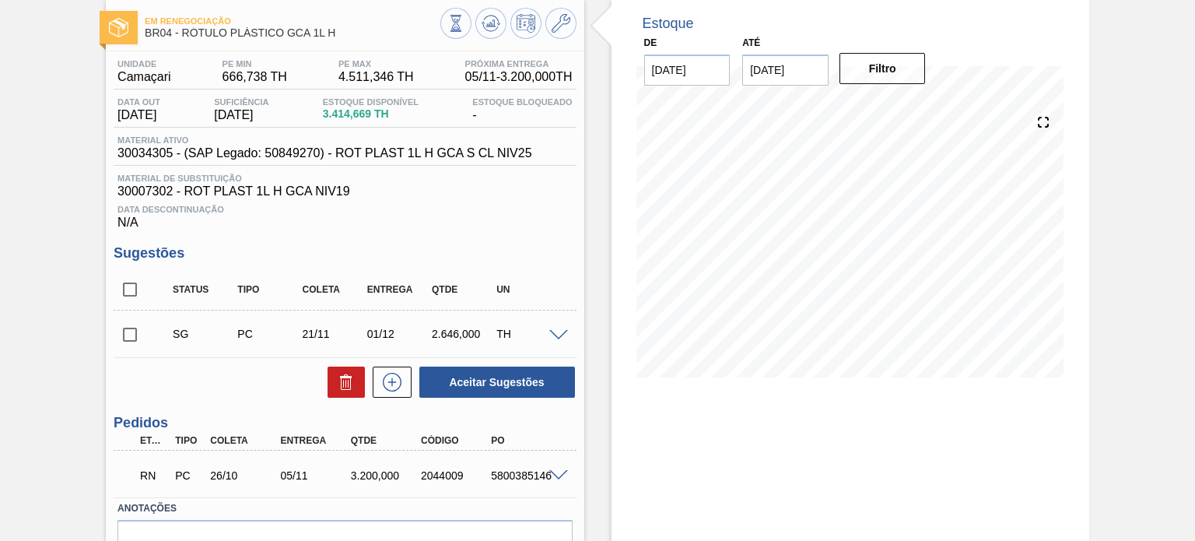
scroll to position [162, 0]
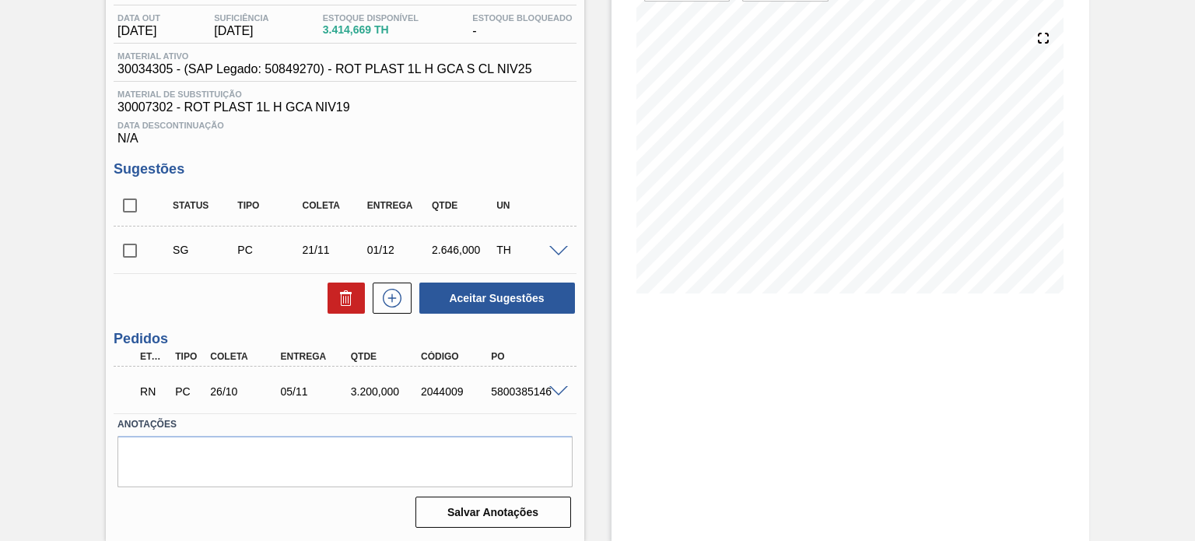
click at [559, 395] on span at bounding box center [558, 392] width 19 height 12
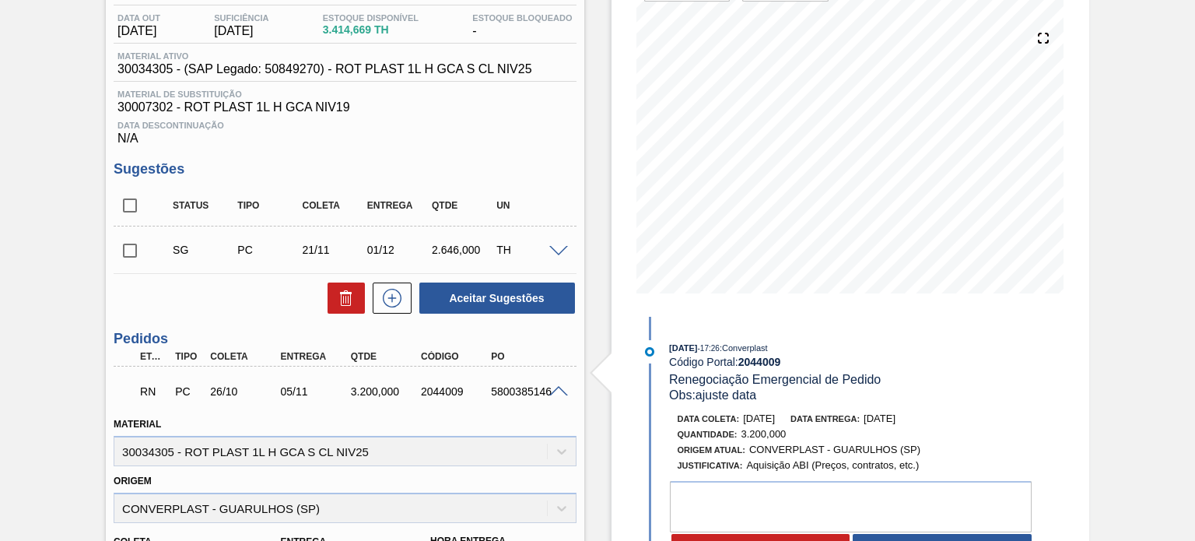
click at [292, 395] on div "05/11" at bounding box center [315, 391] width 77 height 12
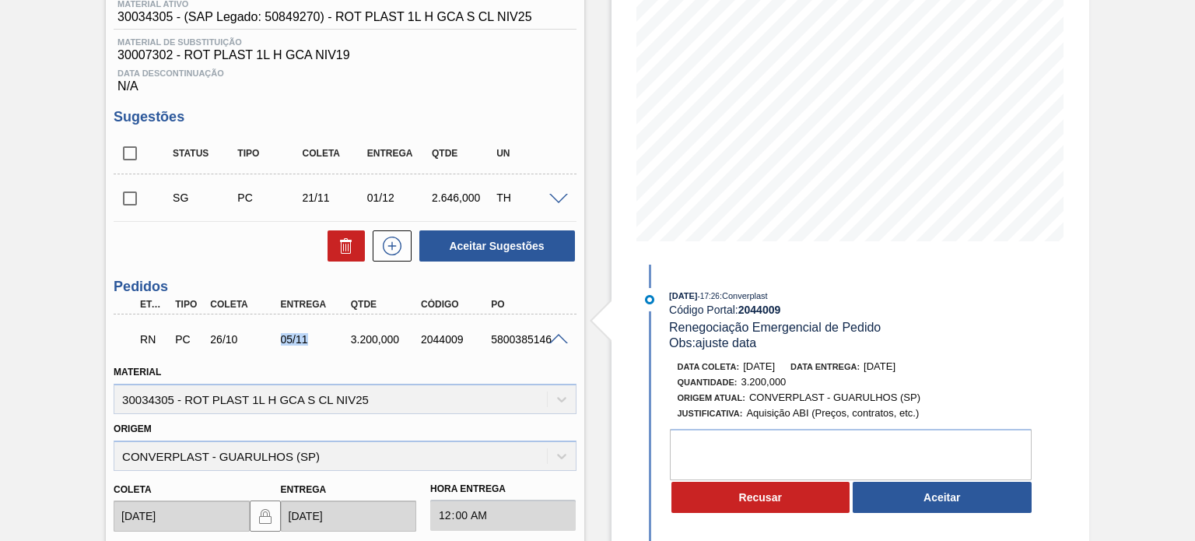
scroll to position [149, 0]
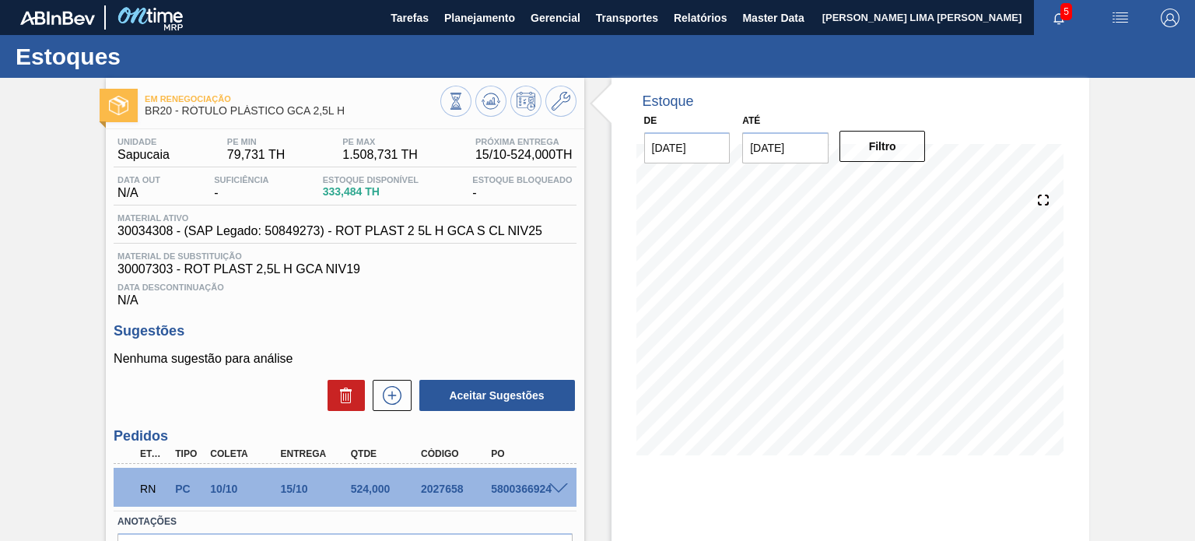
scroll to position [78, 0]
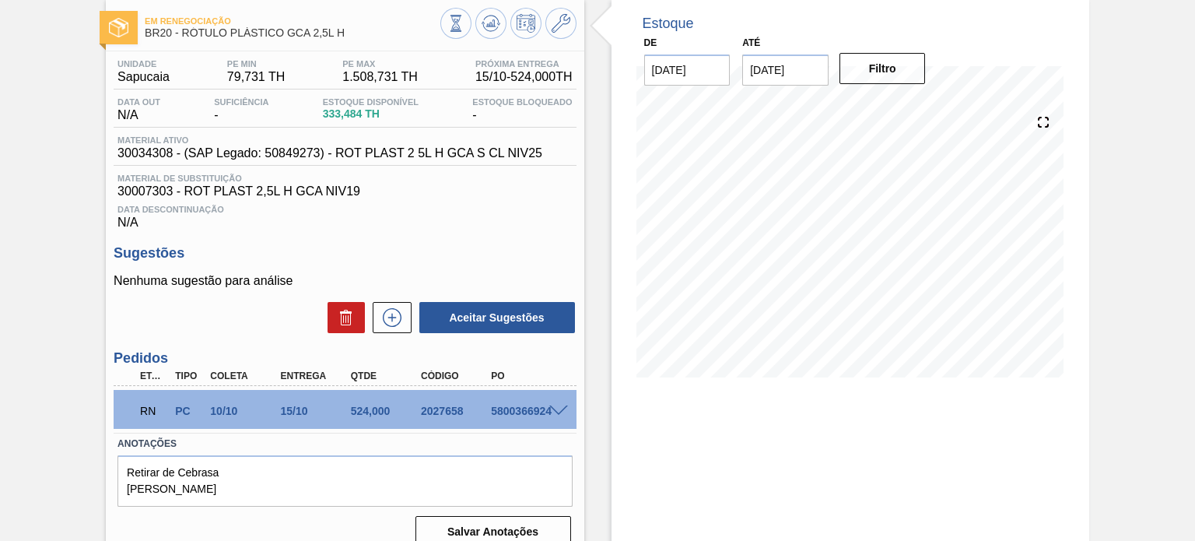
click at [557, 413] on span at bounding box center [558, 411] width 19 height 12
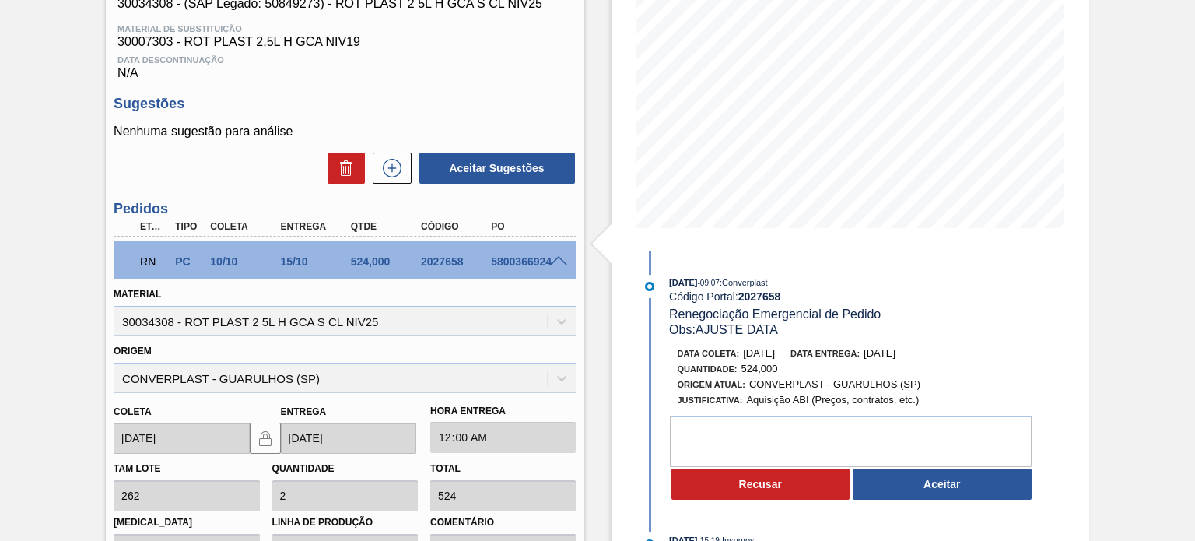
scroll to position [233, 0]
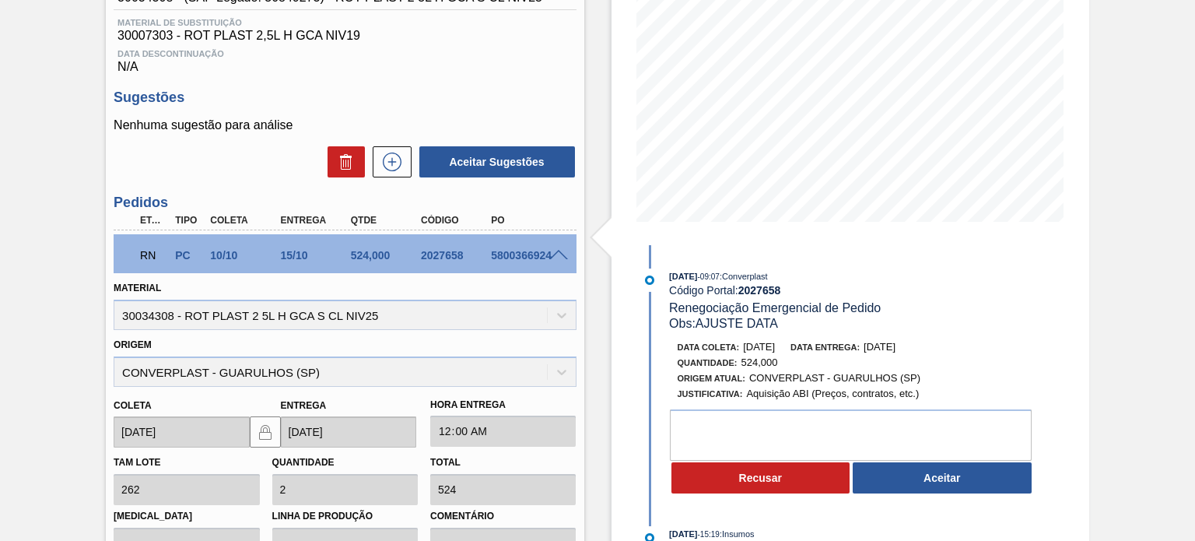
click at [893, 350] on span "22/10/2025" at bounding box center [880, 347] width 32 height 12
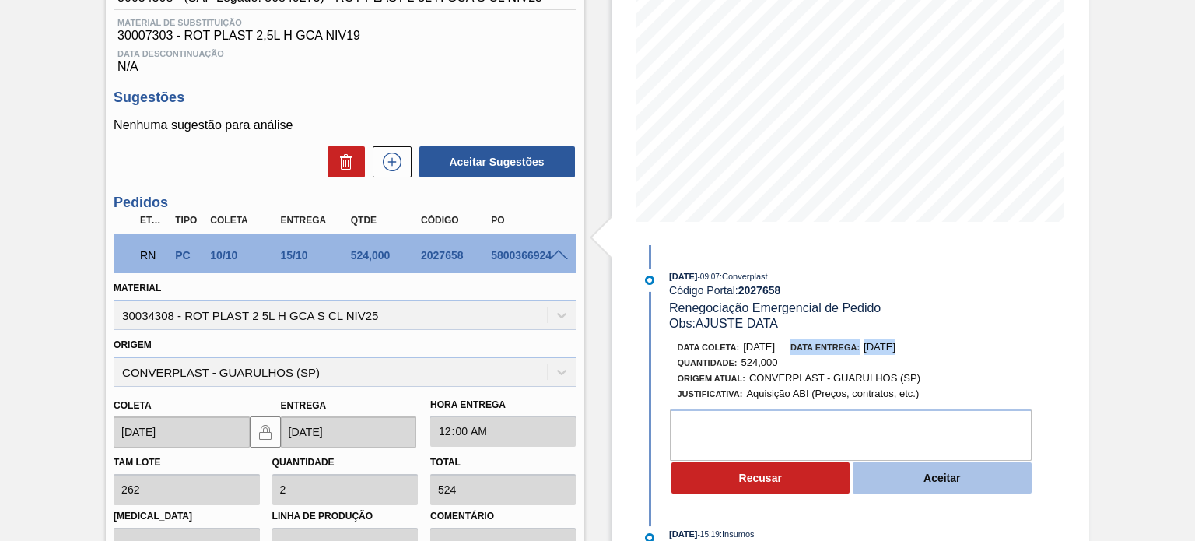
click at [904, 490] on button "Aceitar" at bounding box center [942, 477] width 179 height 31
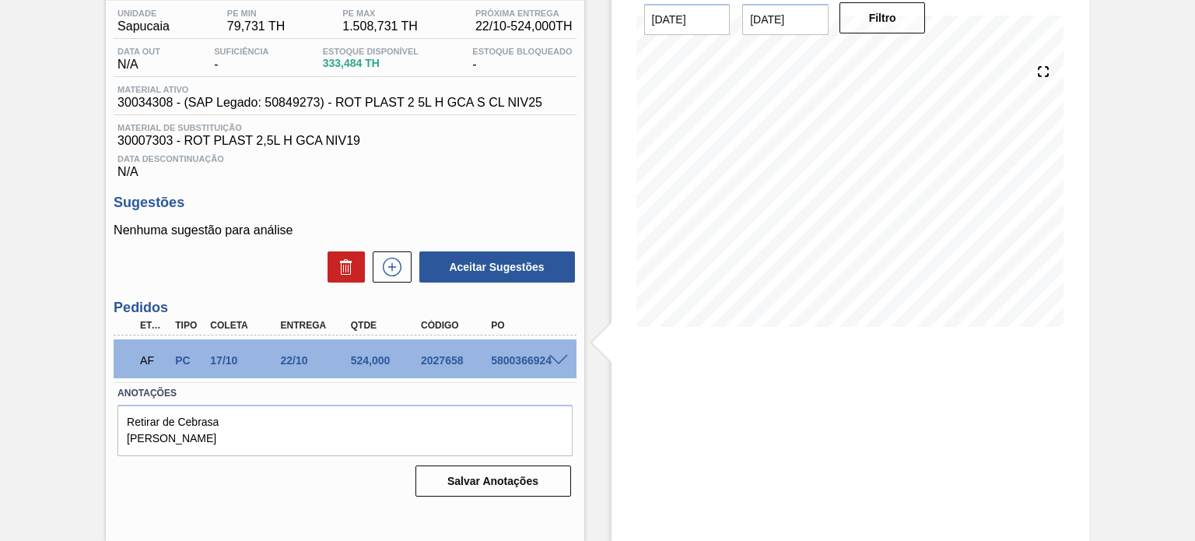
scroll to position [128, 0]
click at [454, 355] on div "2027658" at bounding box center [455, 361] width 77 height 12
copy div "2027658"
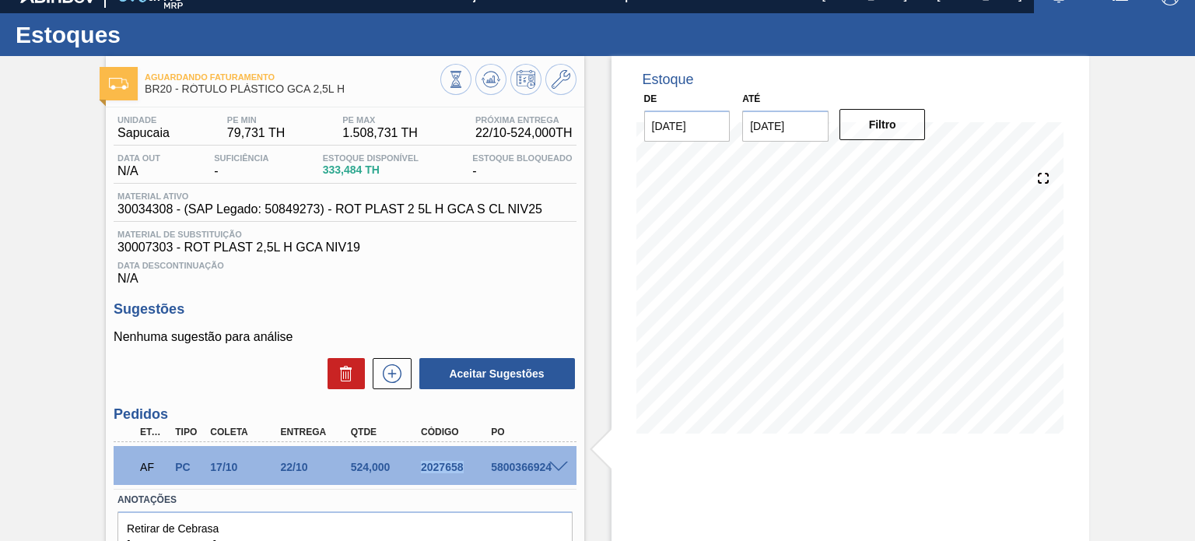
scroll to position [0, 0]
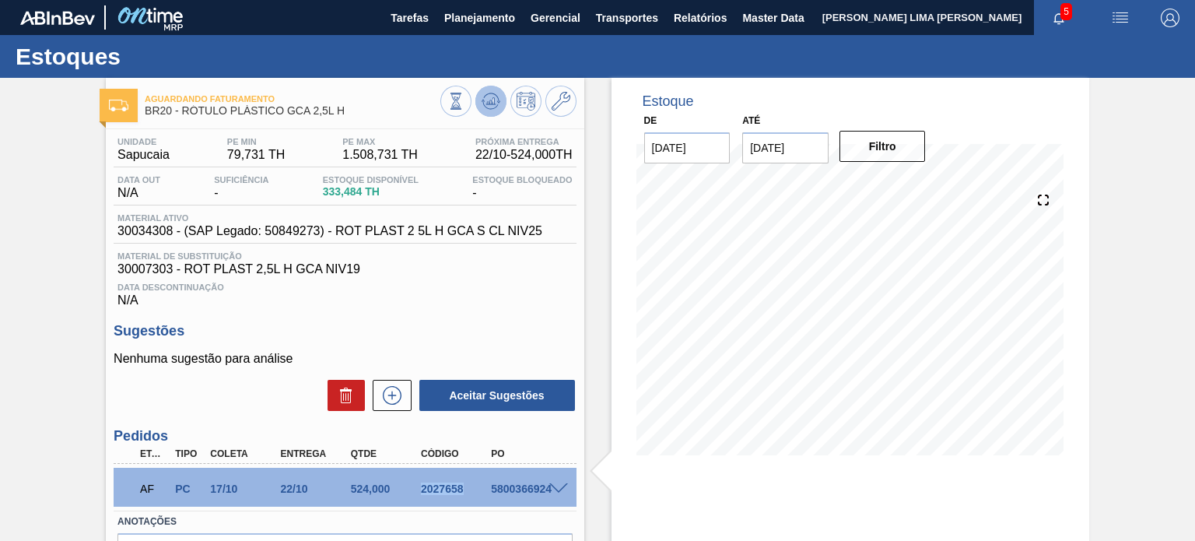
click at [490, 96] on icon at bounding box center [491, 101] width 19 height 19
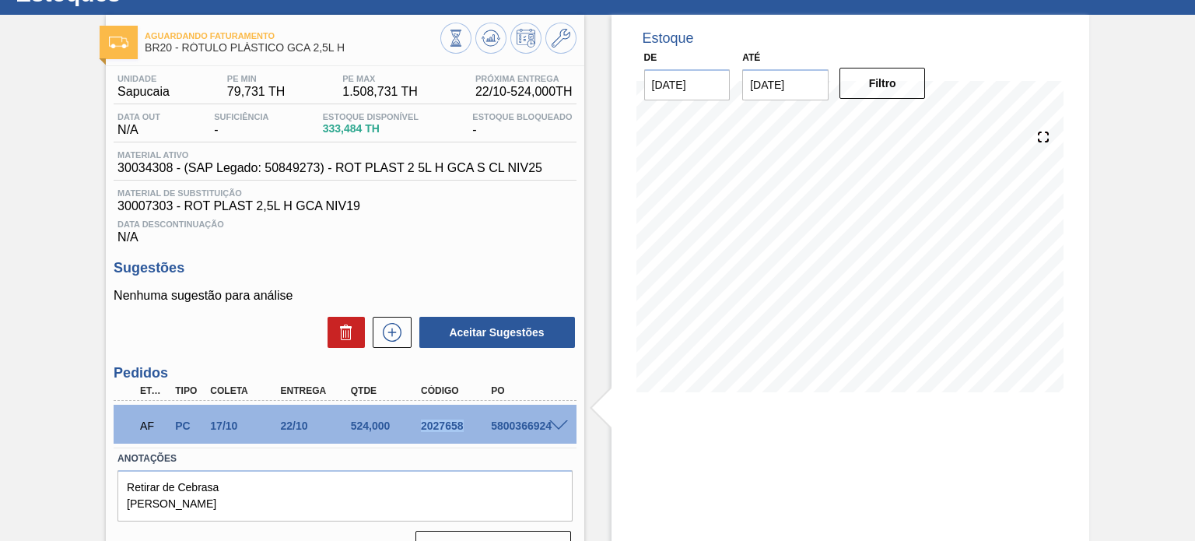
scroll to position [128, 0]
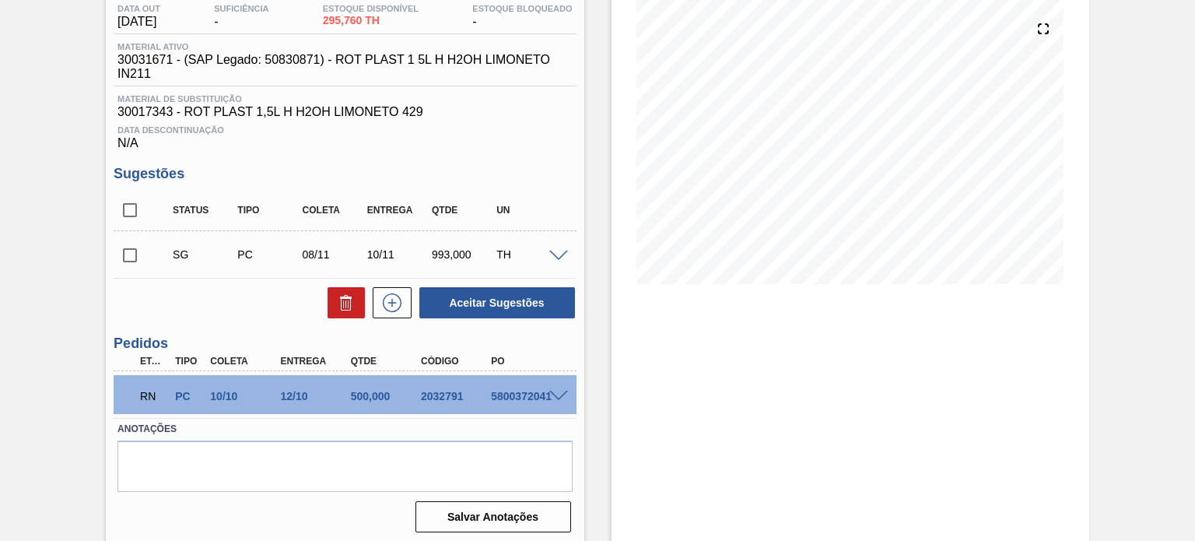
scroll to position [176, 0]
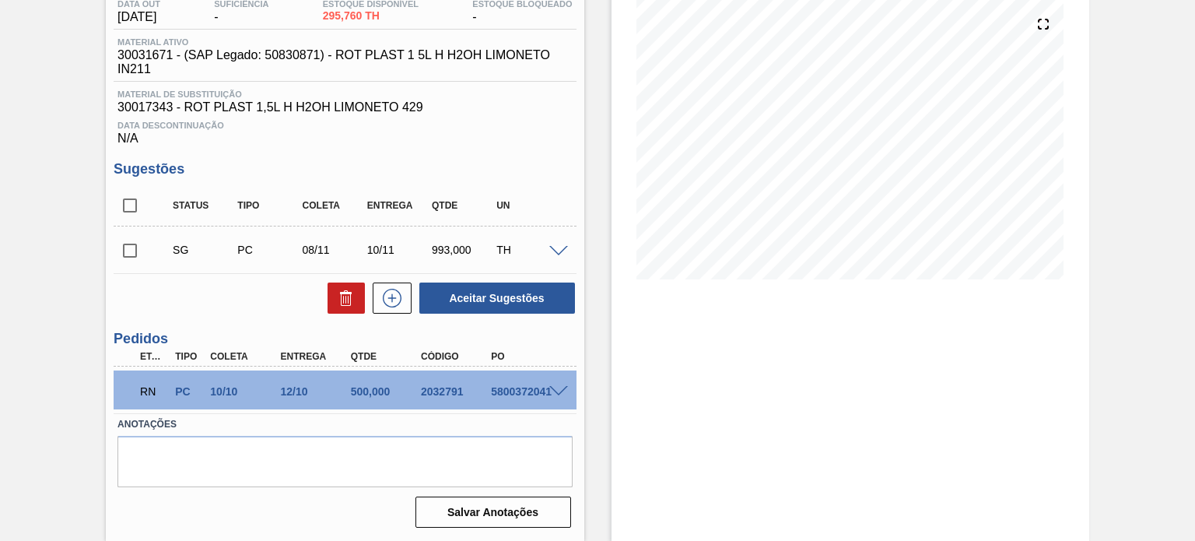
click at [567, 391] on div at bounding box center [561, 390] width 31 height 12
click at [562, 389] on span at bounding box center [558, 392] width 19 height 12
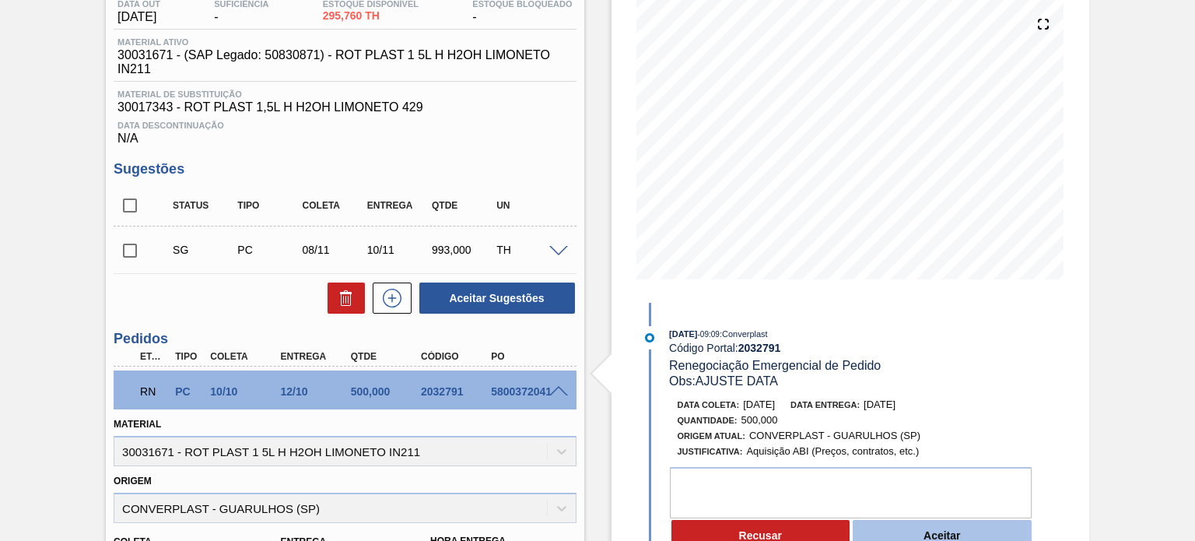
click at [940, 538] on button "Aceitar" at bounding box center [942, 535] width 179 height 31
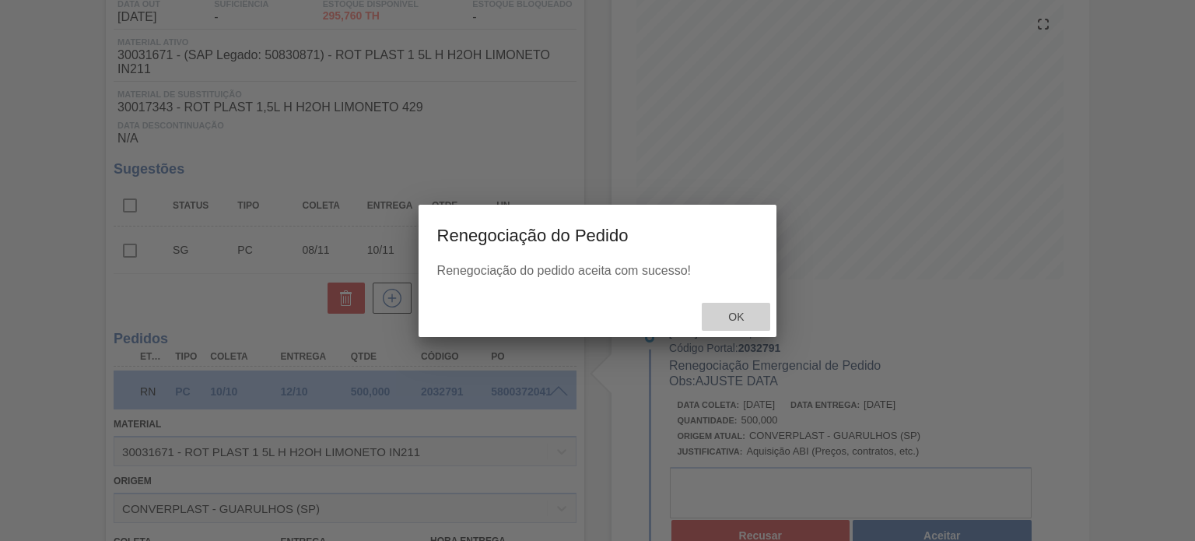
click at [743, 330] on div "Ok" at bounding box center [736, 317] width 68 height 29
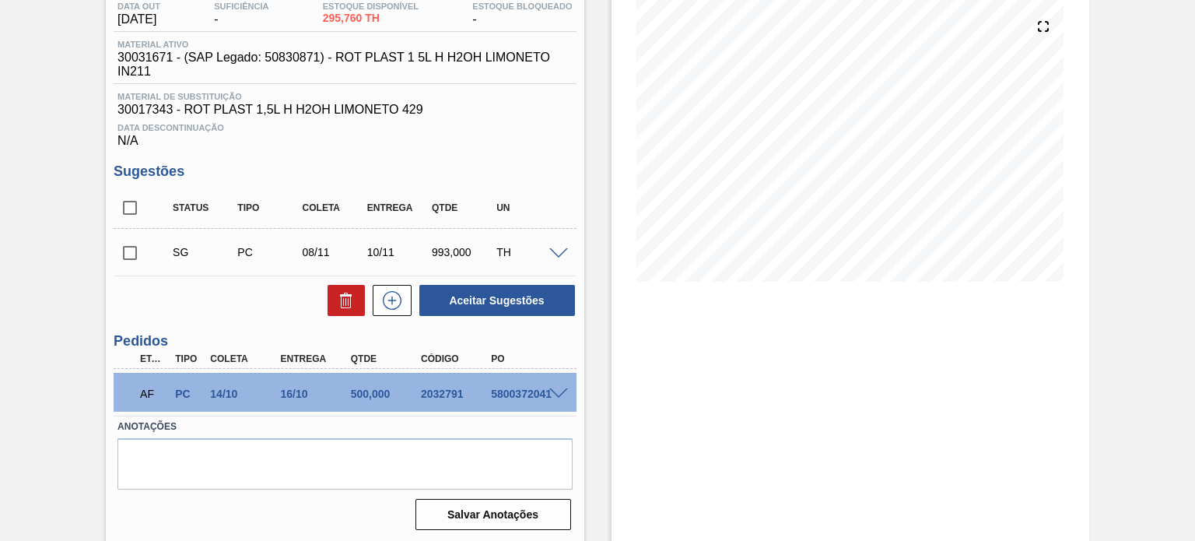
scroll to position [176, 0]
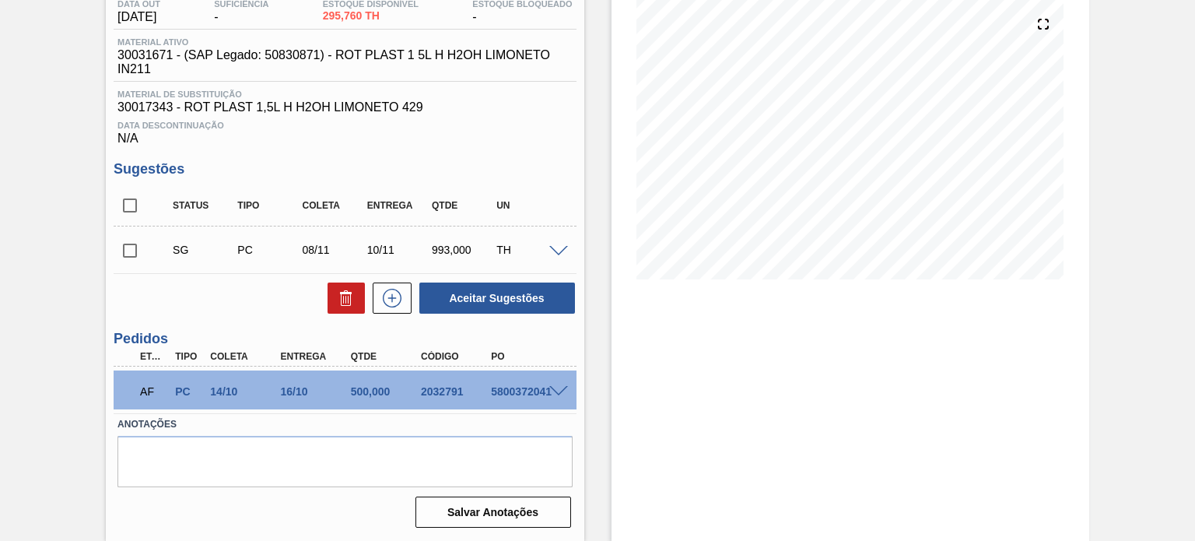
click at [433, 388] on div "2032791" at bounding box center [455, 391] width 77 height 12
drag, startPoint x: 433, startPoint y: 388, endPoint x: 442, endPoint y: 382, distance: 11.2
click at [433, 388] on div "2032791" at bounding box center [455, 391] width 77 height 12
copy div "2032791"
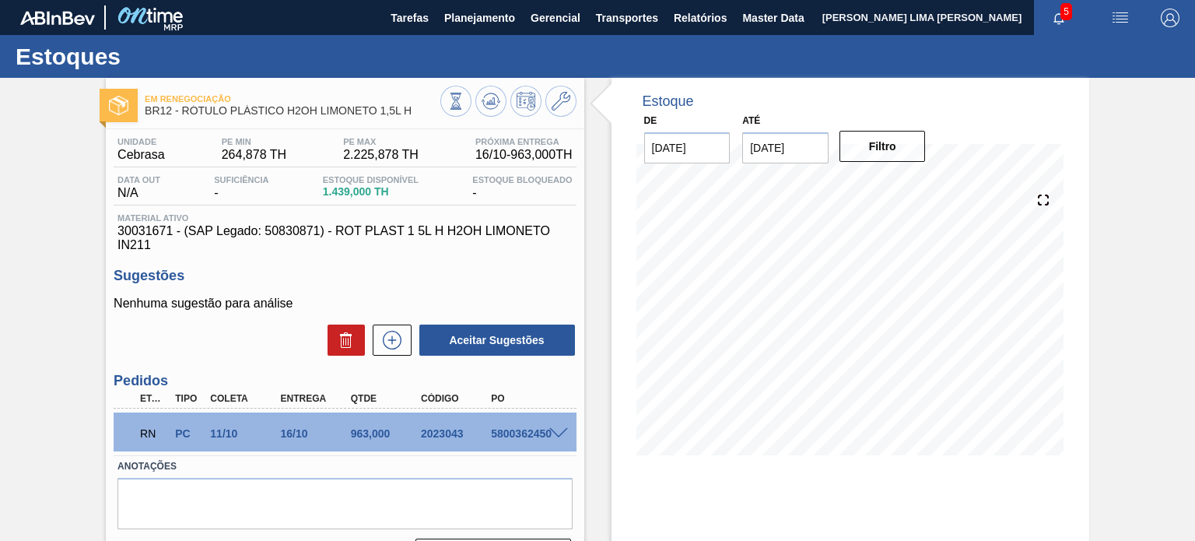
click at [557, 430] on span at bounding box center [558, 434] width 19 height 12
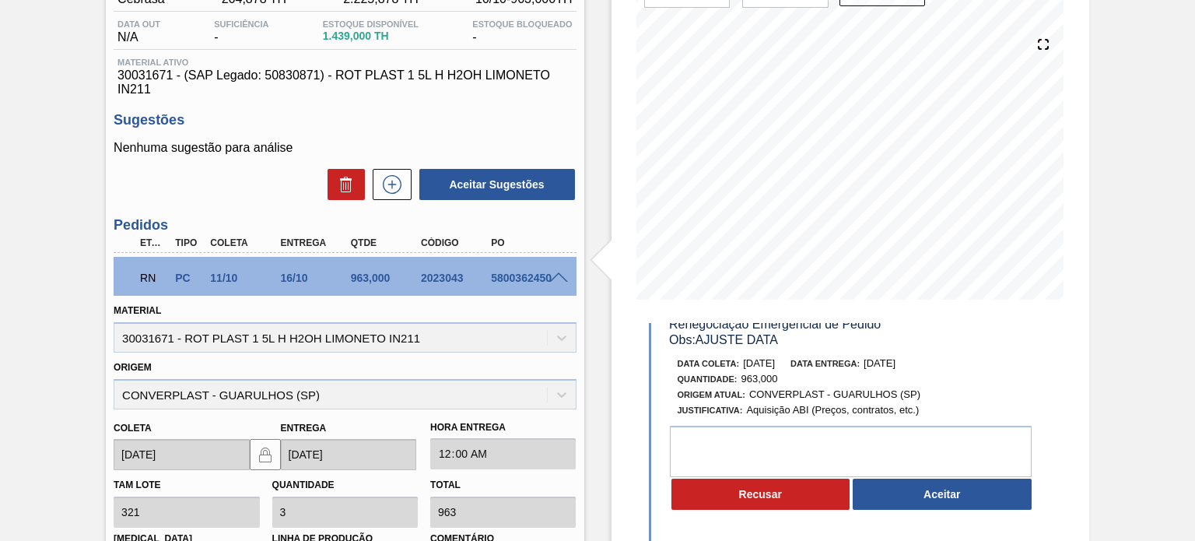
scroll to position [156, 0]
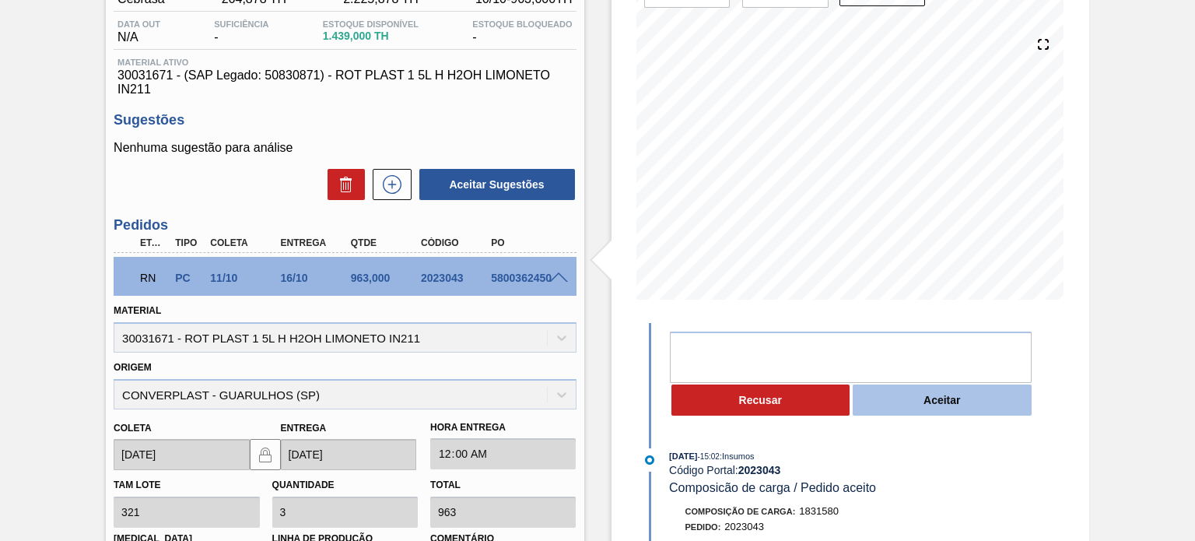
click at [922, 412] on button "Aceitar" at bounding box center [942, 399] width 179 height 31
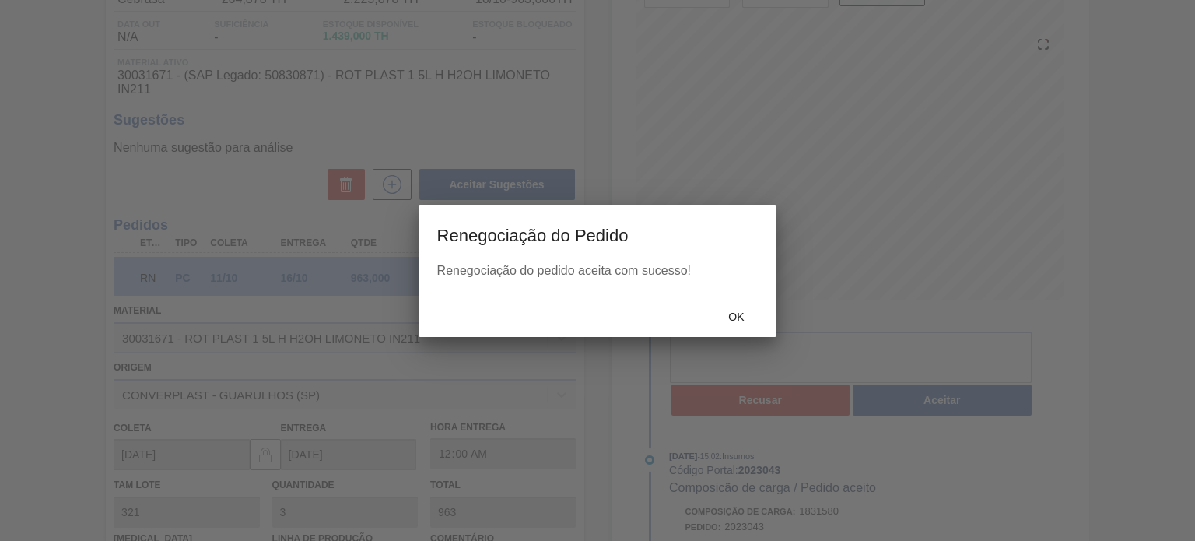
scroll to position [299, 0]
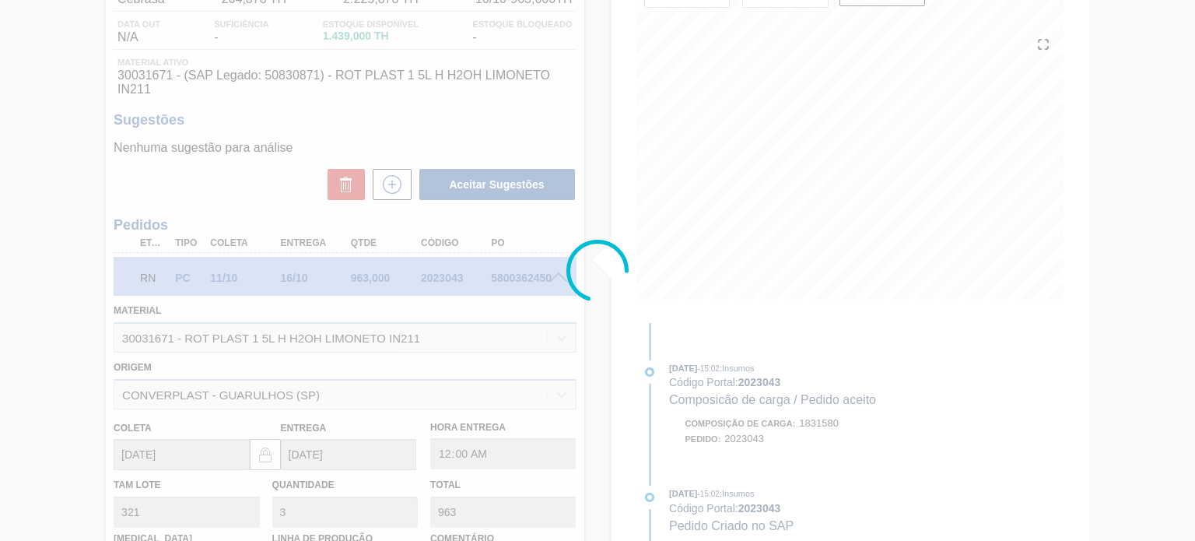
type input "AJUSTE DATA"
type input "[DATE]"
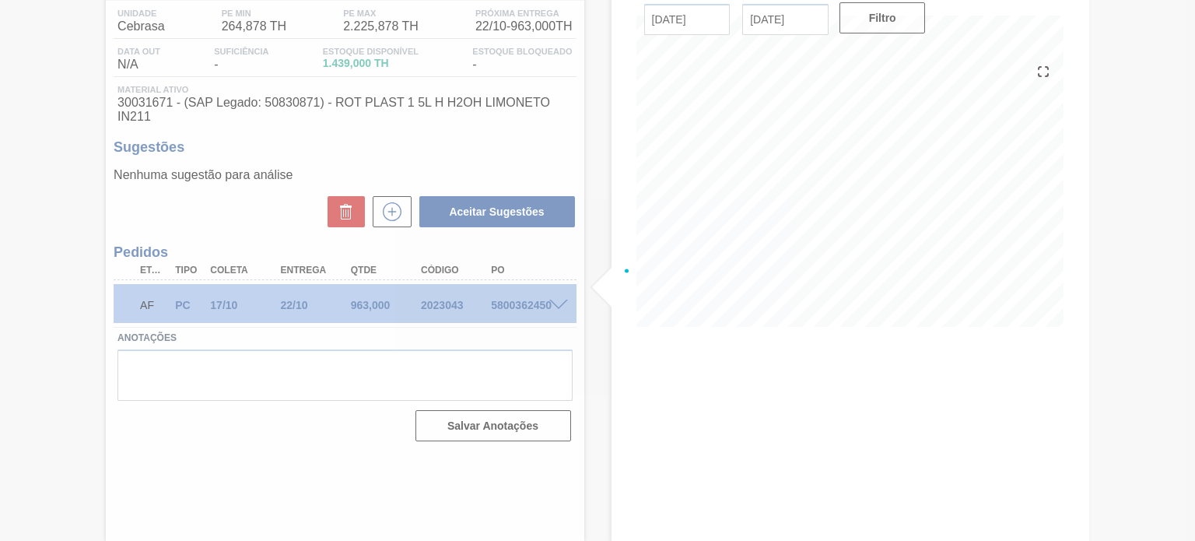
scroll to position [128, 0]
click at [445, 302] on div at bounding box center [597, 270] width 1195 height 541
click at [446, 302] on div at bounding box center [597, 270] width 1195 height 541
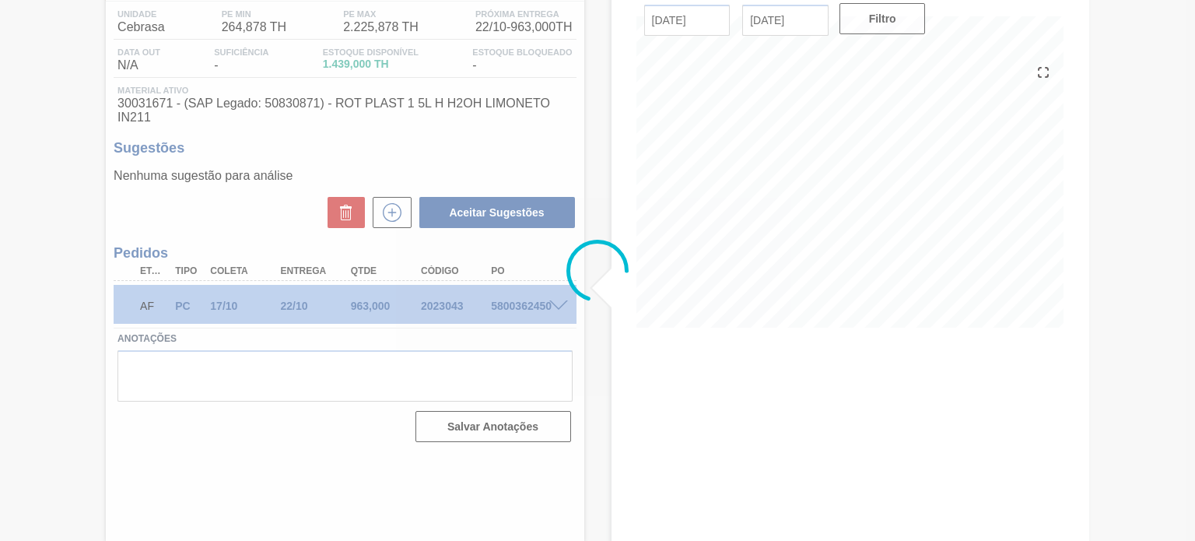
click at [446, 302] on div at bounding box center [597, 270] width 1195 height 541
click at [448, 302] on div at bounding box center [597, 270] width 1195 height 541
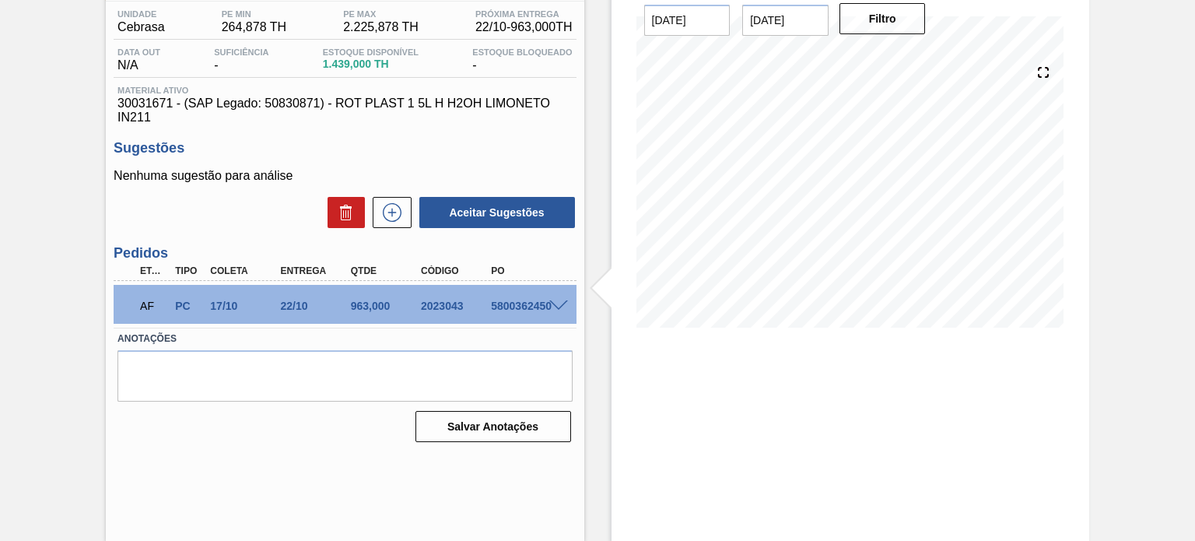
click at [448, 302] on div "2023043" at bounding box center [455, 306] width 77 height 12
copy div "2023043"
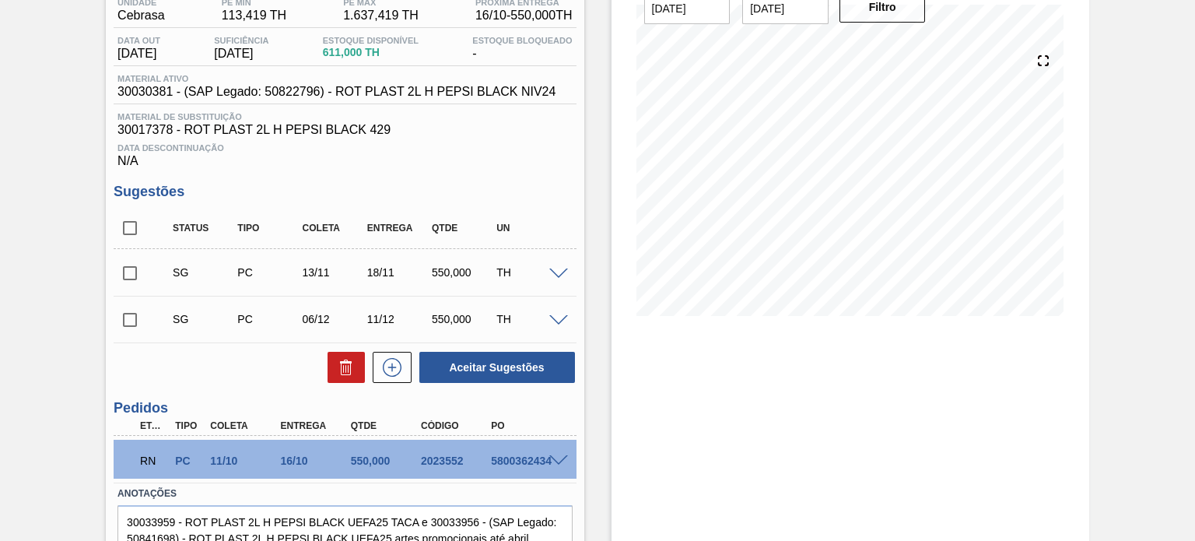
scroll to position [209, 0]
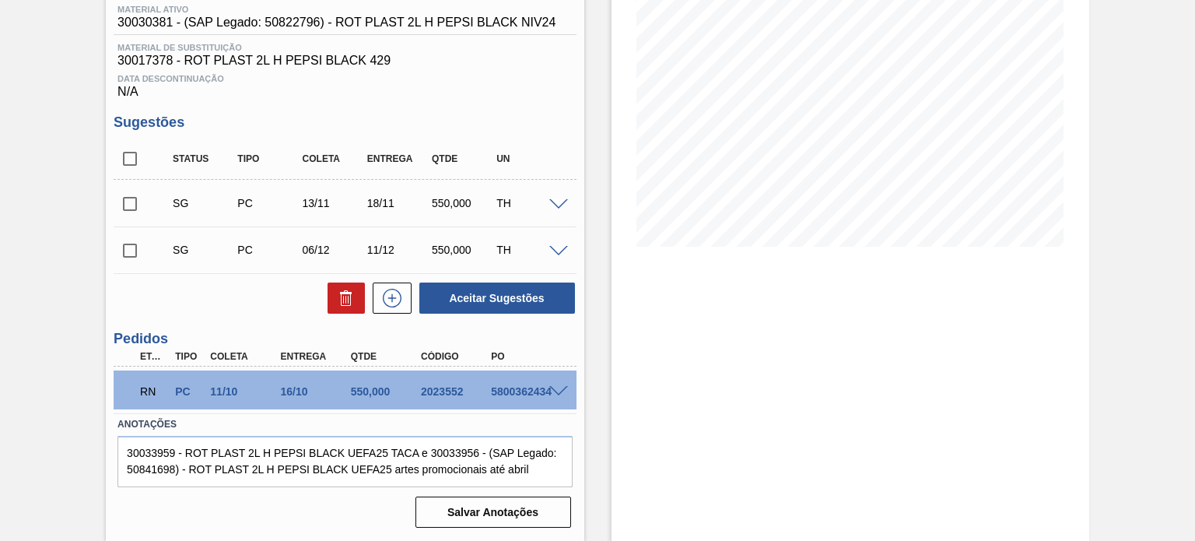
click at [558, 385] on div at bounding box center [561, 390] width 31 height 12
click at [559, 387] on span at bounding box center [558, 392] width 19 height 12
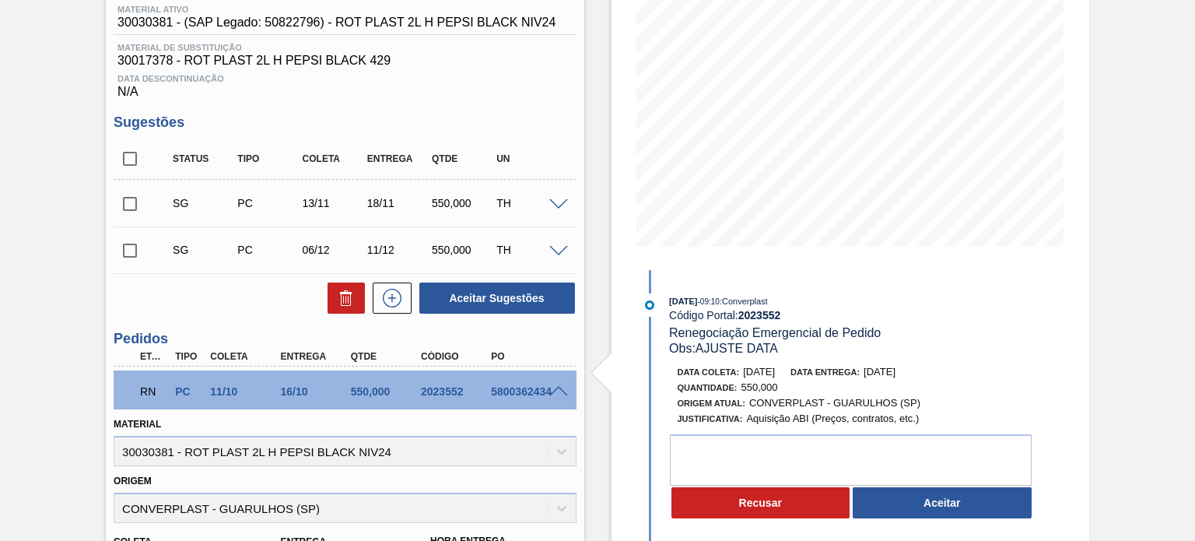
click at [911, 504] on button "Aceitar" at bounding box center [942, 502] width 179 height 31
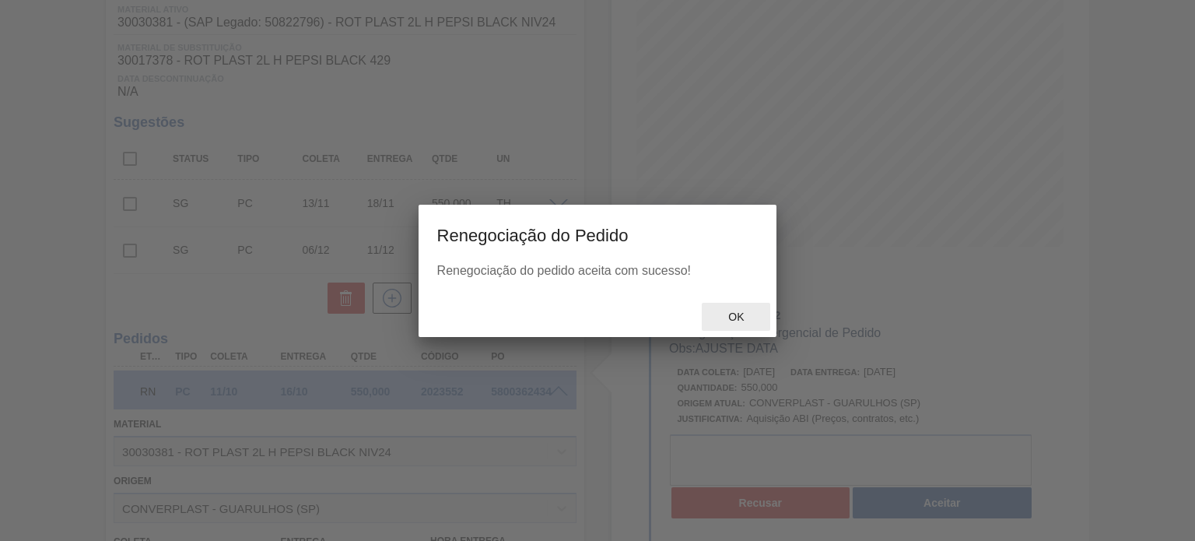
click at [747, 314] on span "Ok" at bounding box center [736, 317] width 40 height 12
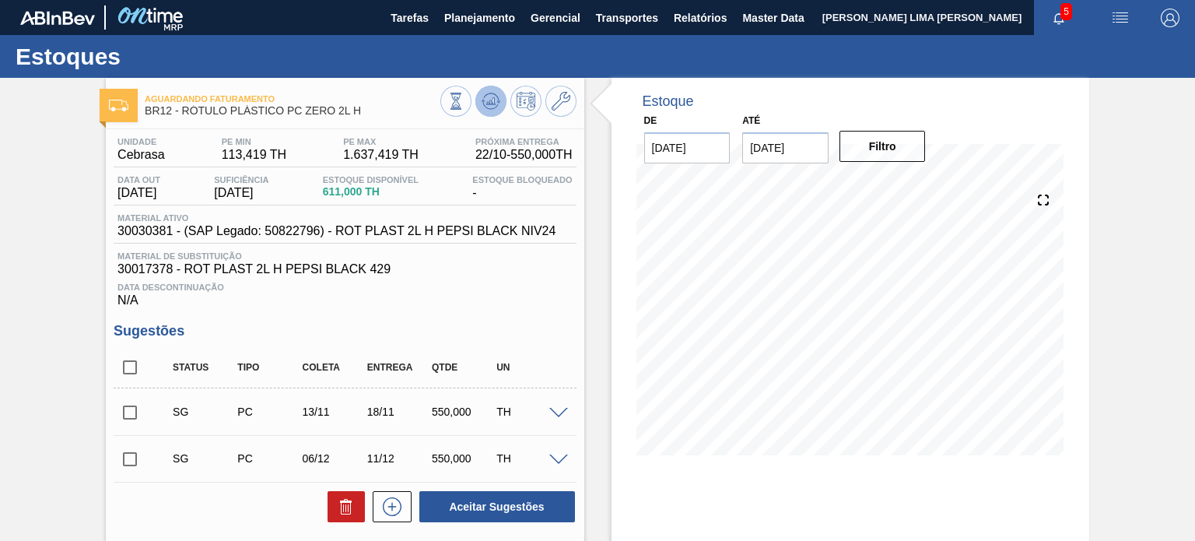
click at [497, 108] on icon at bounding box center [491, 101] width 19 height 19
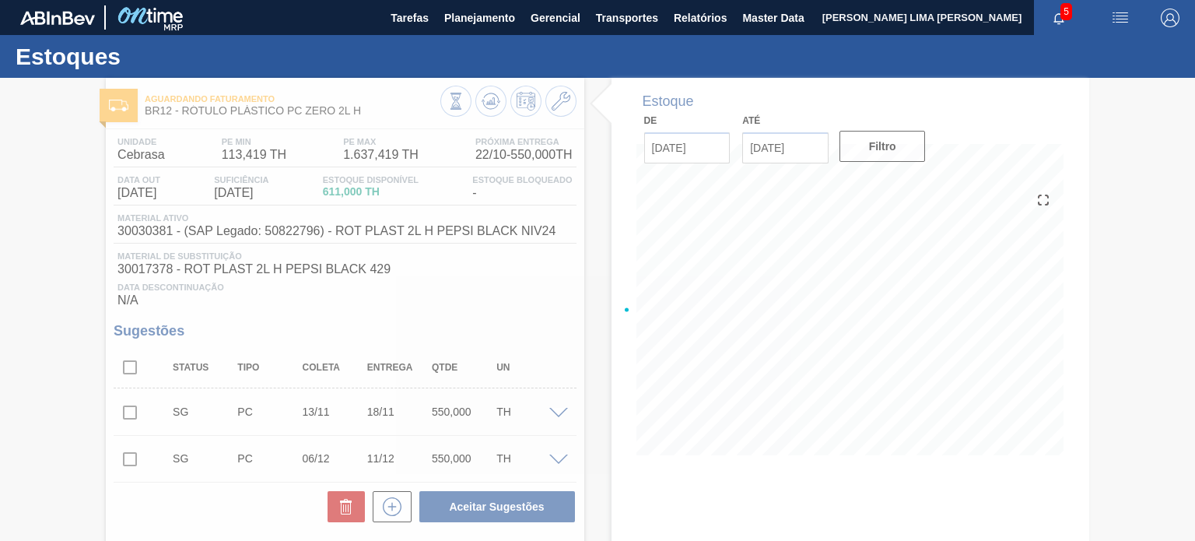
click at [496, 107] on div at bounding box center [597, 309] width 1195 height 463
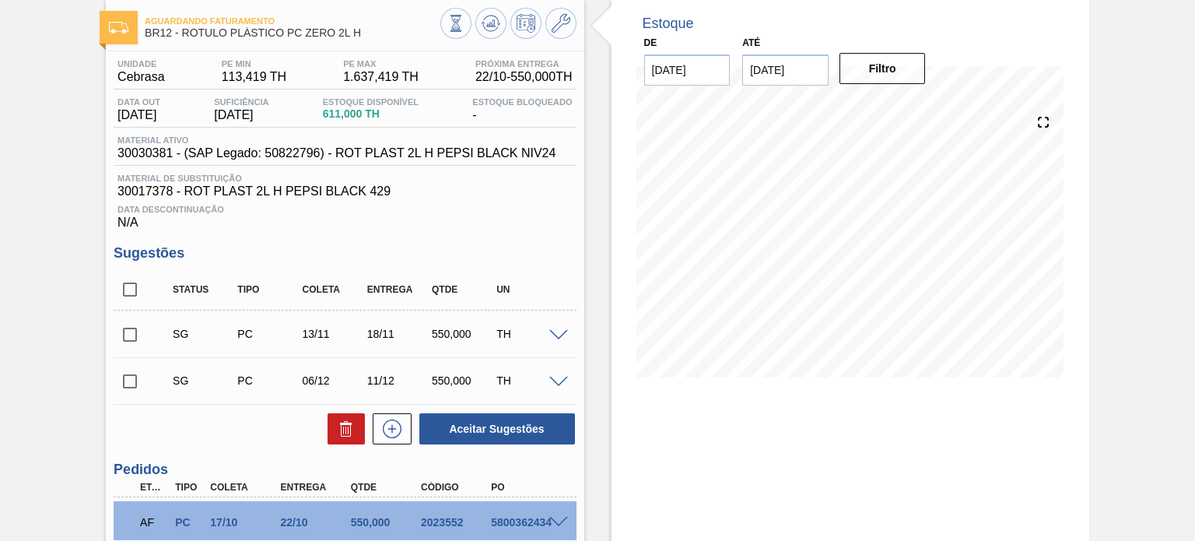
scroll to position [209, 0]
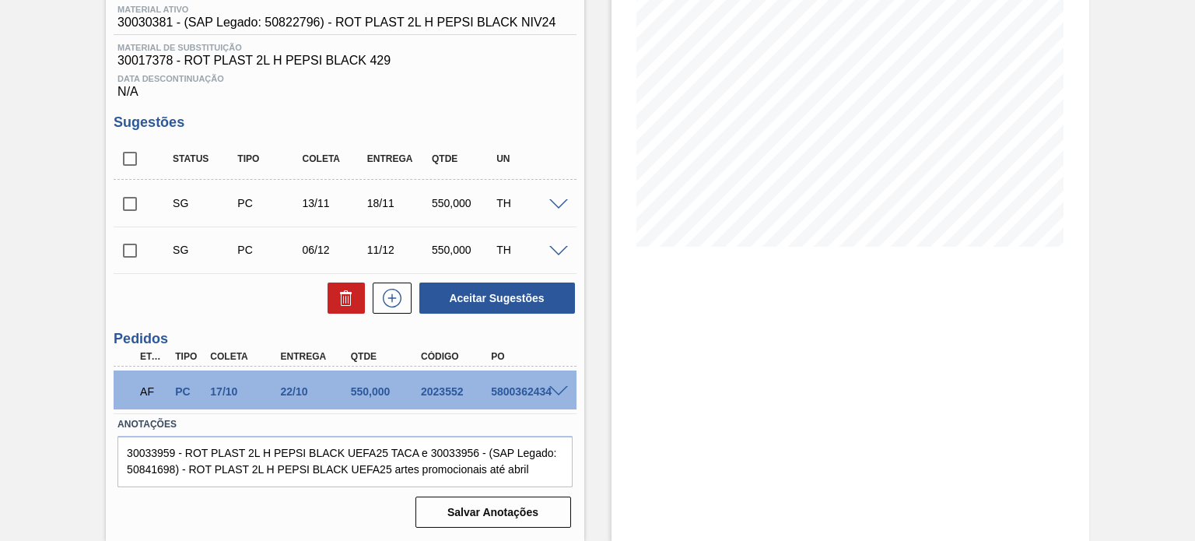
click at [444, 388] on div "2023552" at bounding box center [455, 391] width 77 height 12
copy div "2023552"
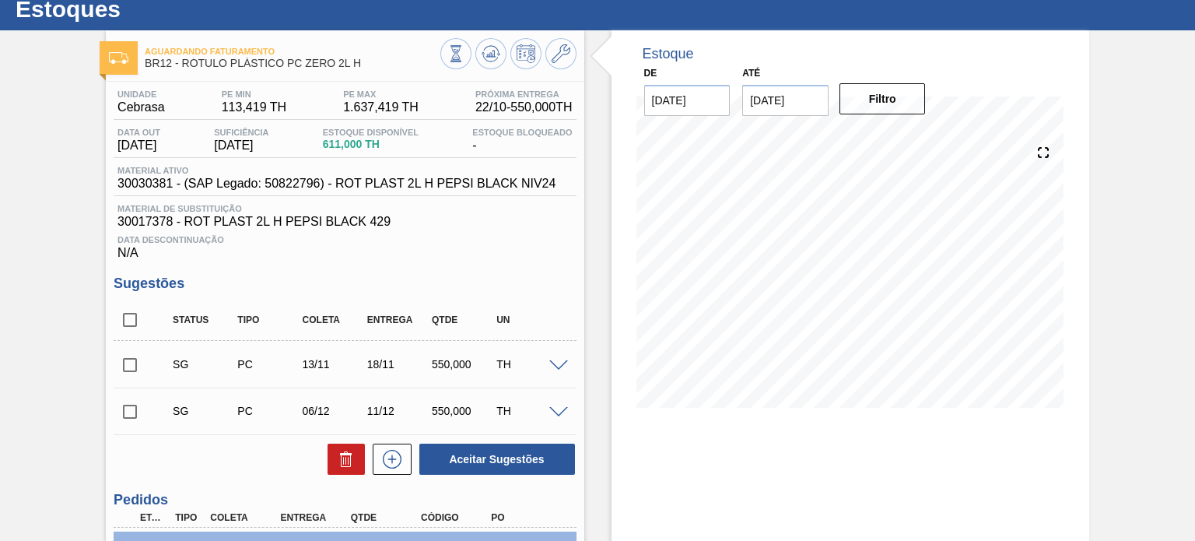
scroll to position [0, 0]
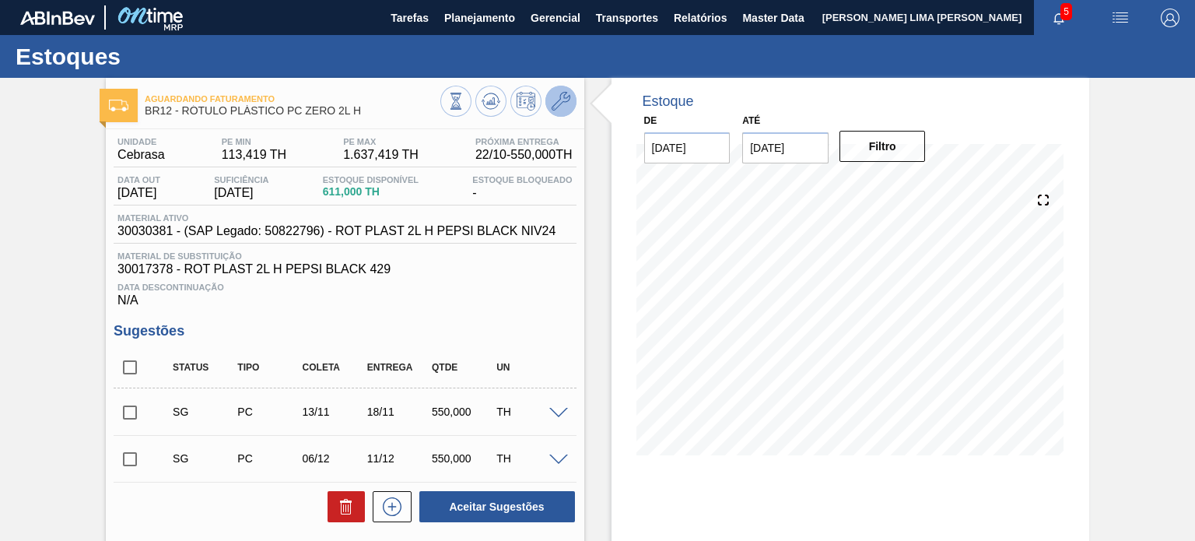
click at [562, 101] on icon at bounding box center [561, 101] width 19 height 19
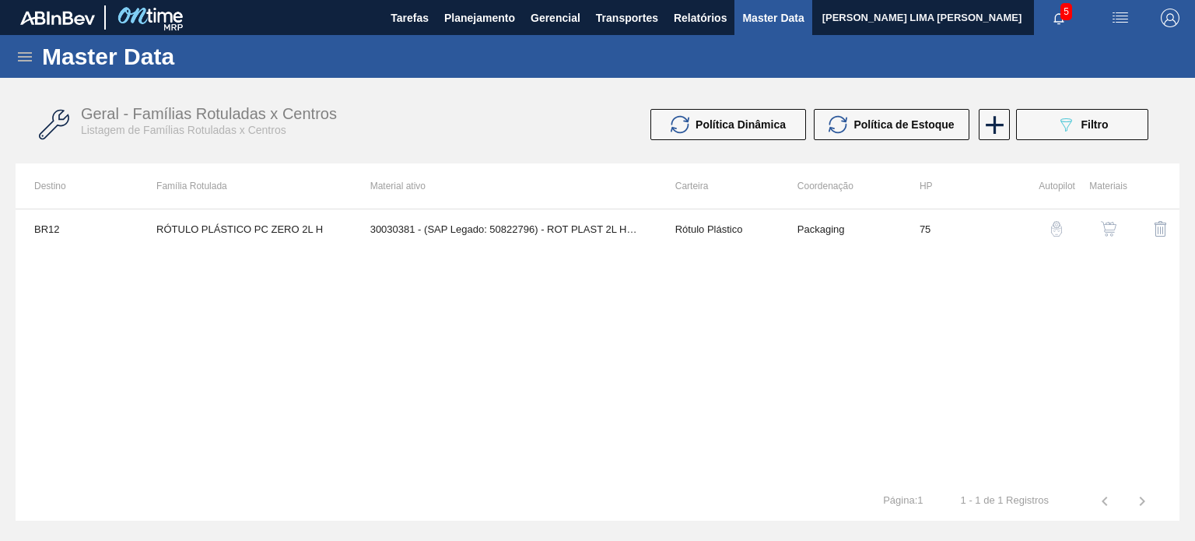
click at [1113, 226] on img "button" at bounding box center [1109, 229] width 16 height 16
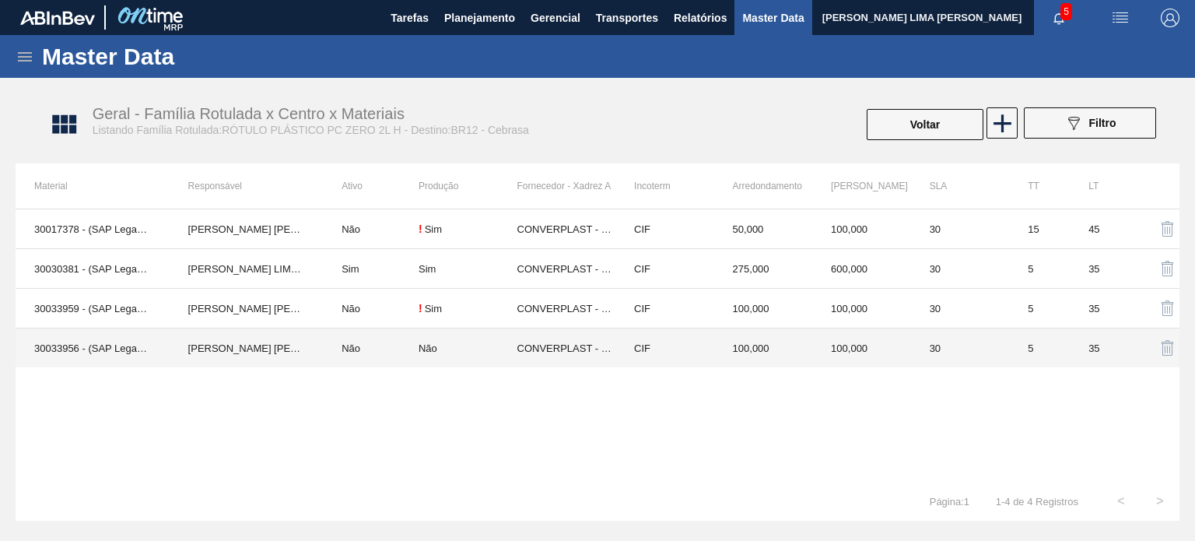
click at [733, 359] on td "100,000" at bounding box center [763, 348] width 99 height 40
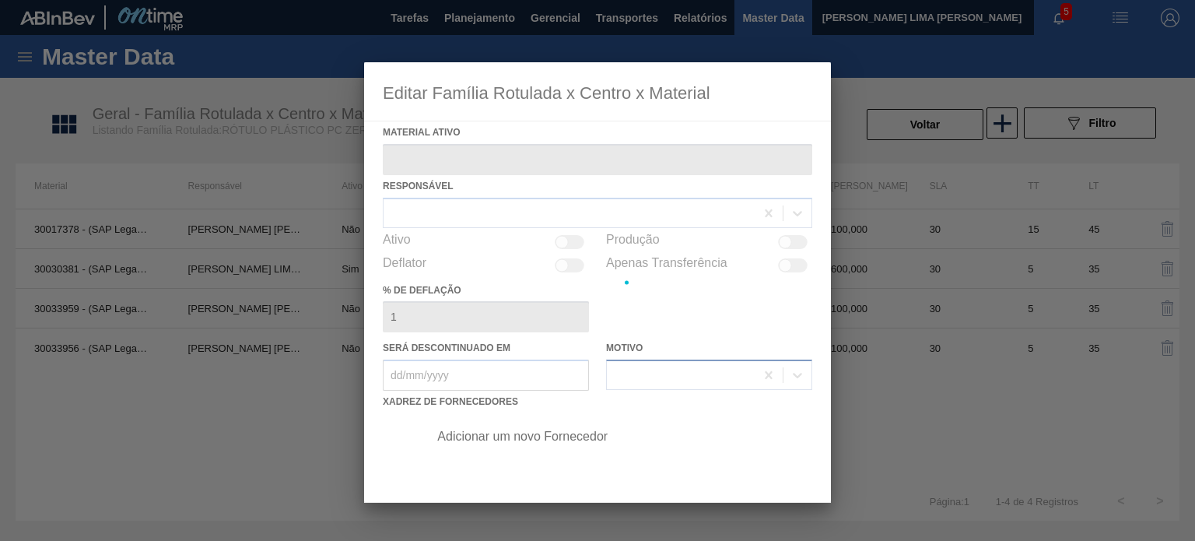
type ativo "30033956 - (SAP Legado: 50841698) - ROT PLAST 2L H PEPSI BLACK UEFA25"
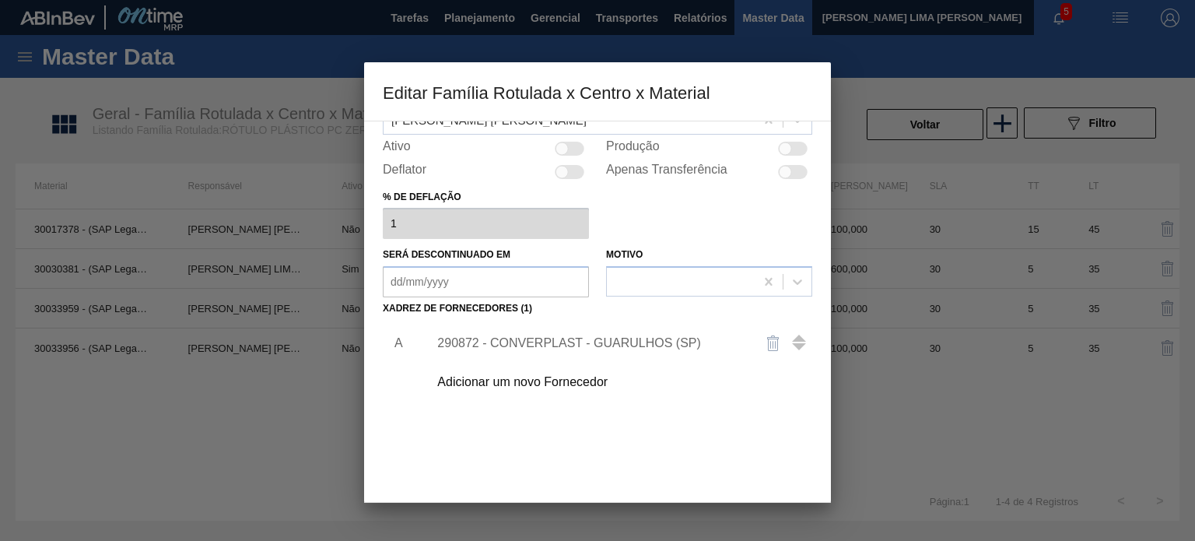
scroll to position [159, 0]
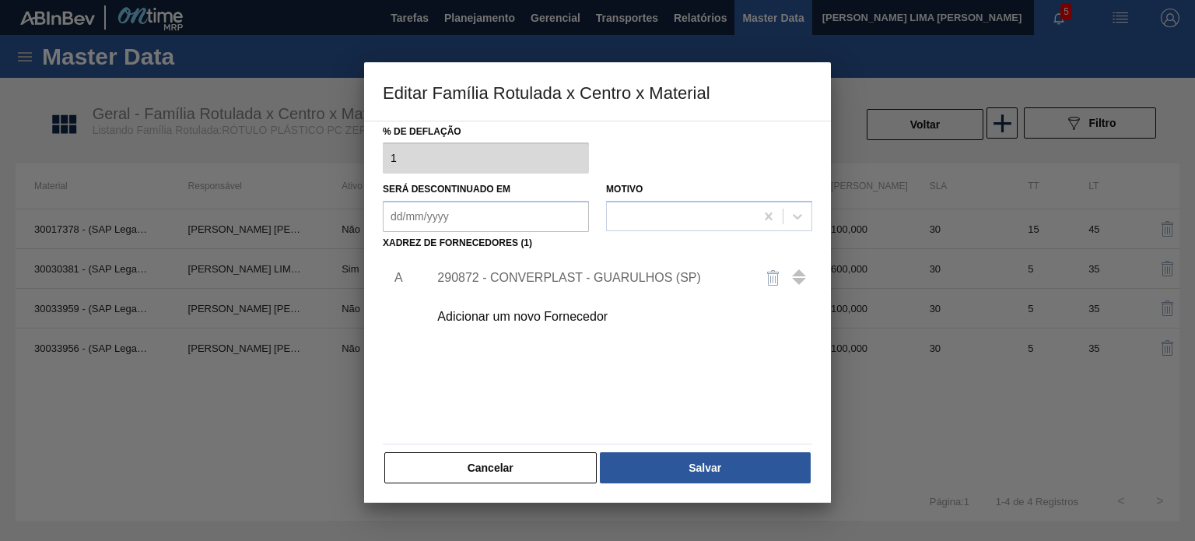
click at [535, 463] on button "Cancelar" at bounding box center [490, 467] width 212 height 31
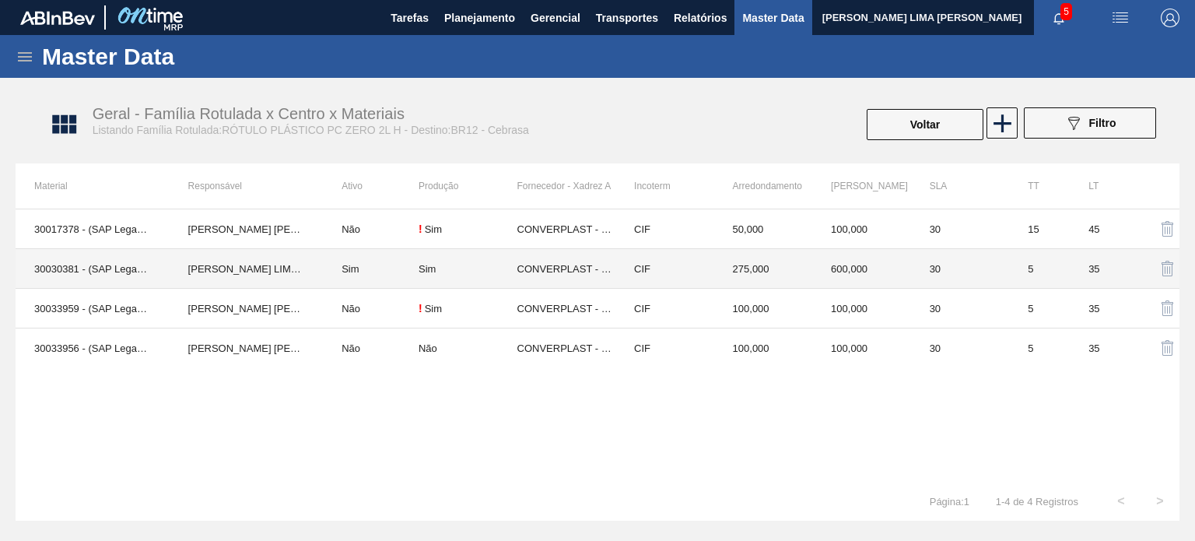
click at [494, 273] on div "Sim" at bounding box center [468, 269] width 99 height 12
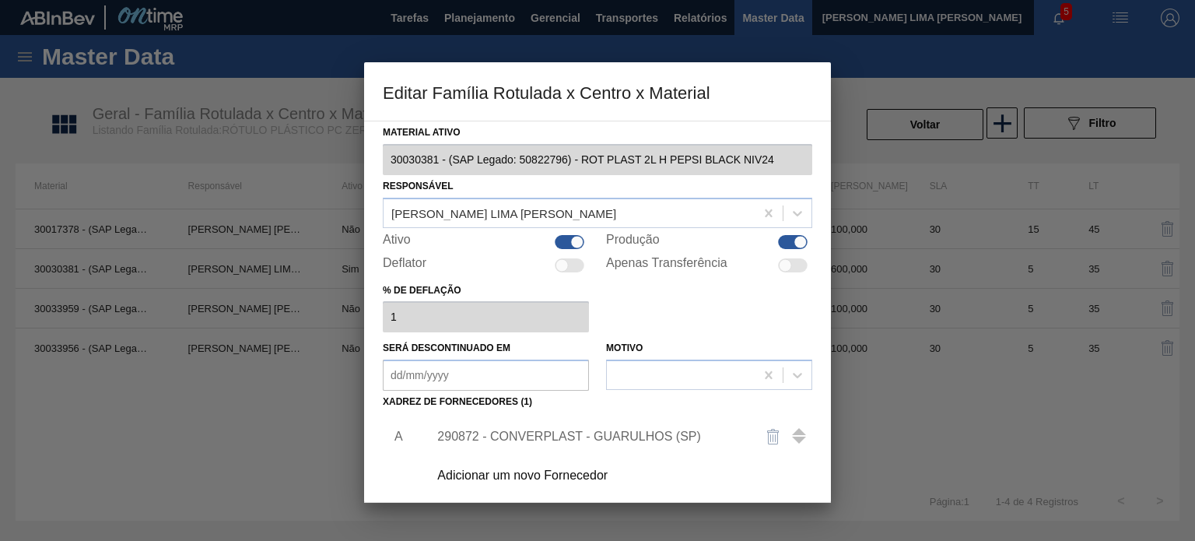
click at [588, 439] on div "290872 - CONVERPLAST - GUARULHOS (SP)" at bounding box center [589, 437] width 305 height 14
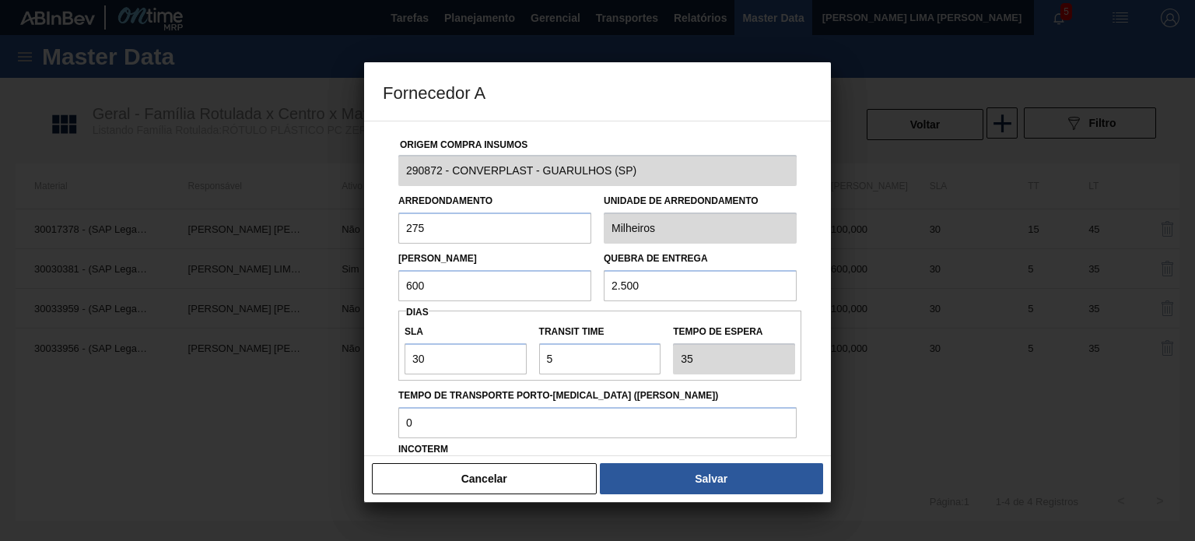
click at [395, 279] on div "Lote Mínimo 600" at bounding box center [494, 274] width 205 height 54
click at [463, 278] on input "600" at bounding box center [494, 285] width 193 height 31
click at [462, 279] on input "600" at bounding box center [494, 285] width 193 height 31
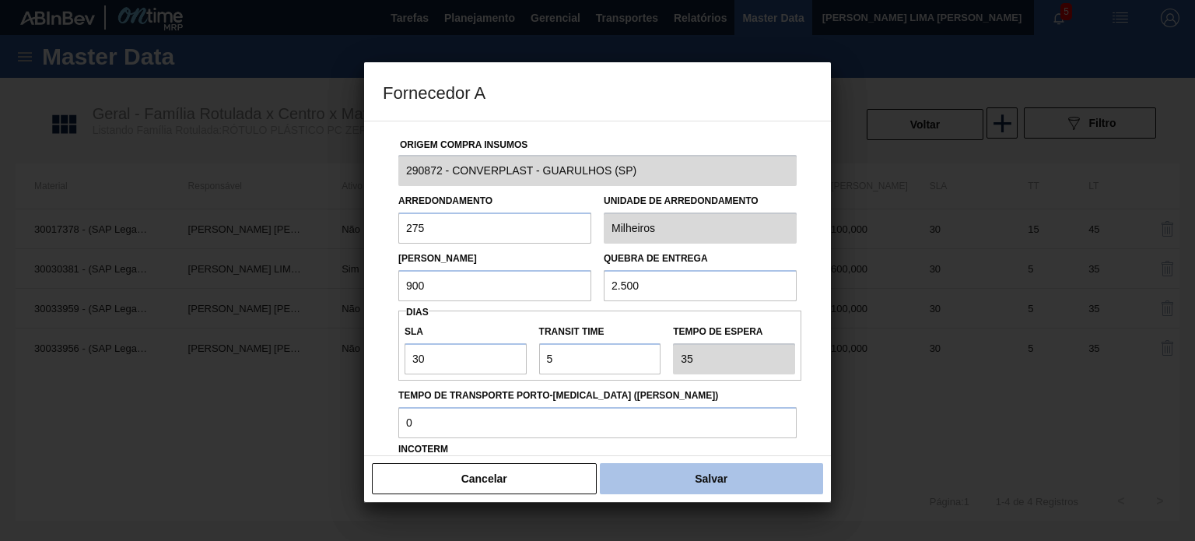
type input "900"
click at [692, 492] on button "Salvar" at bounding box center [711, 478] width 223 height 31
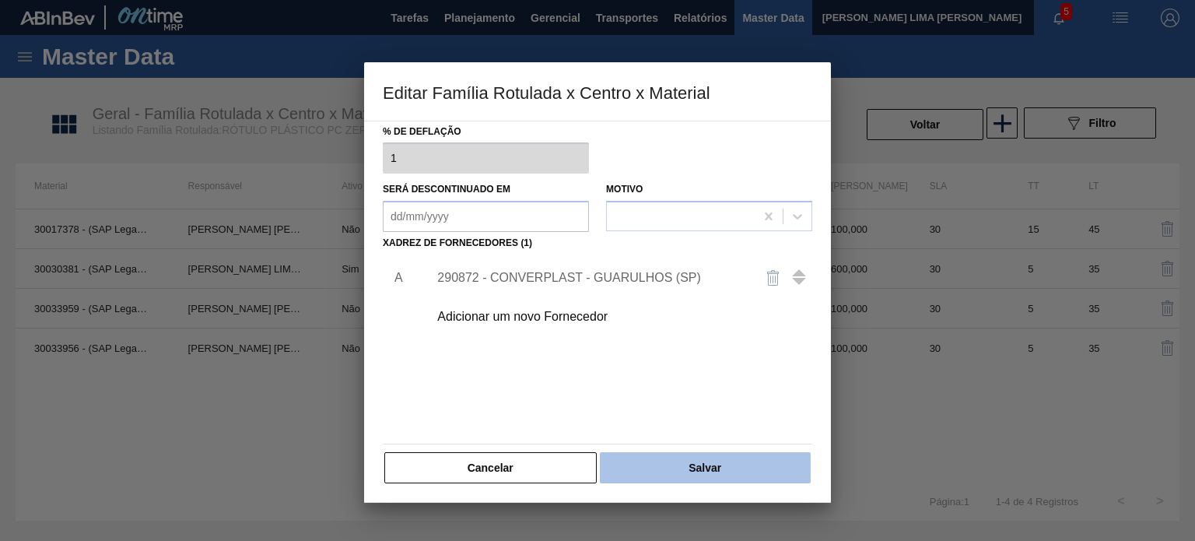
click at [700, 480] on button "Salvar" at bounding box center [705, 467] width 211 height 31
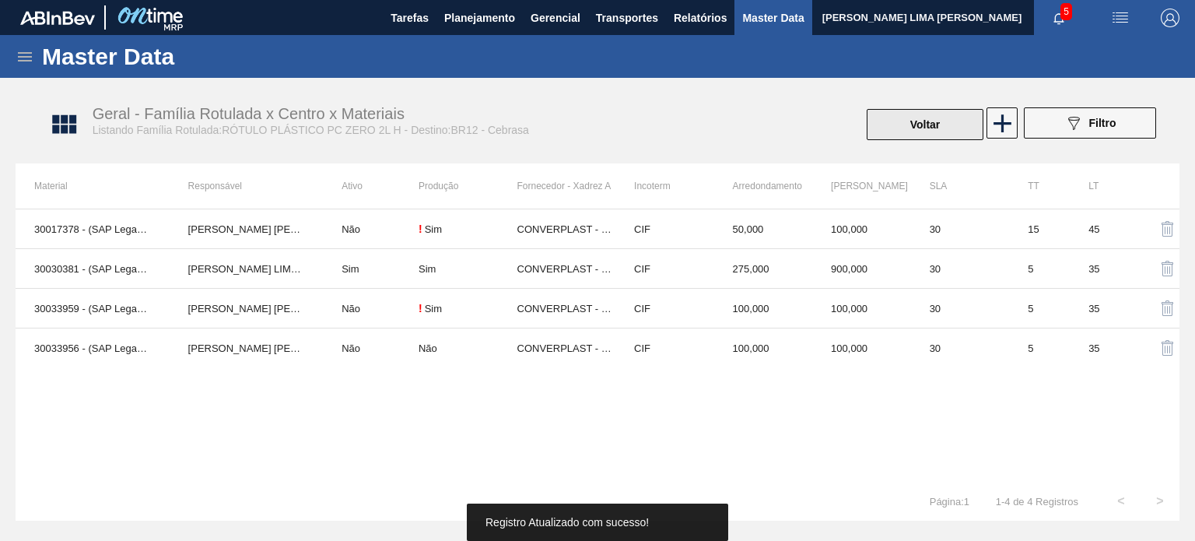
click at [918, 127] on button "Voltar" at bounding box center [925, 124] width 117 height 31
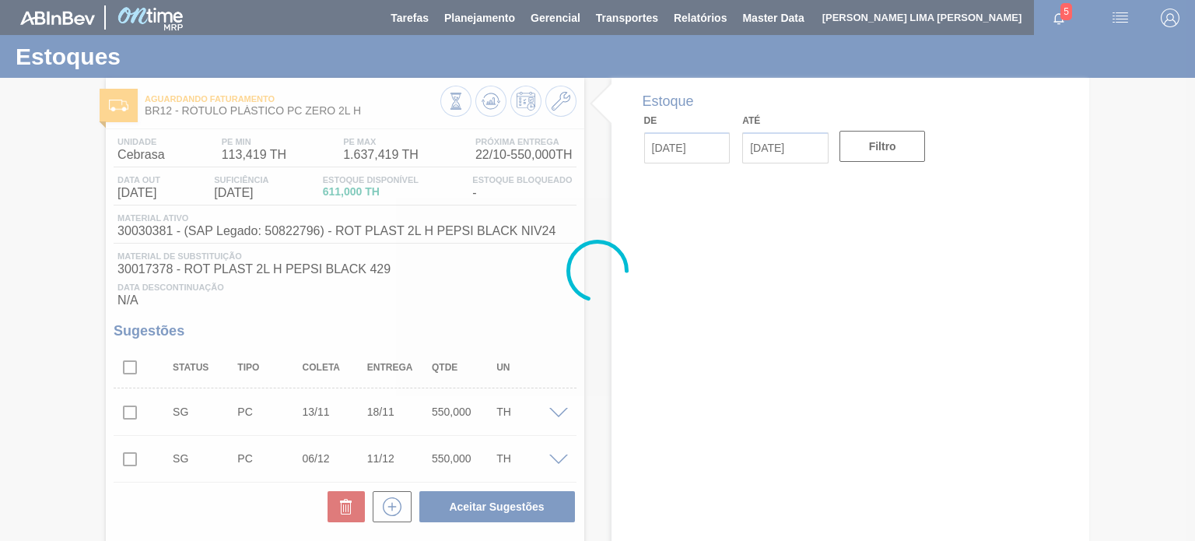
click at [494, 103] on div at bounding box center [597, 270] width 1195 height 541
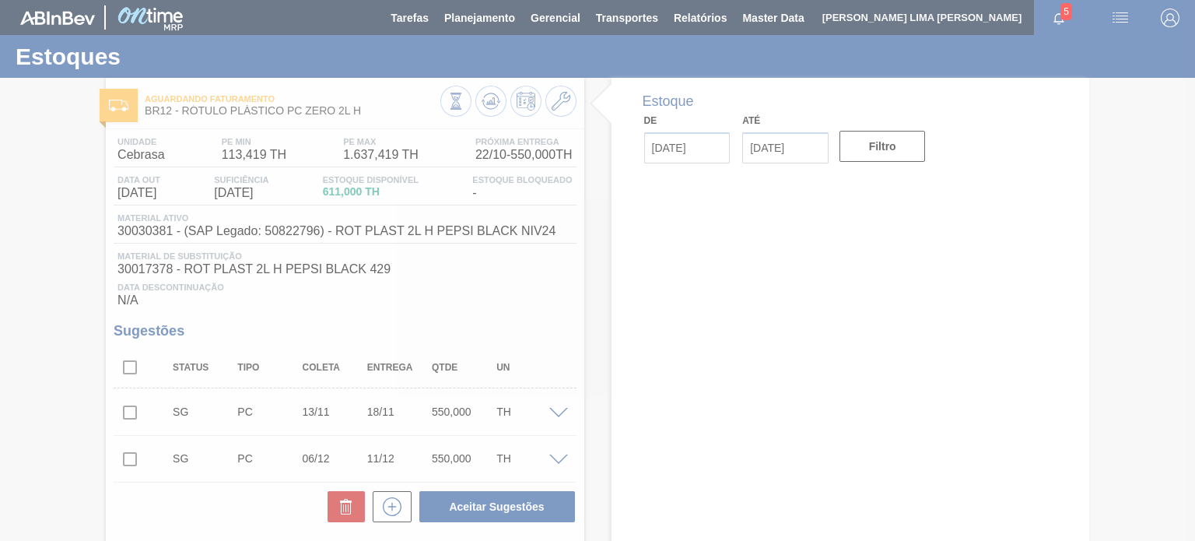
click at [494, 103] on div at bounding box center [597, 270] width 1195 height 541
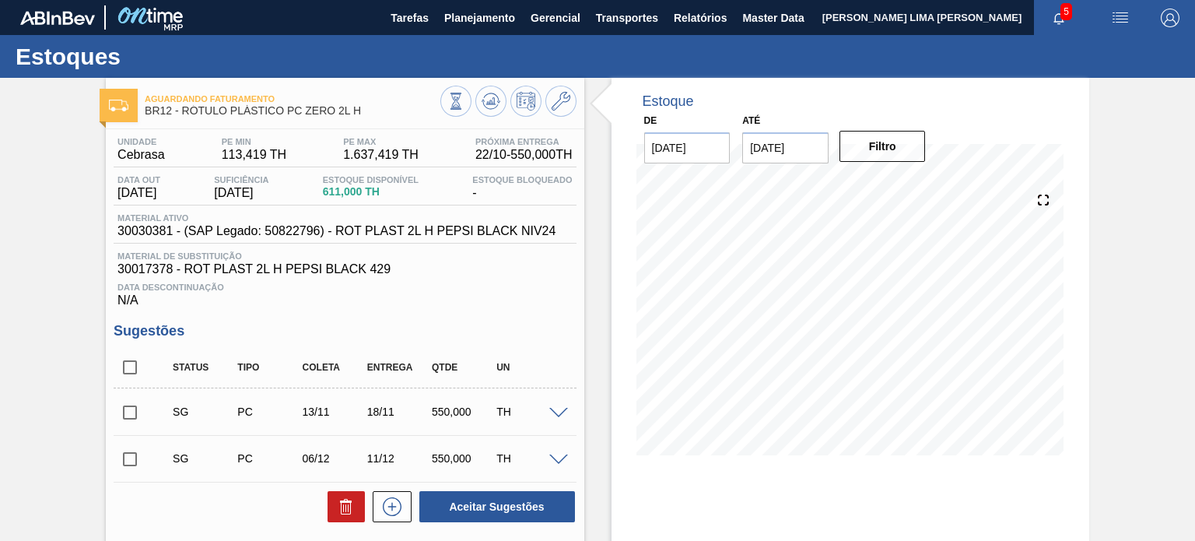
click at [494, 103] on icon at bounding box center [491, 101] width 19 height 19
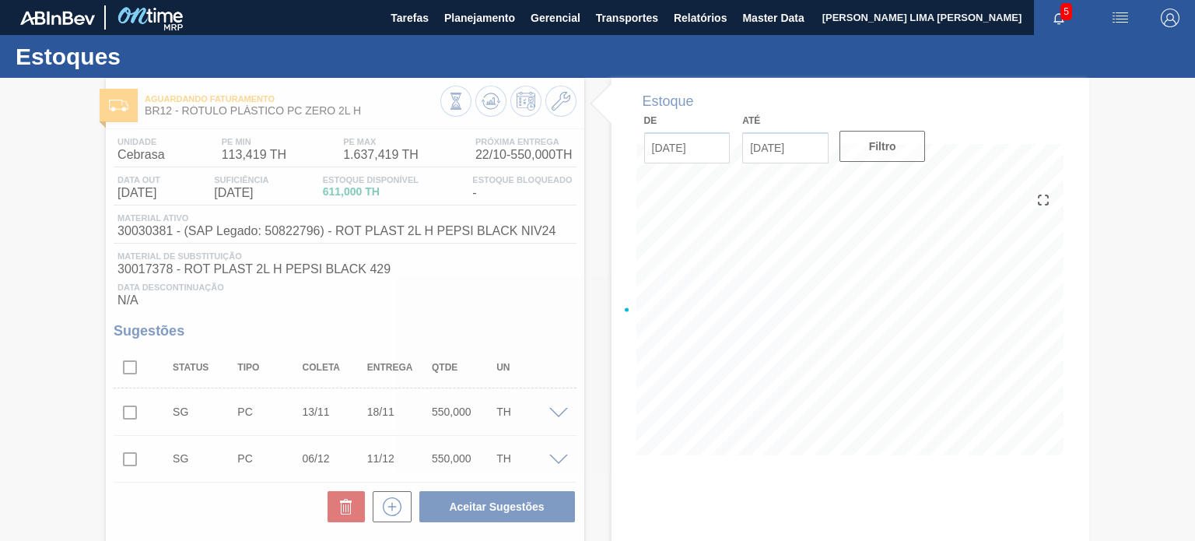
click at [494, 103] on div at bounding box center [597, 309] width 1195 height 463
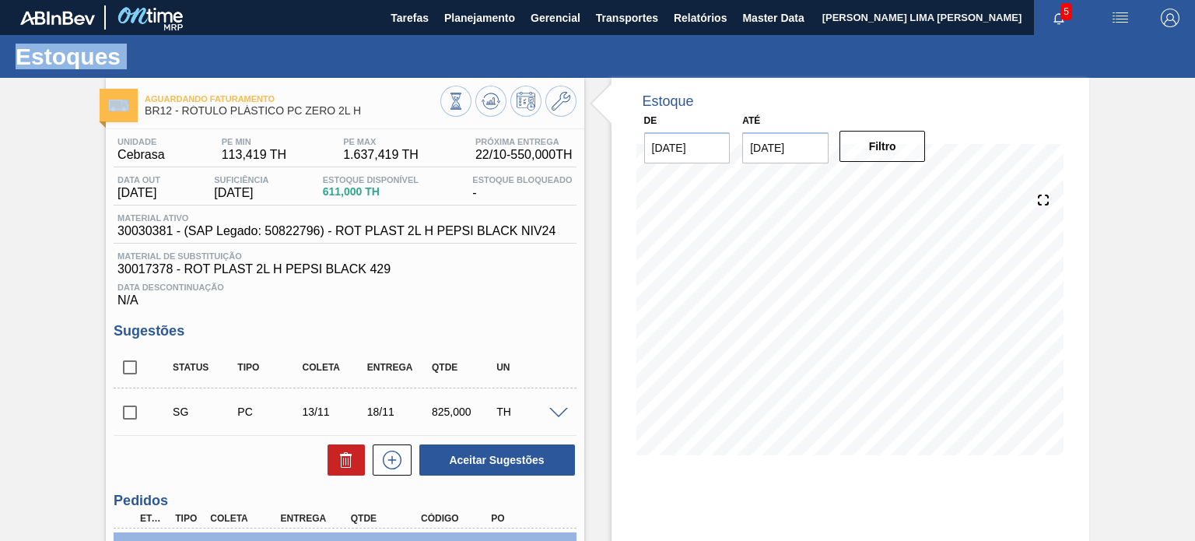
click at [142, 365] on input "checkbox" at bounding box center [130, 367] width 33 height 33
checkbox input "true"
click at [519, 462] on button "Aceitar Sugestões" at bounding box center [498, 459] width 156 height 31
checkbox input "false"
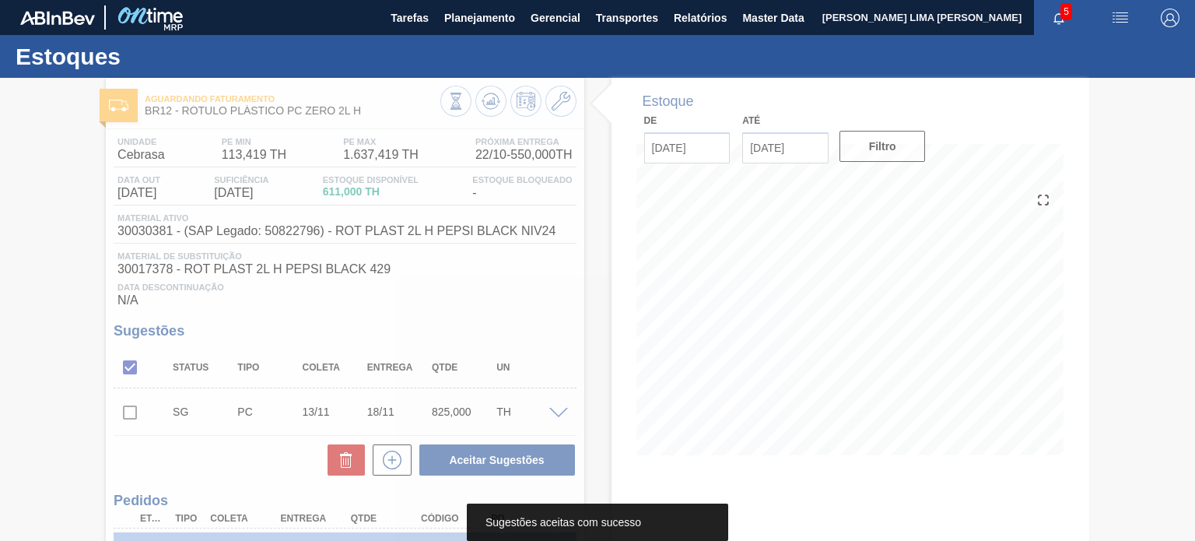
click at [484, 99] on div at bounding box center [597, 309] width 1195 height 463
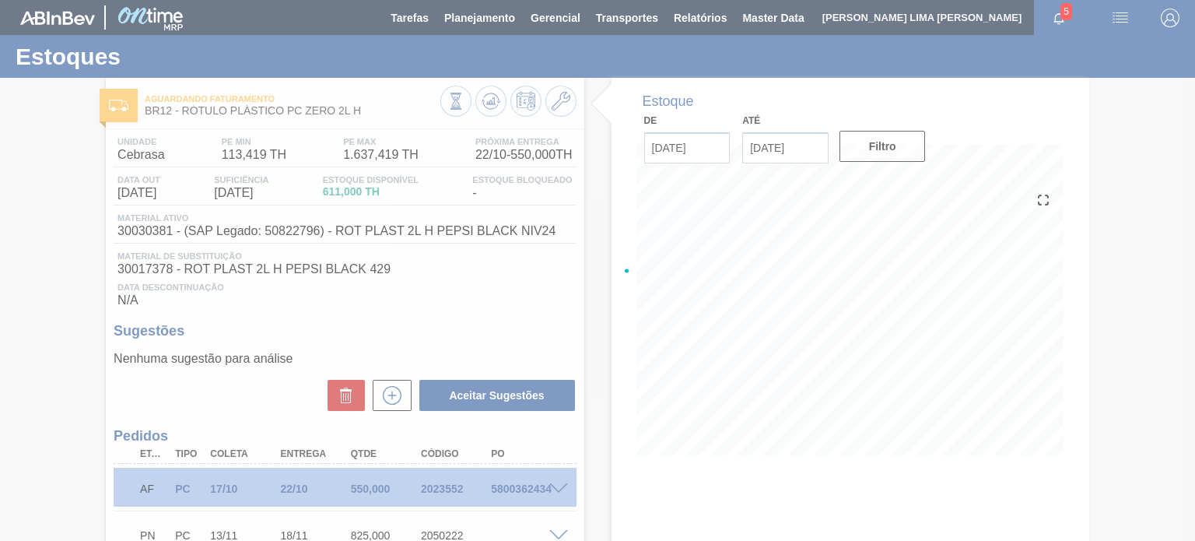
click at [489, 100] on div at bounding box center [597, 270] width 1195 height 541
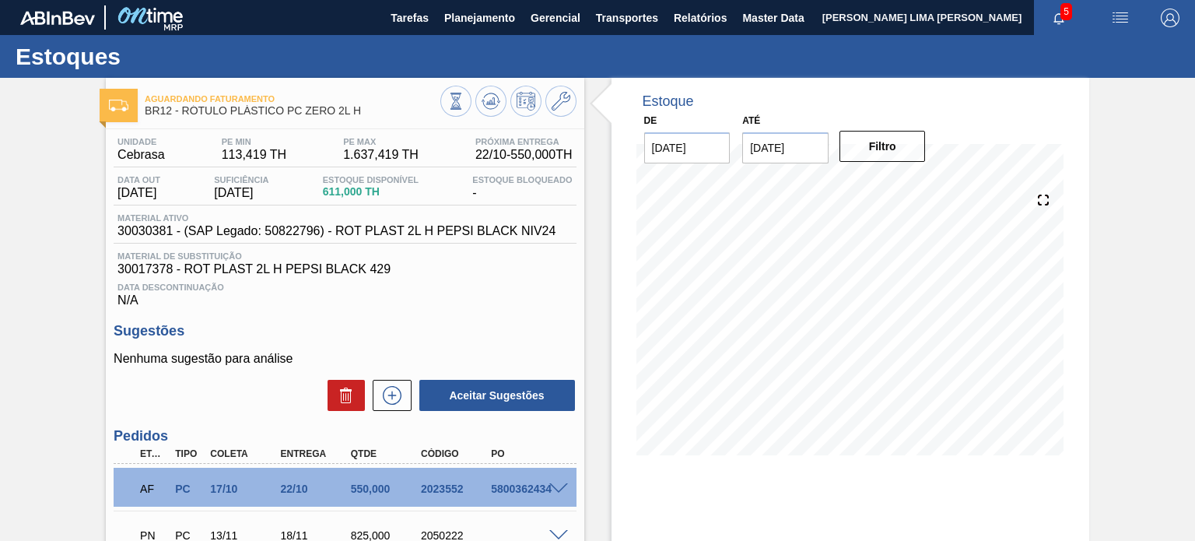
click at [489, 100] on icon at bounding box center [491, 100] width 10 height 7
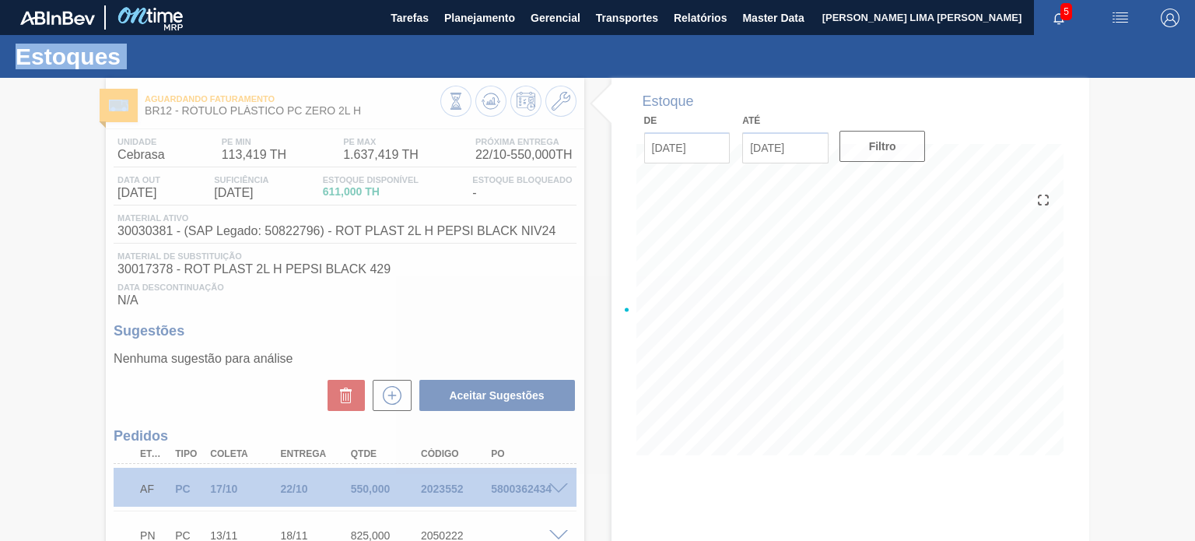
click at [489, 100] on div at bounding box center [597, 309] width 1195 height 463
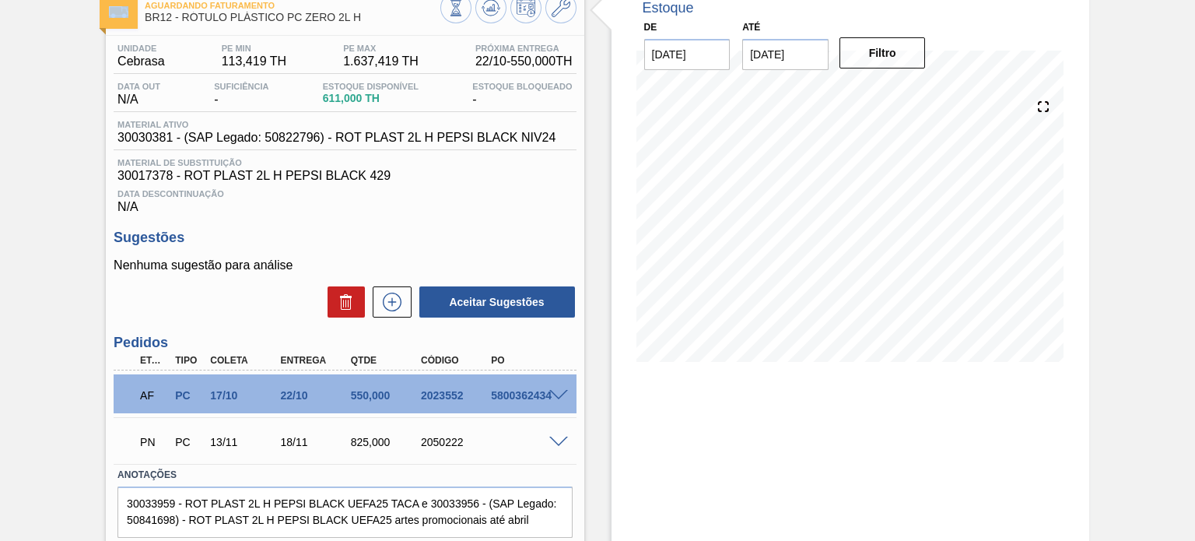
scroll to position [66, 0]
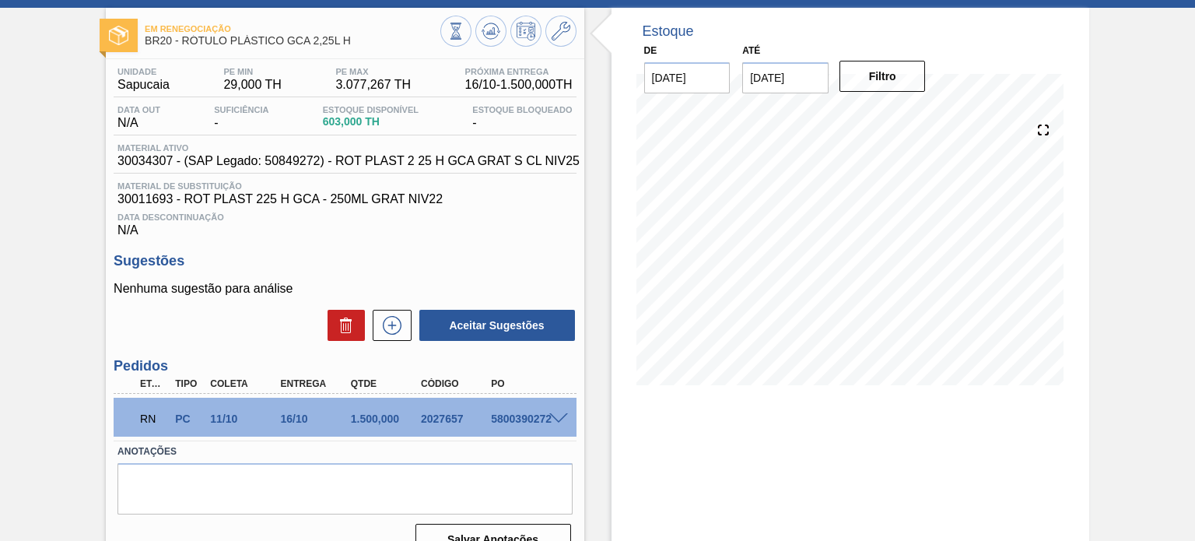
scroll to position [128, 0]
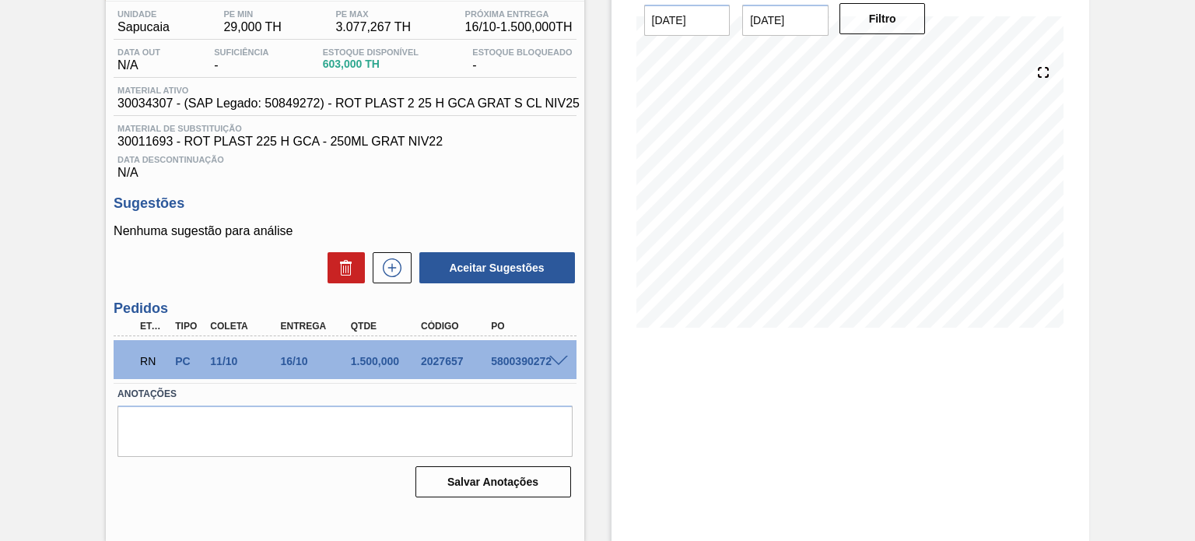
click at [558, 367] on span at bounding box center [558, 362] width 19 height 12
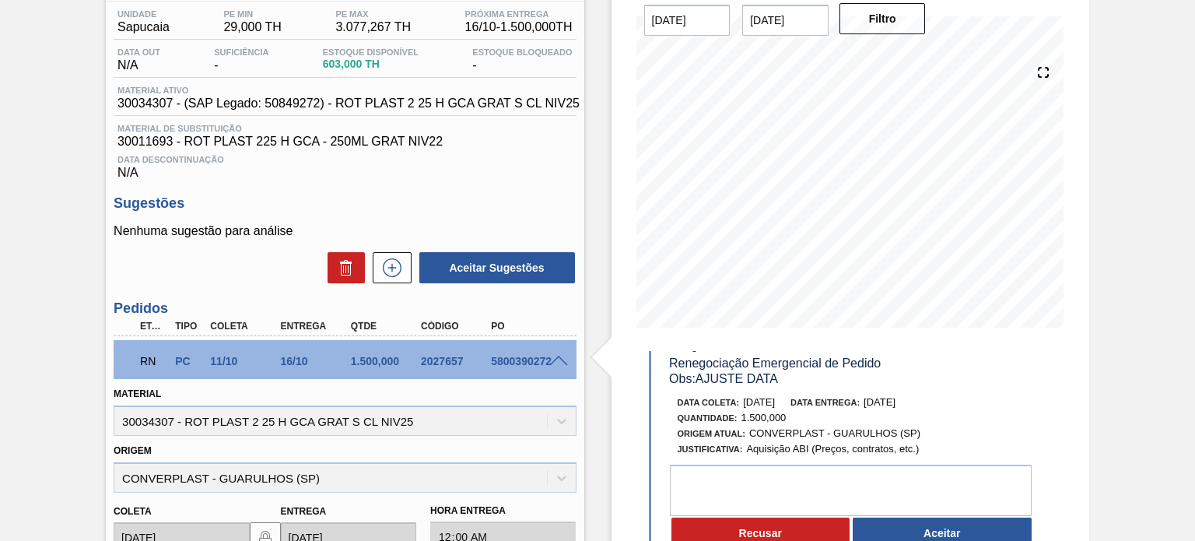
scroll to position [78, 0]
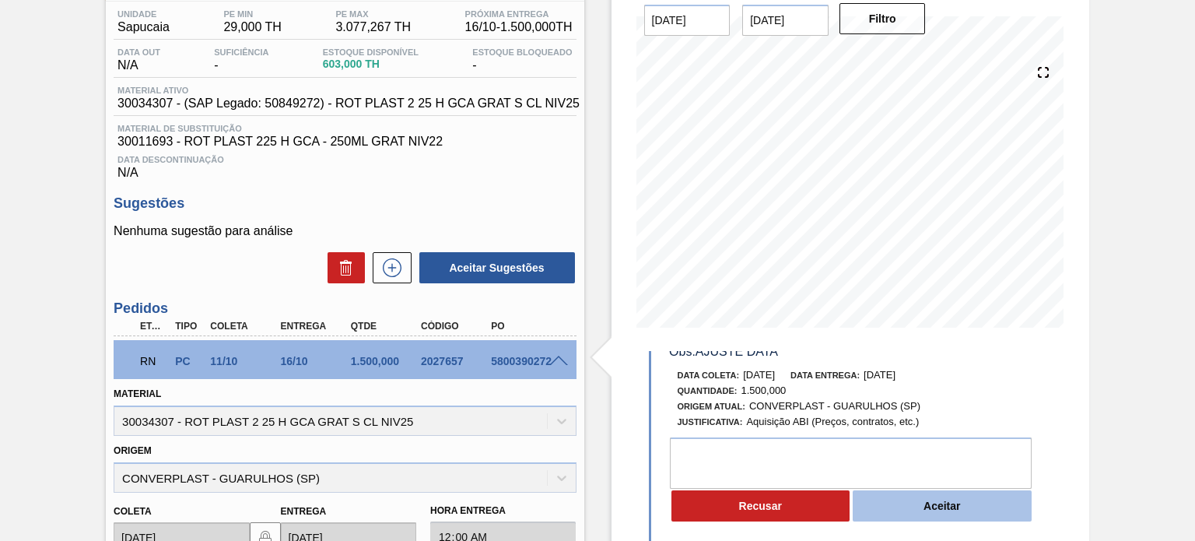
click at [913, 500] on button "Aceitar" at bounding box center [942, 505] width 179 height 31
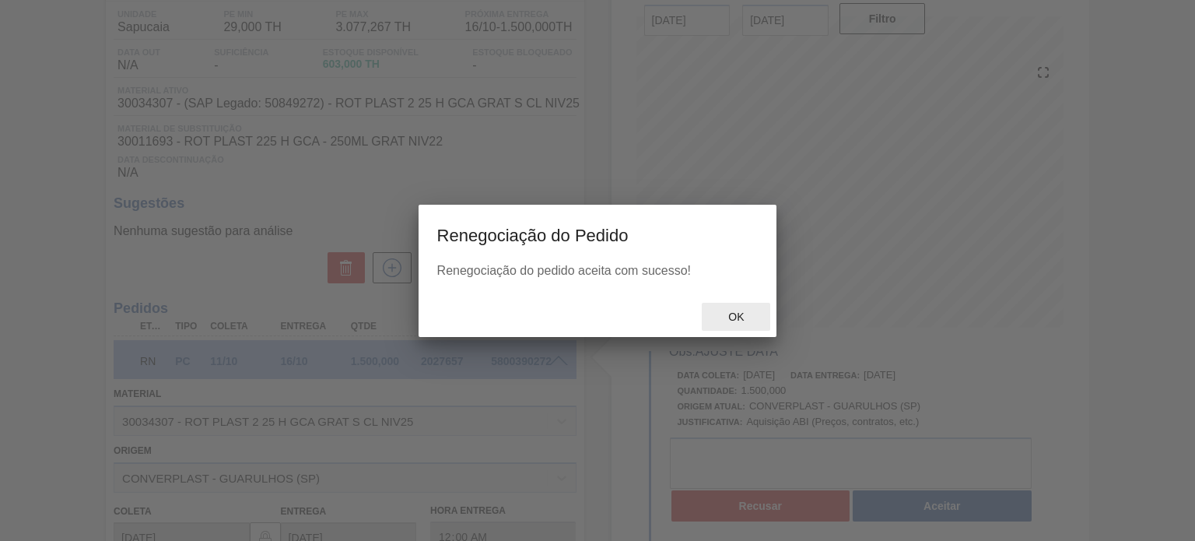
click at [741, 320] on span "Ok" at bounding box center [736, 317] width 40 height 12
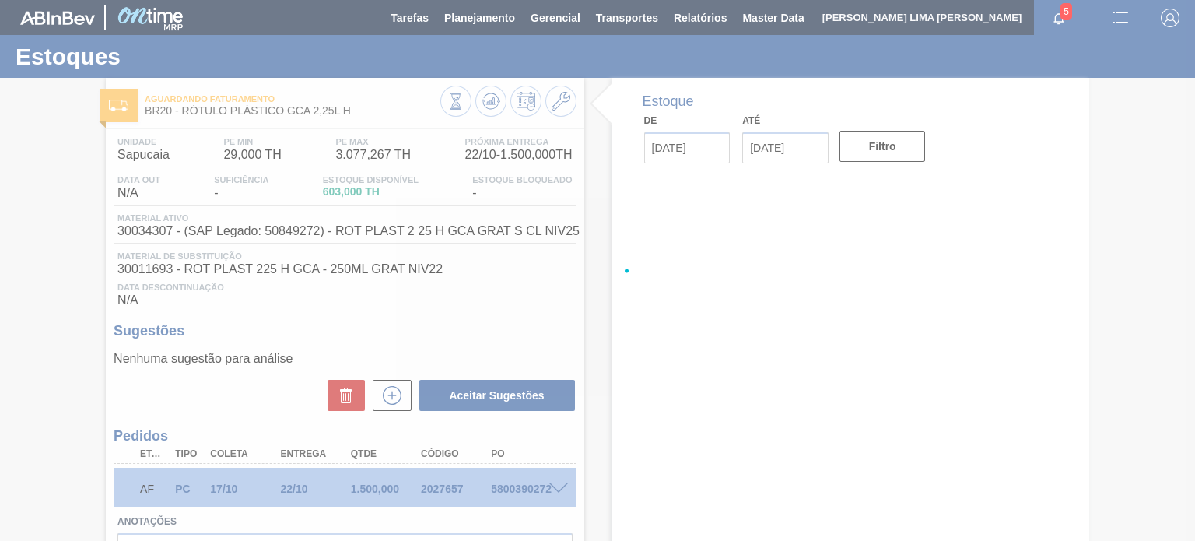
click at [494, 107] on div at bounding box center [597, 270] width 1195 height 541
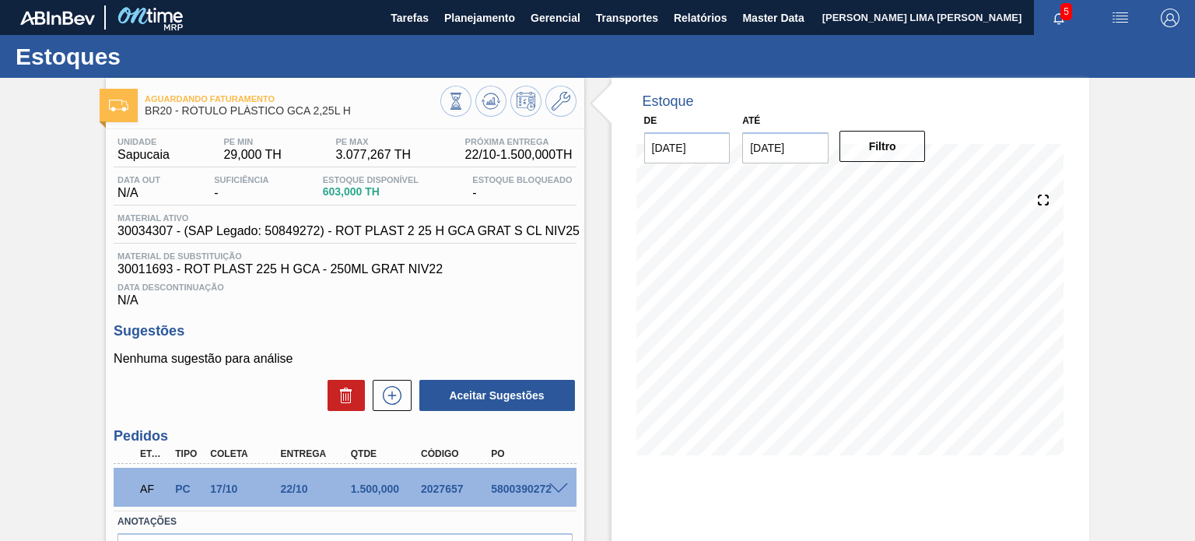
click at [494, 107] on icon at bounding box center [491, 101] width 19 height 19
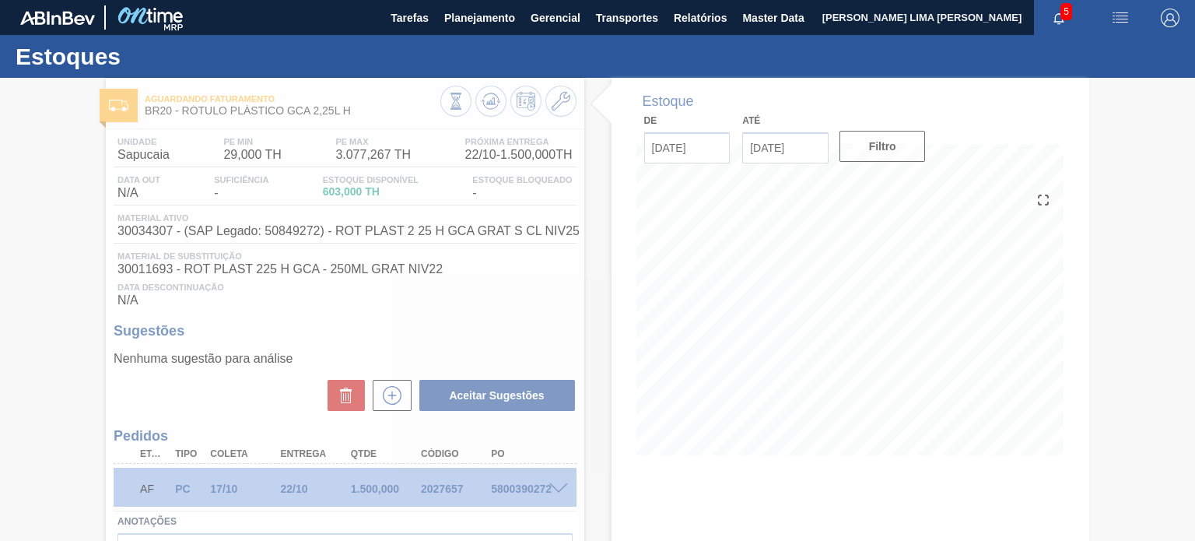
click at [439, 510] on div at bounding box center [597, 309] width 1195 height 463
click at [442, 504] on div at bounding box center [597, 309] width 1195 height 463
click at [442, 495] on div "2027657" at bounding box center [455, 489] width 77 height 12
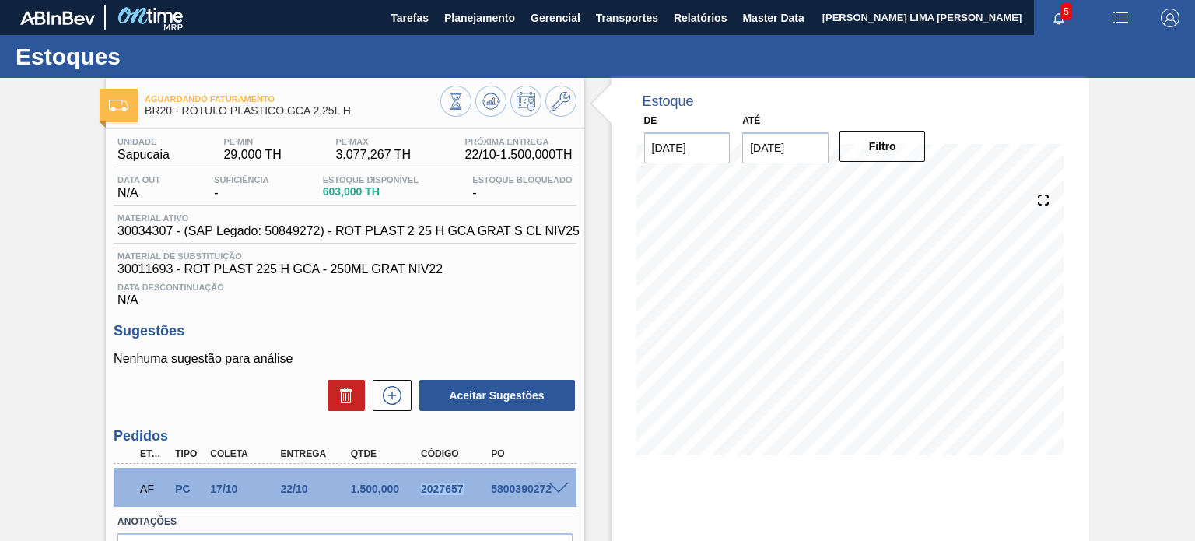
click at [442, 495] on div "2027657" at bounding box center [455, 489] width 77 height 12
copy div "2027657"
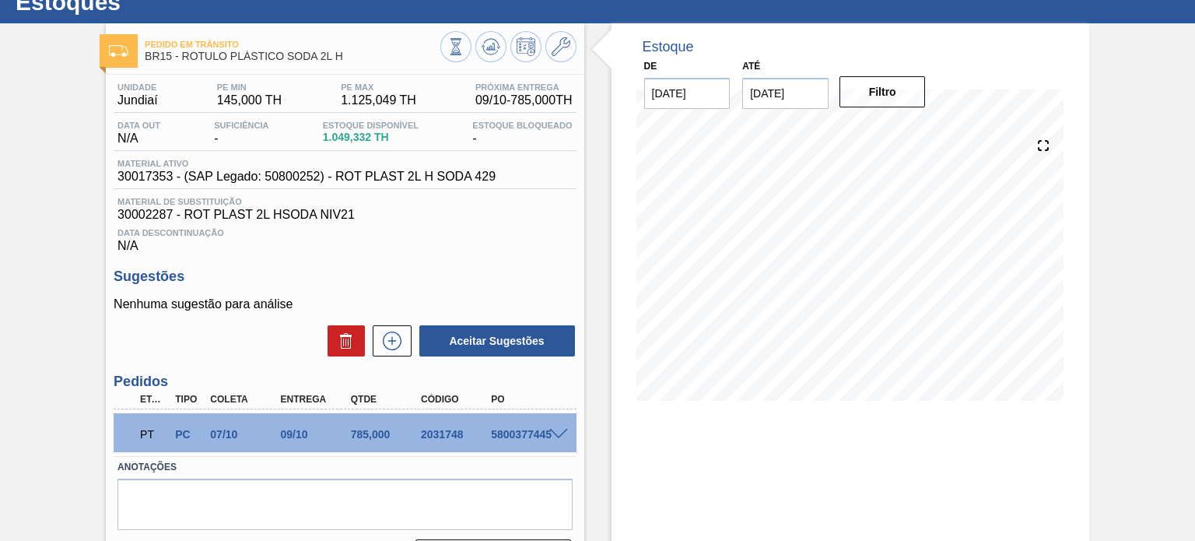
scroll to position [78, 0]
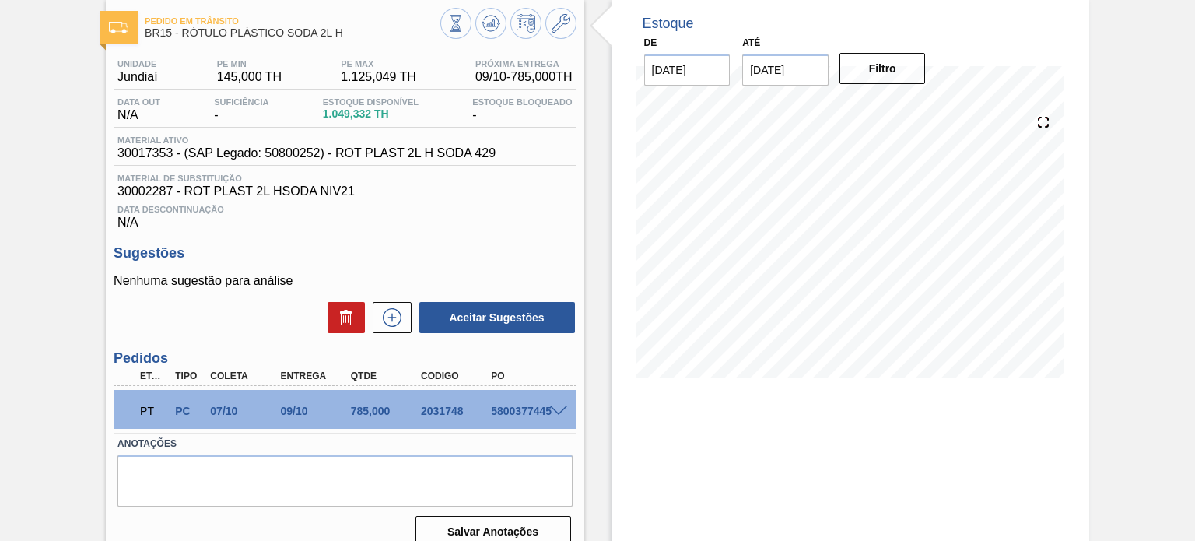
click at [453, 404] on div "PT PC 07/10 09/10 785,000 2031748 5800377445" at bounding box center [340, 409] width 421 height 31
copy div "2031748"
click at [560, 408] on span at bounding box center [558, 411] width 19 height 12
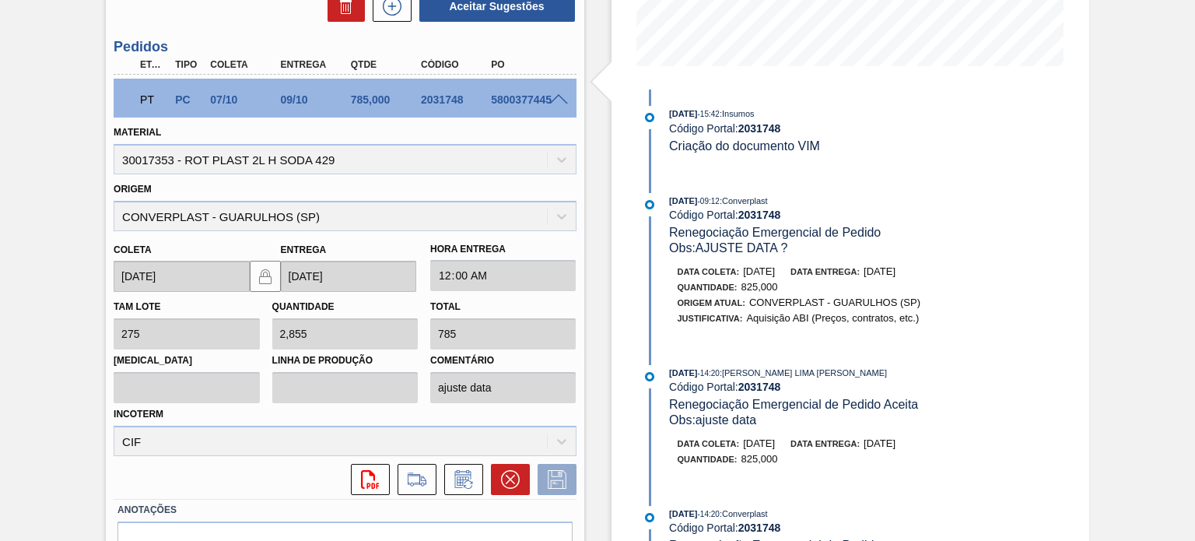
scroll to position [311, 0]
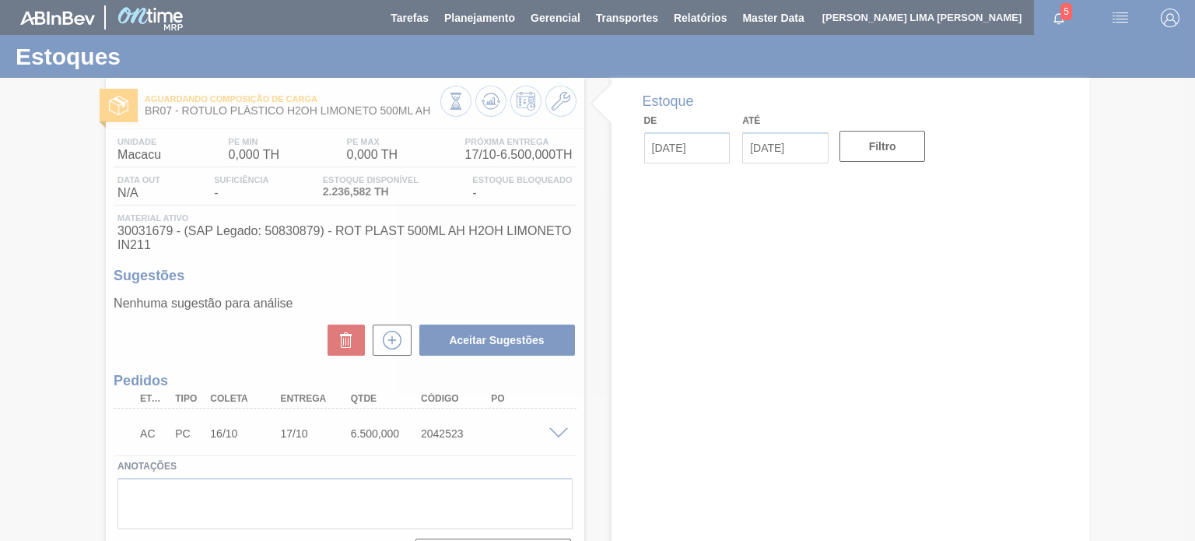
click at [559, 434] on div at bounding box center [597, 270] width 1195 height 541
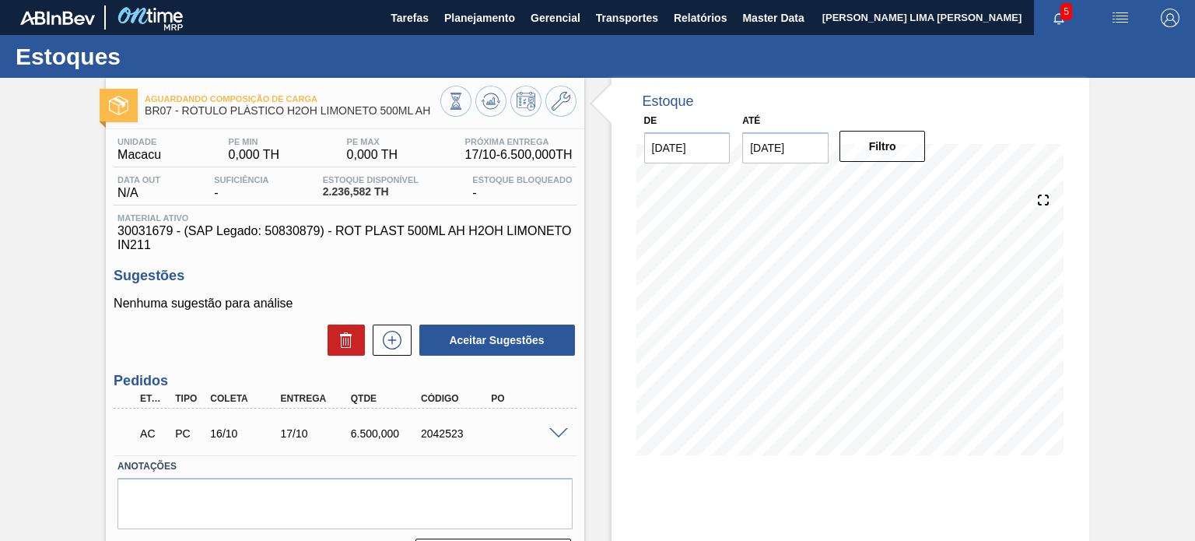
click at [441, 432] on div "2042523" at bounding box center [455, 433] width 77 height 12
copy div "2042523"
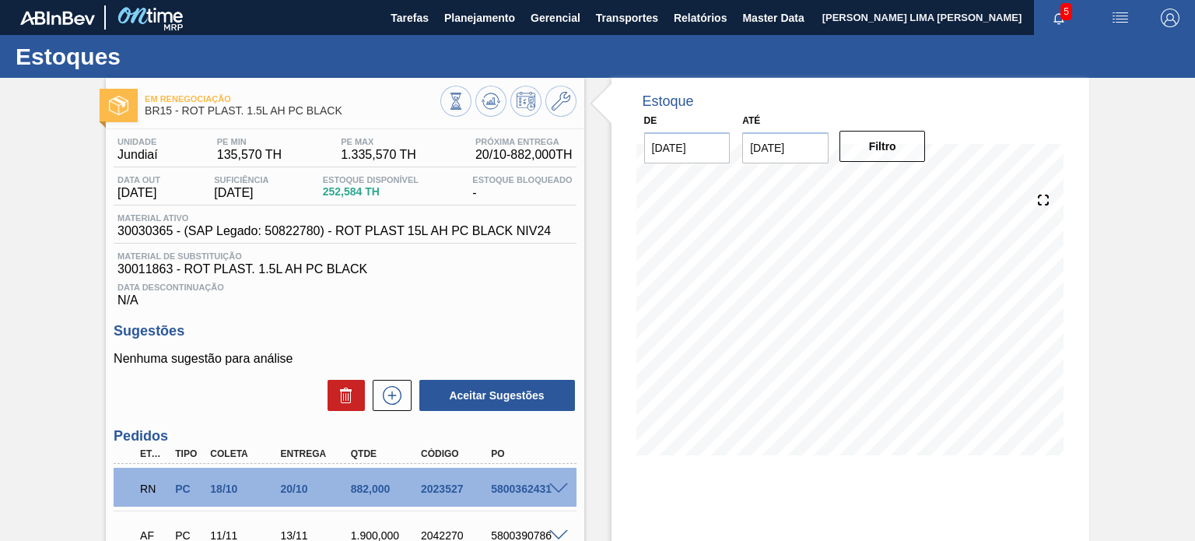
scroll to position [144, 0]
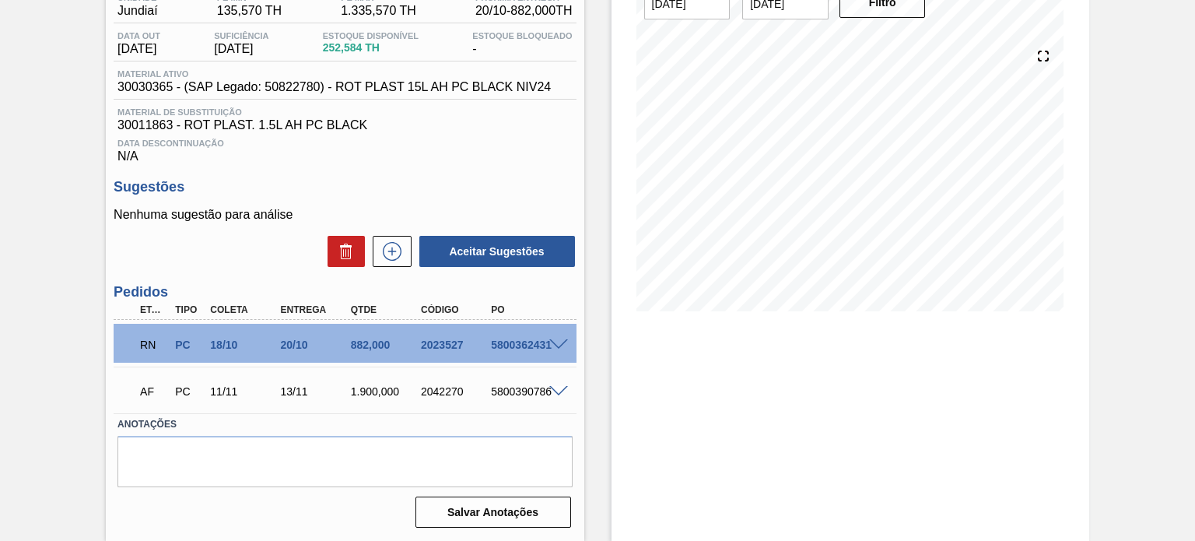
click at [549, 345] on span at bounding box center [558, 345] width 19 height 12
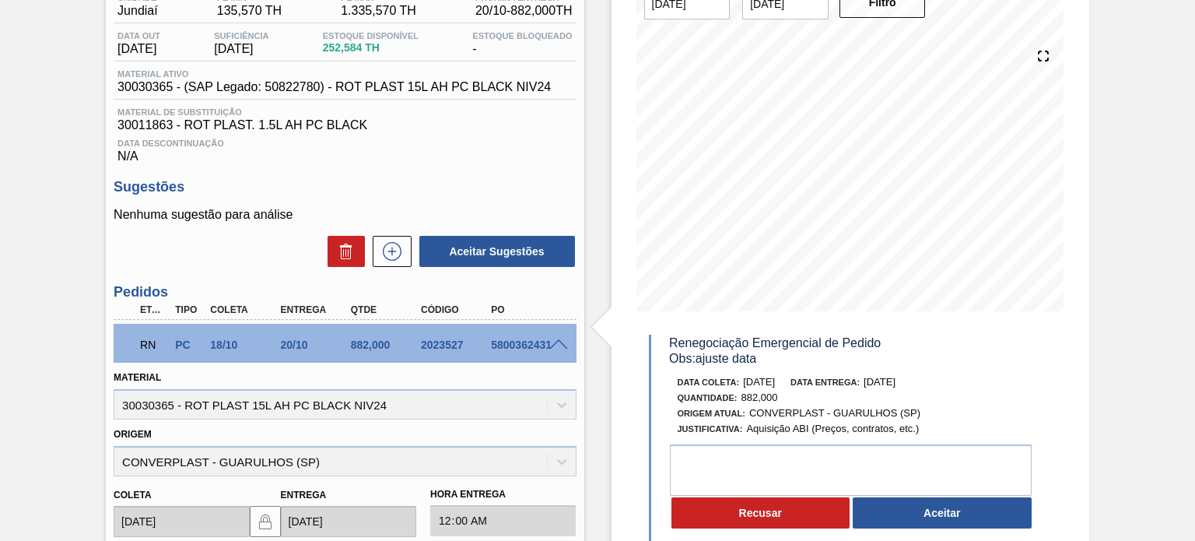
scroll to position [78, 0]
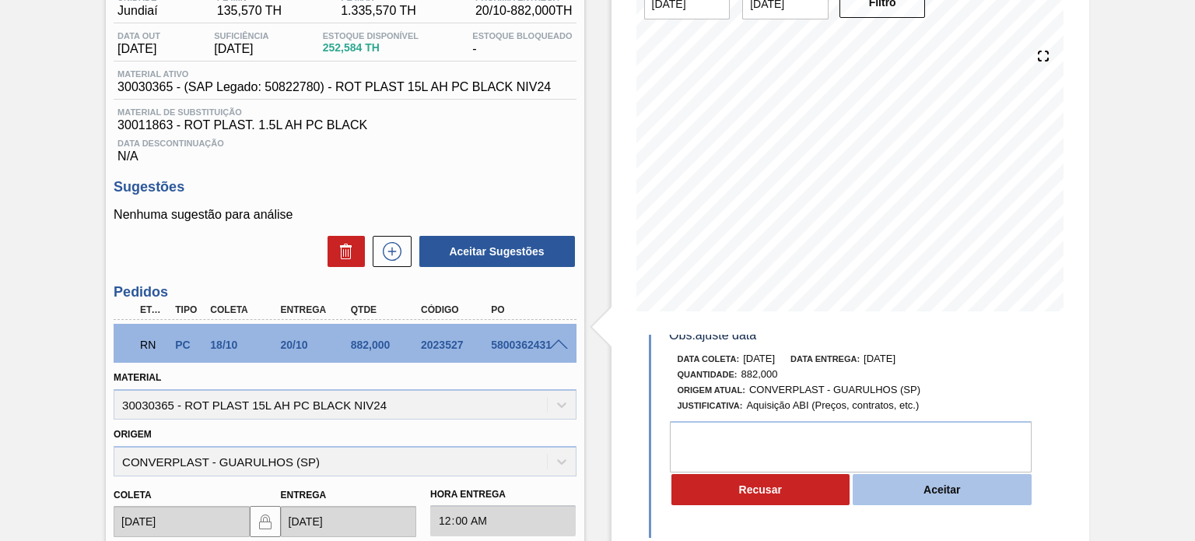
click at [953, 489] on button "Aceitar" at bounding box center [942, 489] width 179 height 31
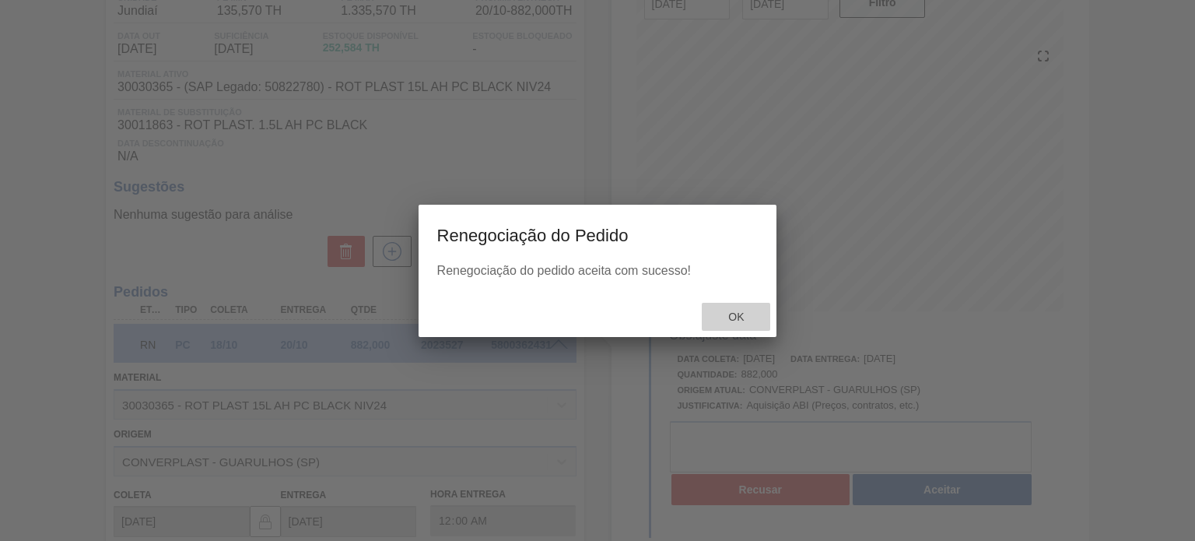
click at [751, 317] on span "Ok" at bounding box center [736, 317] width 40 height 12
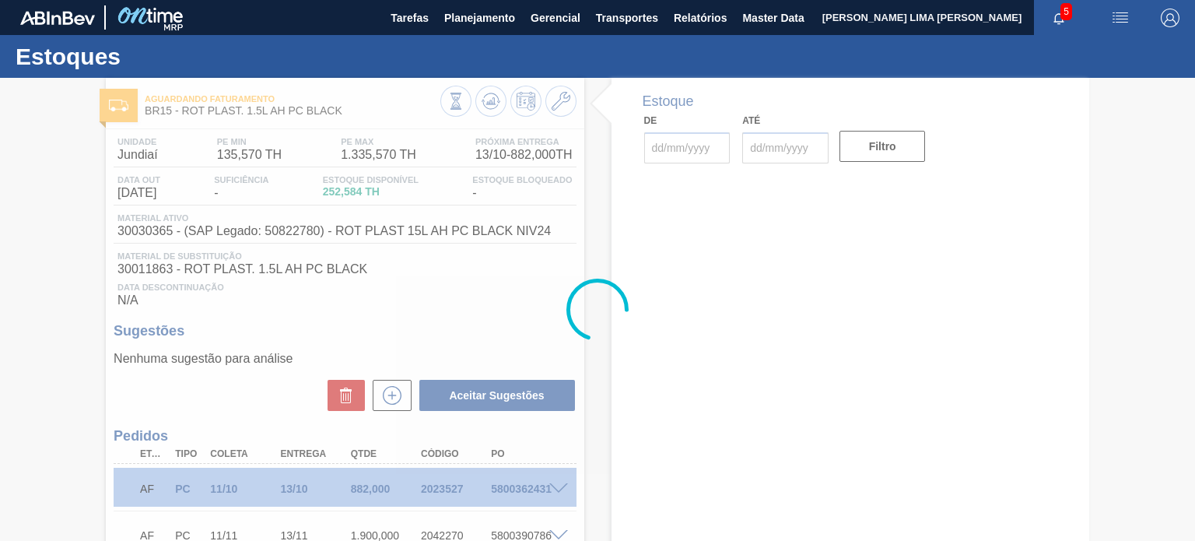
type input "[DATE]"
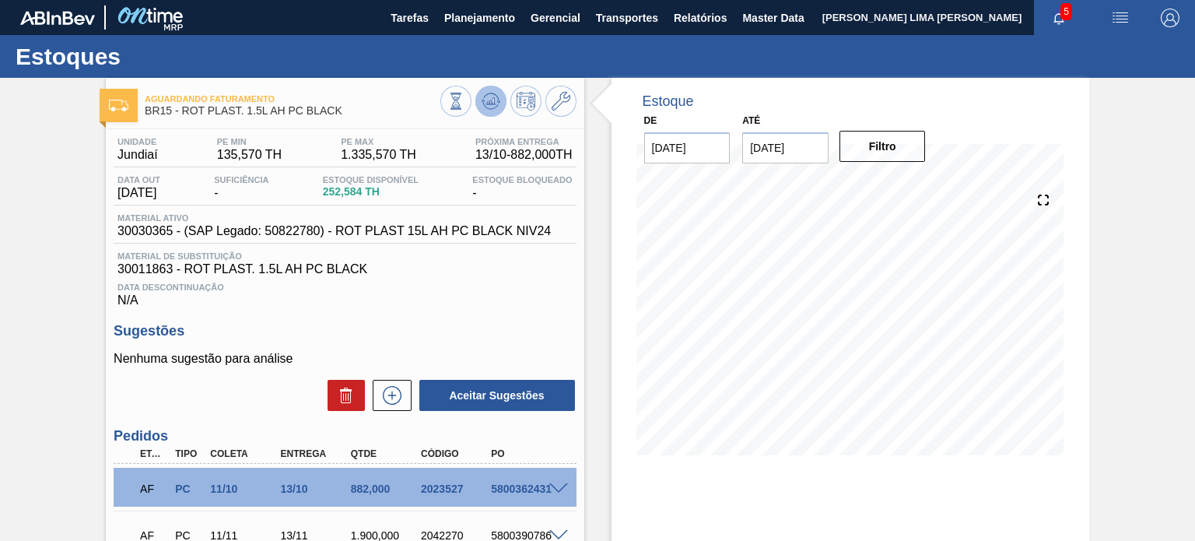
click at [486, 108] on icon at bounding box center [491, 105] width 16 height 8
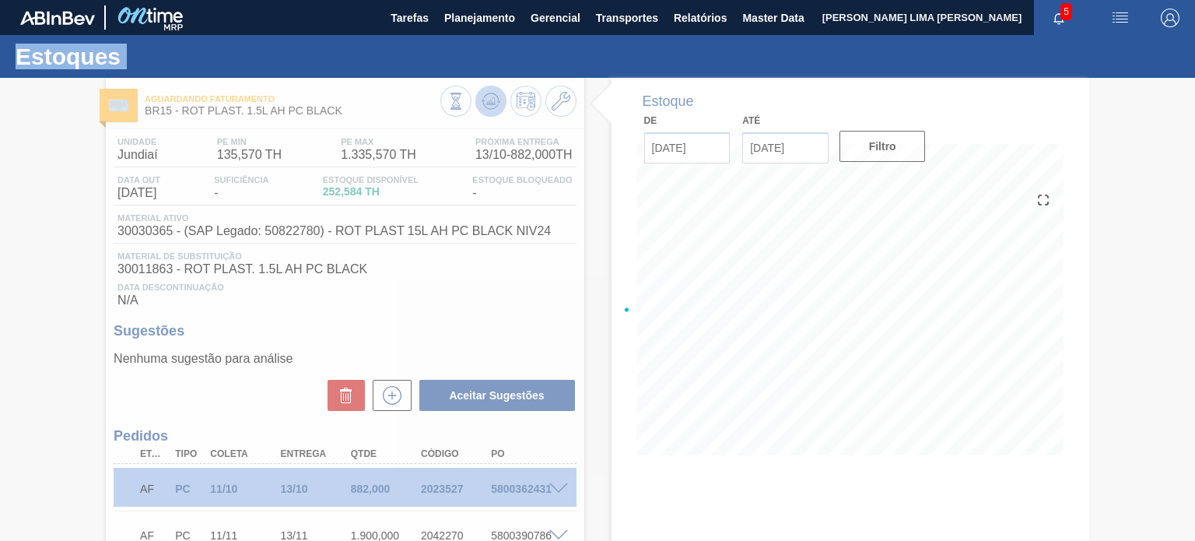
click at [486, 108] on div at bounding box center [597, 309] width 1195 height 463
click at [286, 249] on div at bounding box center [597, 309] width 1195 height 463
click at [343, 114] on div at bounding box center [597, 309] width 1195 height 463
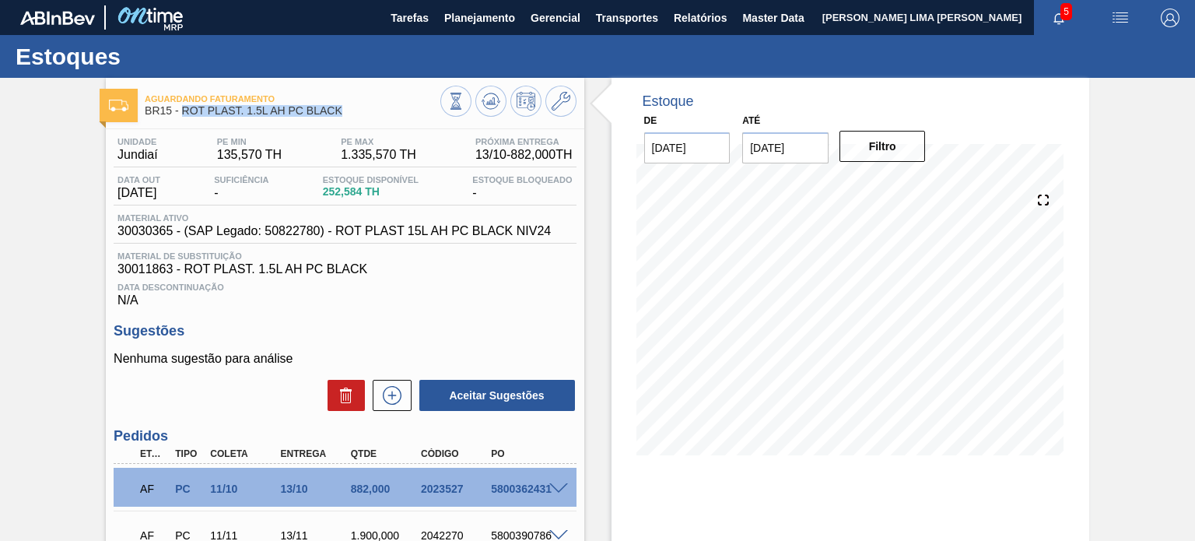
drag, startPoint x: 346, startPoint y: 115, endPoint x: 181, endPoint y: 110, distance: 164.3
click at [181, 110] on span "BR15 - ROT PLAST. 1.5L AH PC BLACK" at bounding box center [292, 111] width 295 height 12
copy span "ROT PLAST. 1.5L AH PC BLACK"
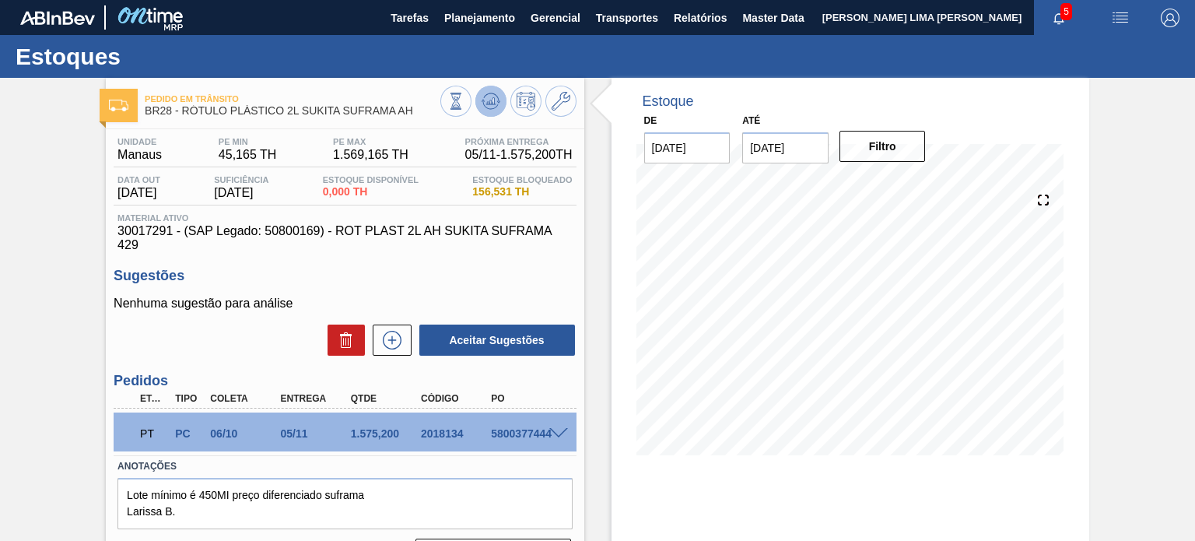
click at [493, 102] on icon at bounding box center [494, 101] width 2 height 6
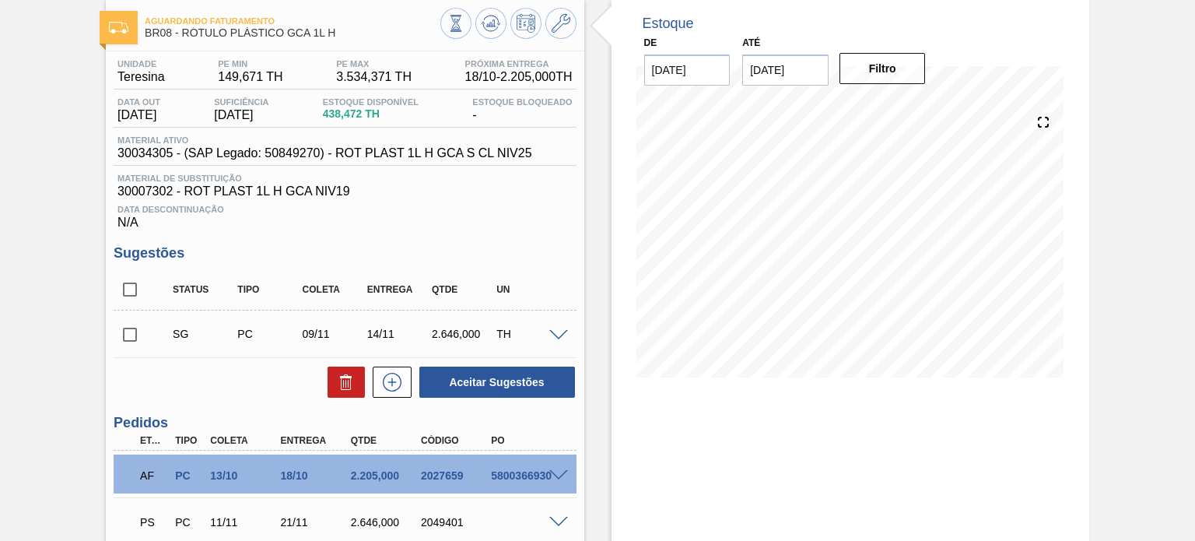
scroll to position [209, 0]
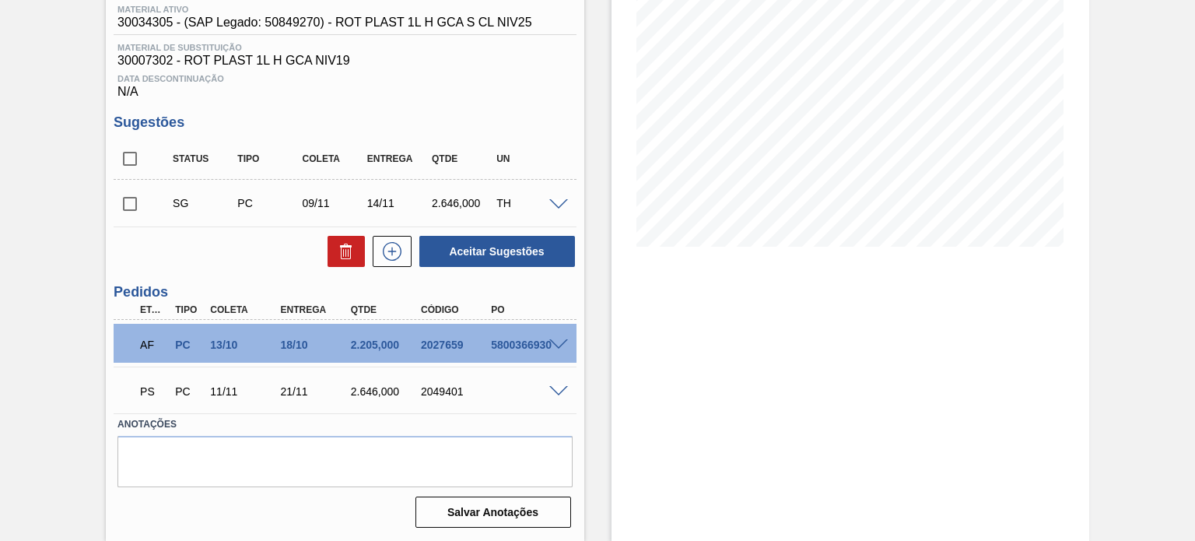
click at [560, 382] on div "PS PC 11/11 21/11 2.646,000 2049401" at bounding box center [345, 389] width 462 height 39
click at [559, 388] on span at bounding box center [558, 392] width 19 height 12
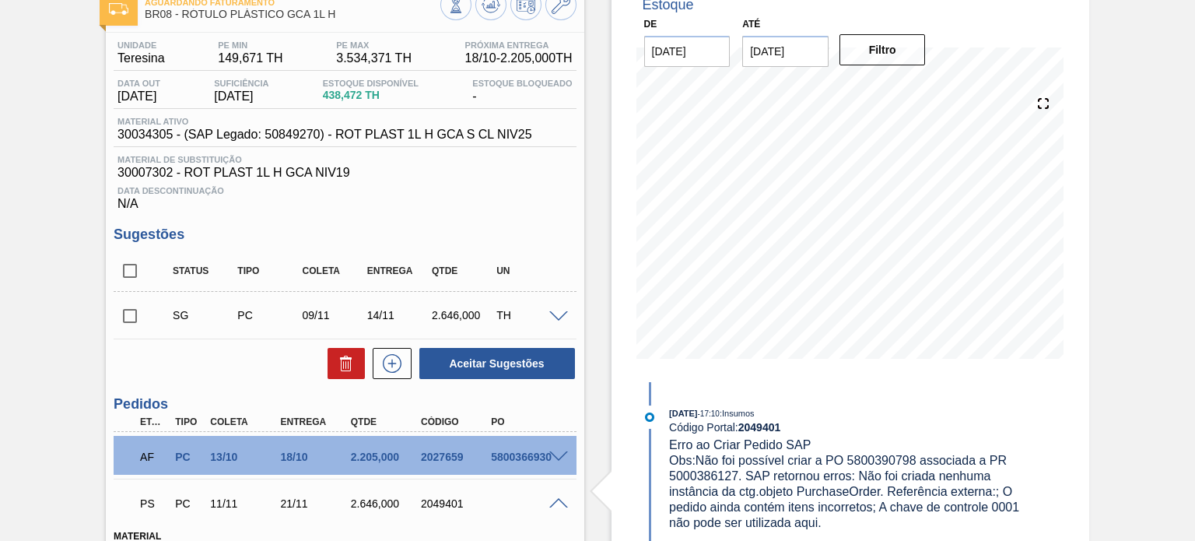
scroll to position [545, 0]
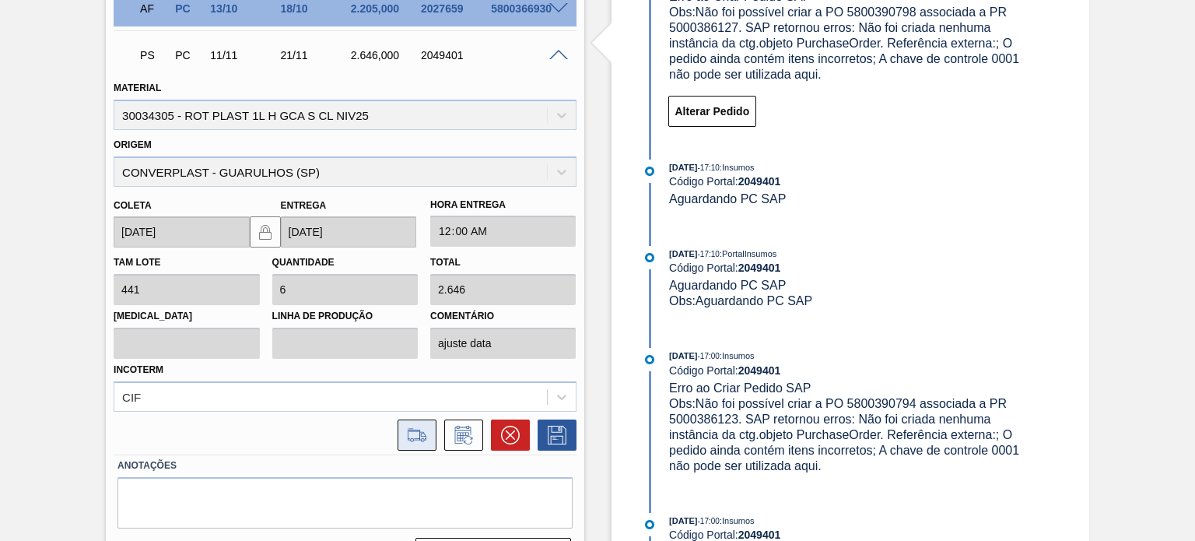
click at [415, 433] on icon at bounding box center [417, 435] width 25 height 19
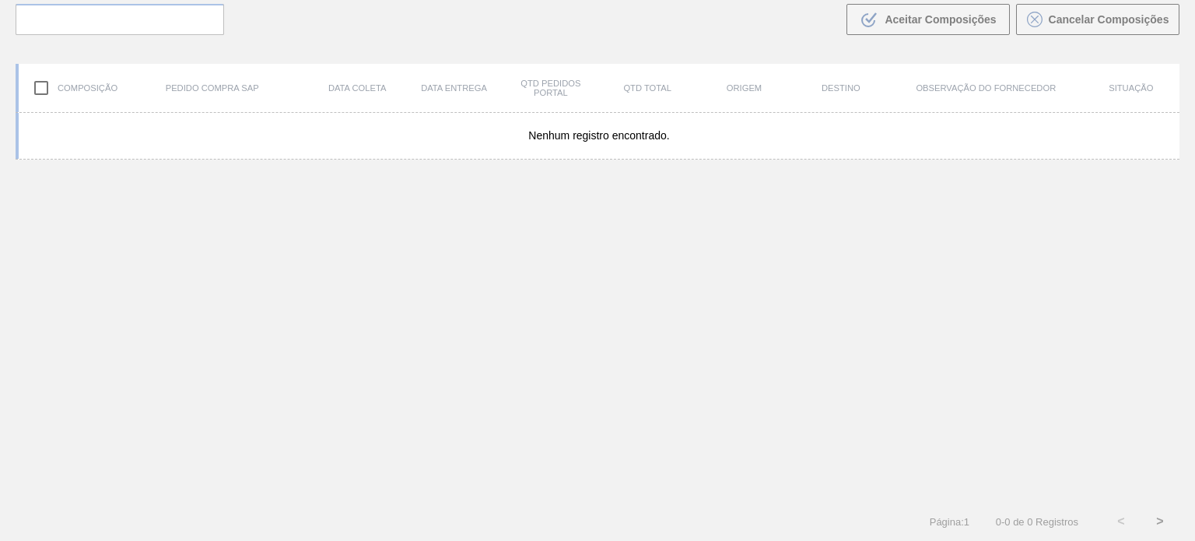
scroll to position [112, 0]
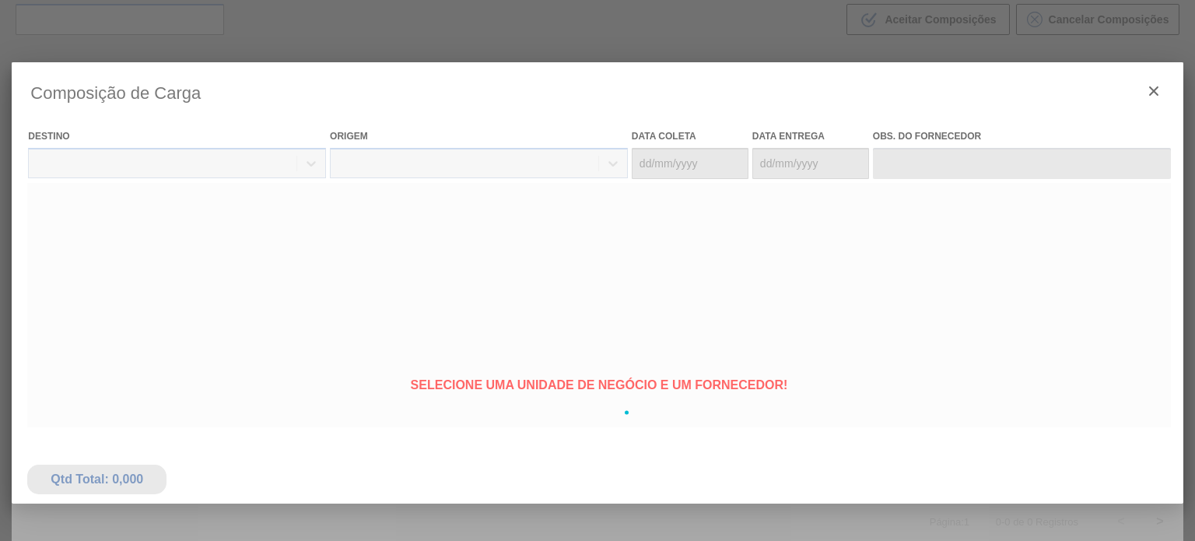
type coleta "11/11/2025"
type Entrega "21/11/2025"
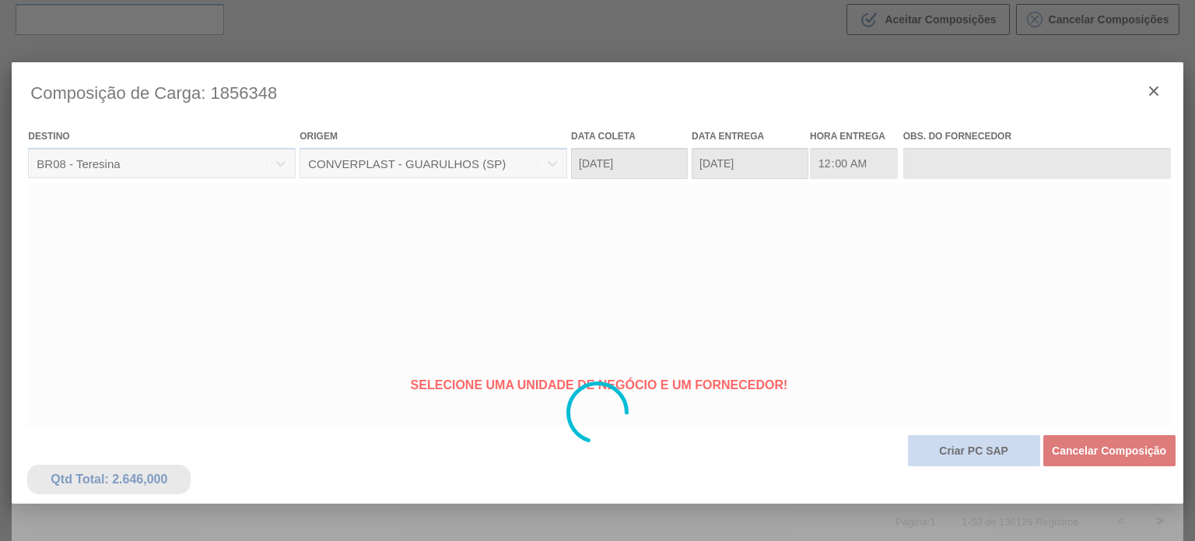
click at [935, 457] on button "Criar PC SAP" at bounding box center [974, 450] width 132 height 31
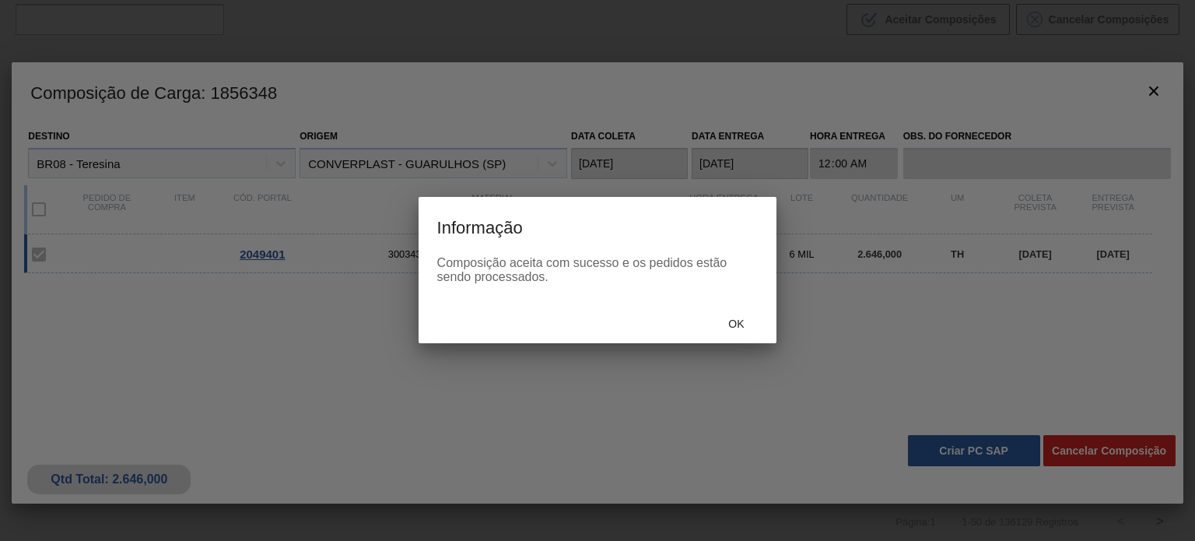
click at [718, 328] on span "Ok" at bounding box center [736, 324] width 40 height 12
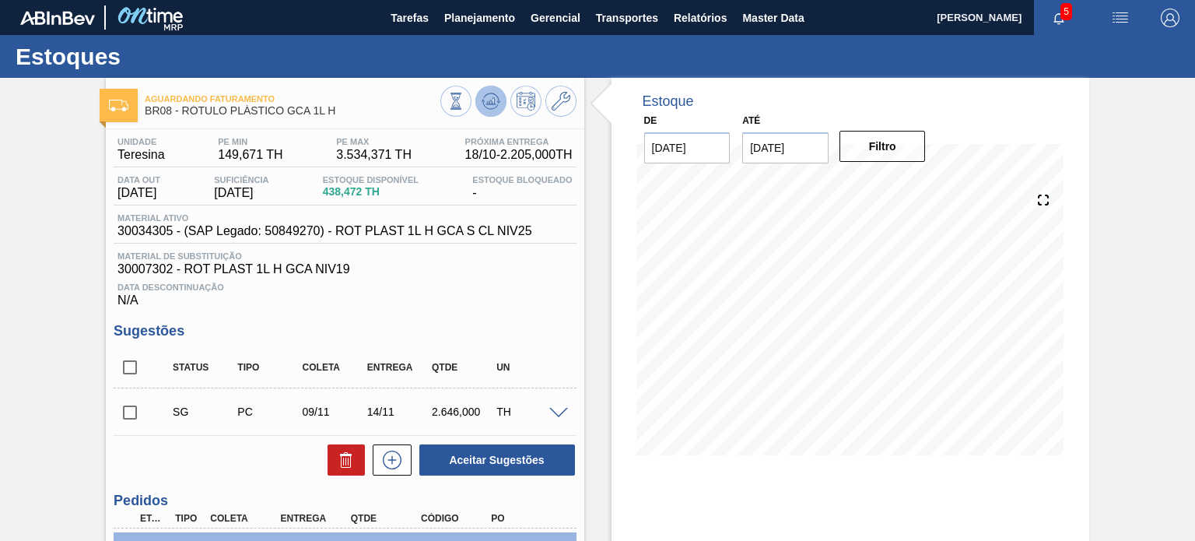
click at [490, 107] on icon at bounding box center [491, 101] width 19 height 19
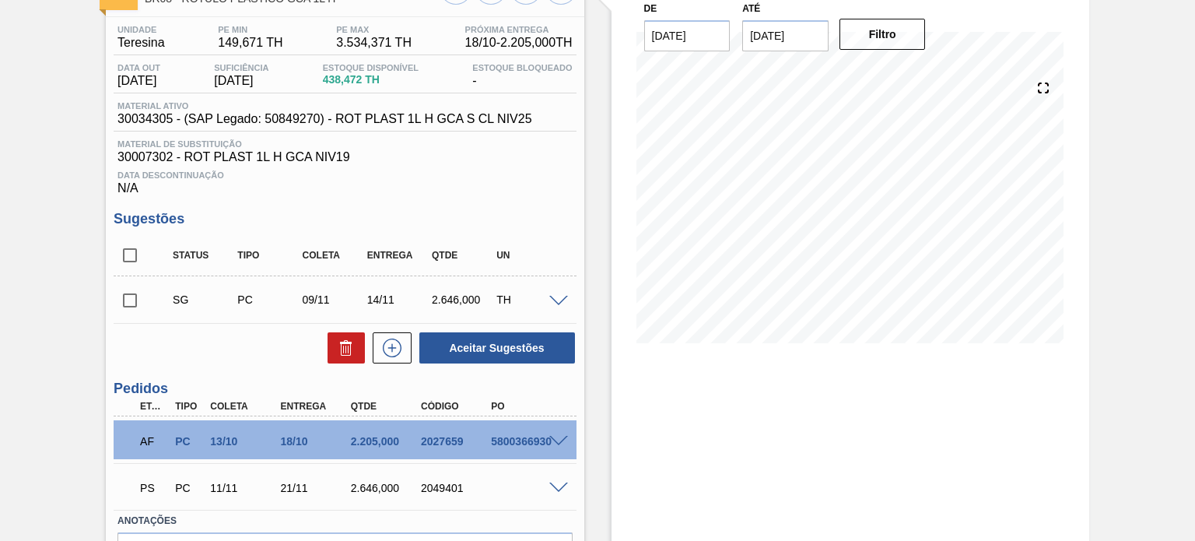
scroll to position [209, 0]
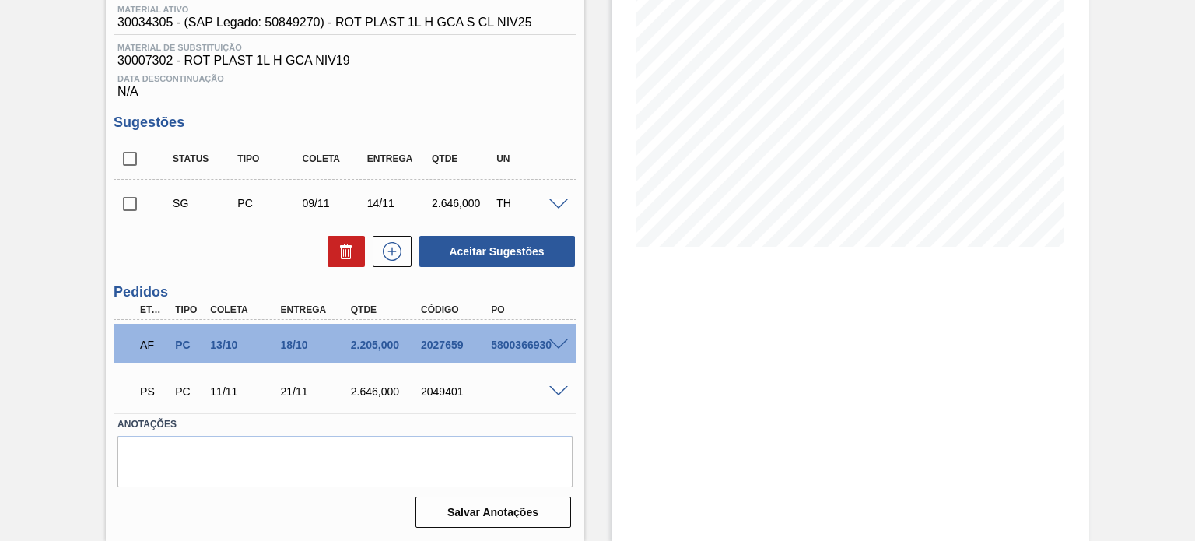
click at [551, 388] on span at bounding box center [558, 392] width 19 height 12
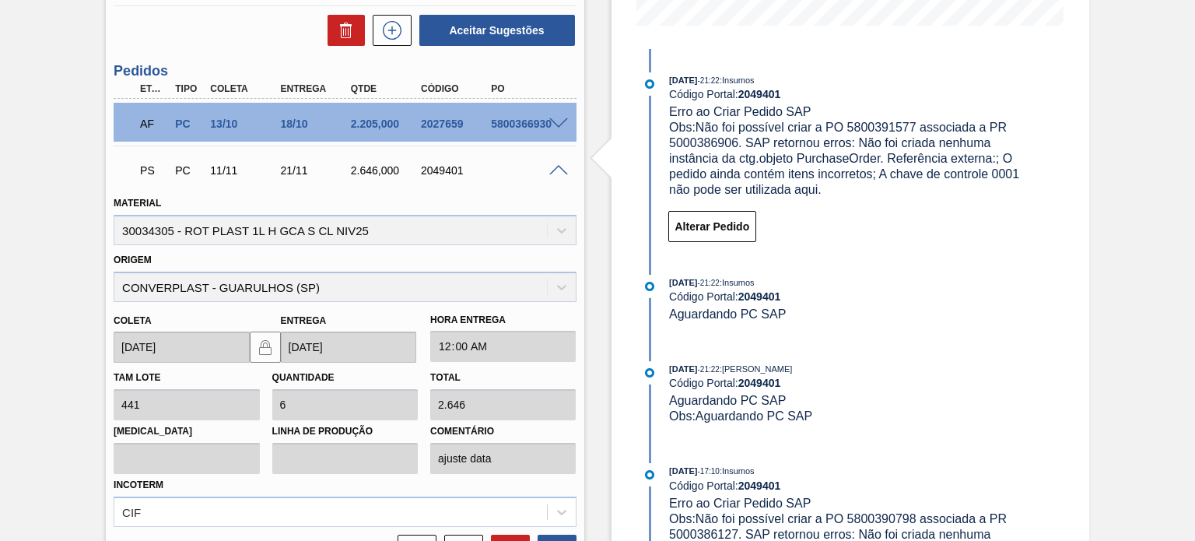
scroll to position [364, 0]
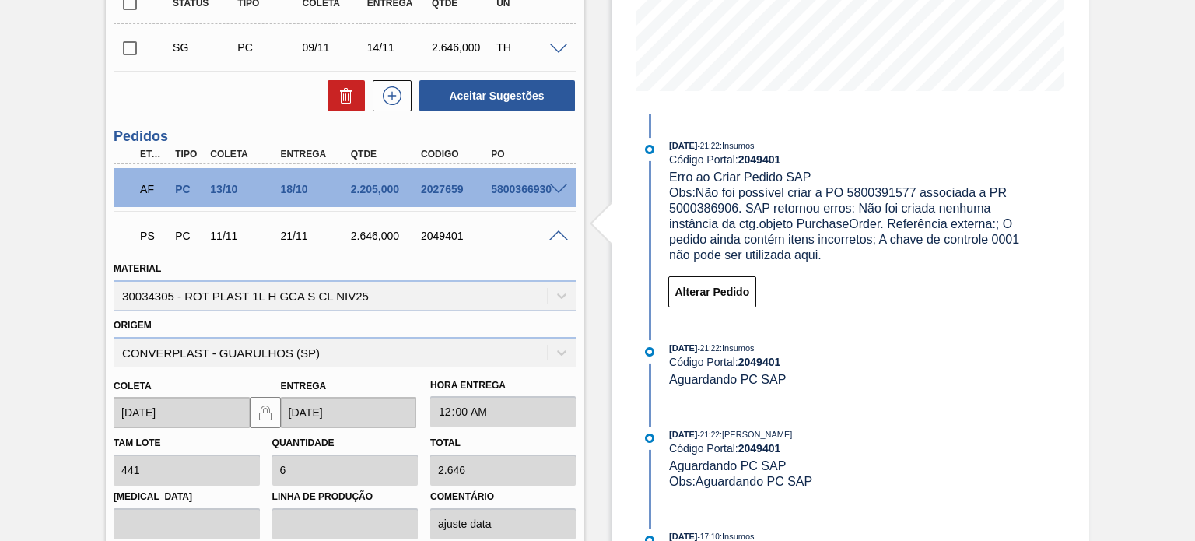
click at [563, 239] on span at bounding box center [558, 236] width 19 height 12
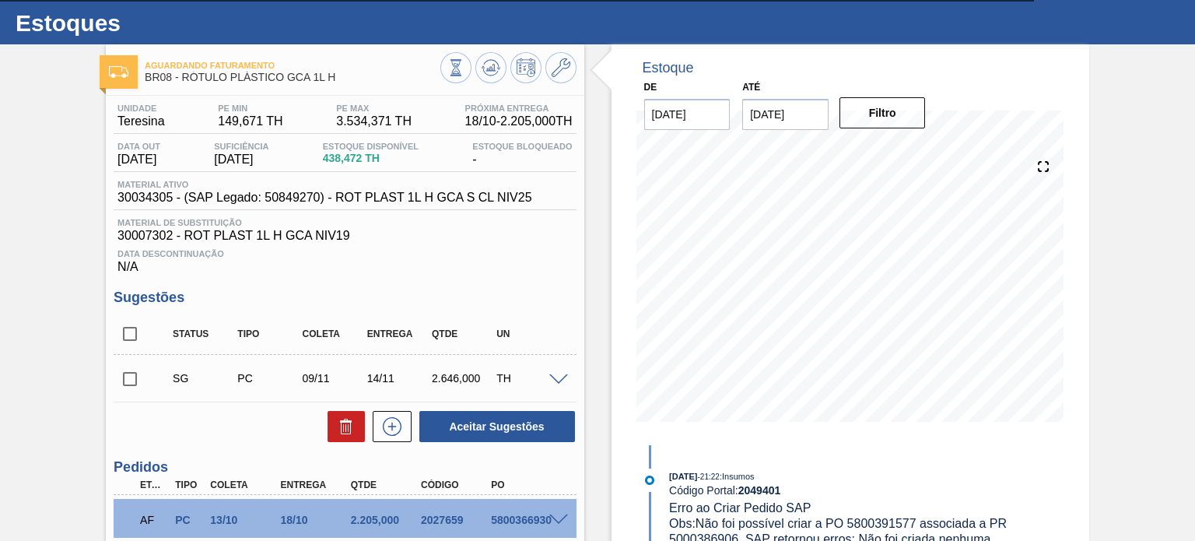
scroll to position [0, 0]
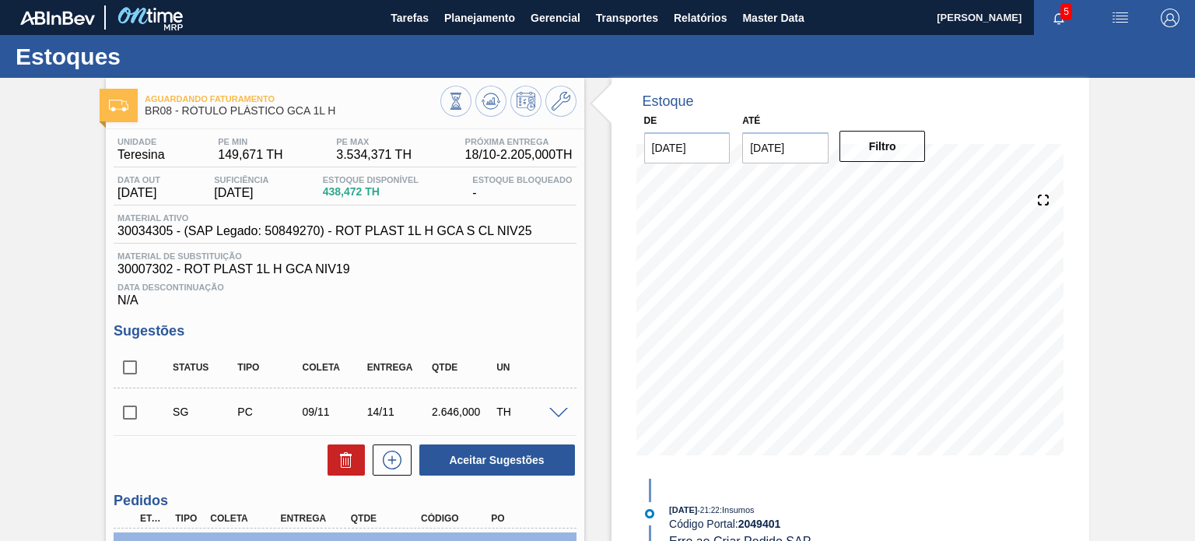
click at [142, 223] on div "Material ativo 30034305 - (SAP Legado: 50849270) - ROT PLAST 1L H GCA S CL NIV25" at bounding box center [325, 225] width 422 height 25
copy span "Material"
click at [131, 239] on div "Material ativo 30034305 - (SAP Legado: 50849270) - ROT PLAST 1L H GCA S CL NIV25" at bounding box center [345, 228] width 462 height 30
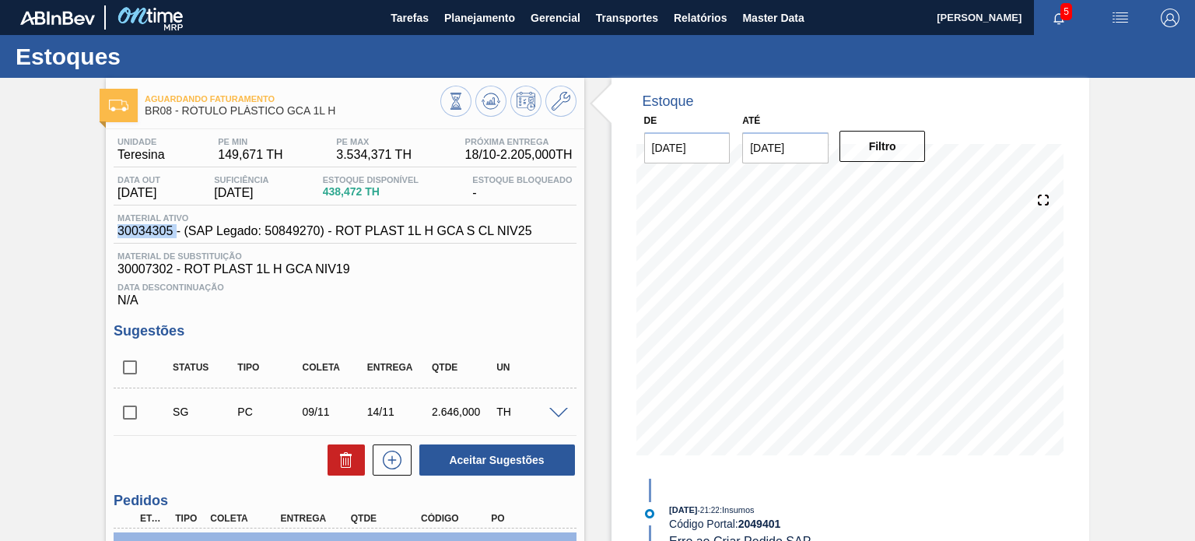
copy span "30034305"
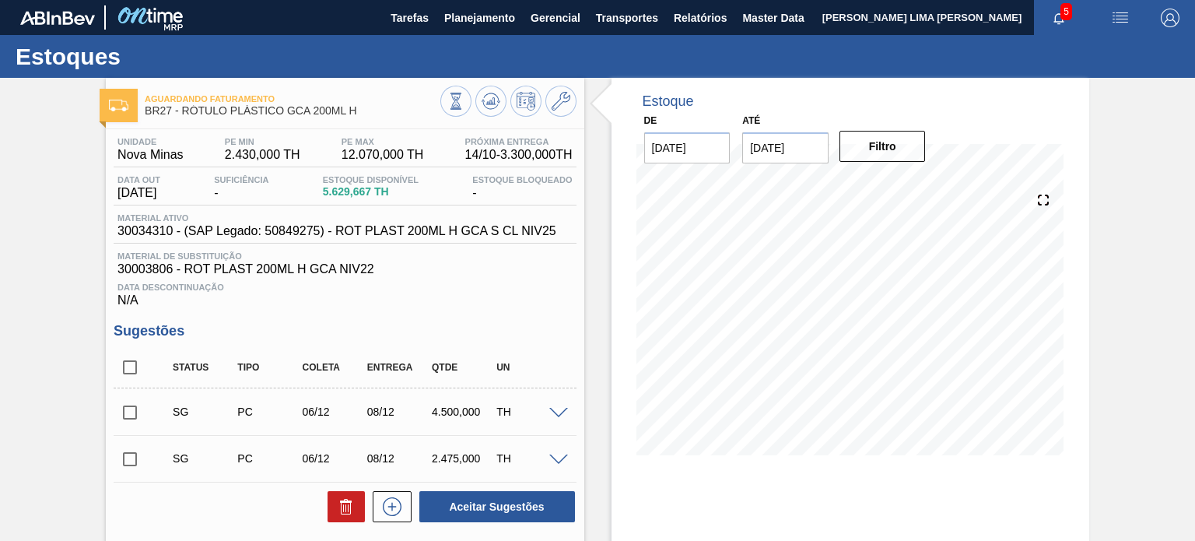
scroll to position [311, 0]
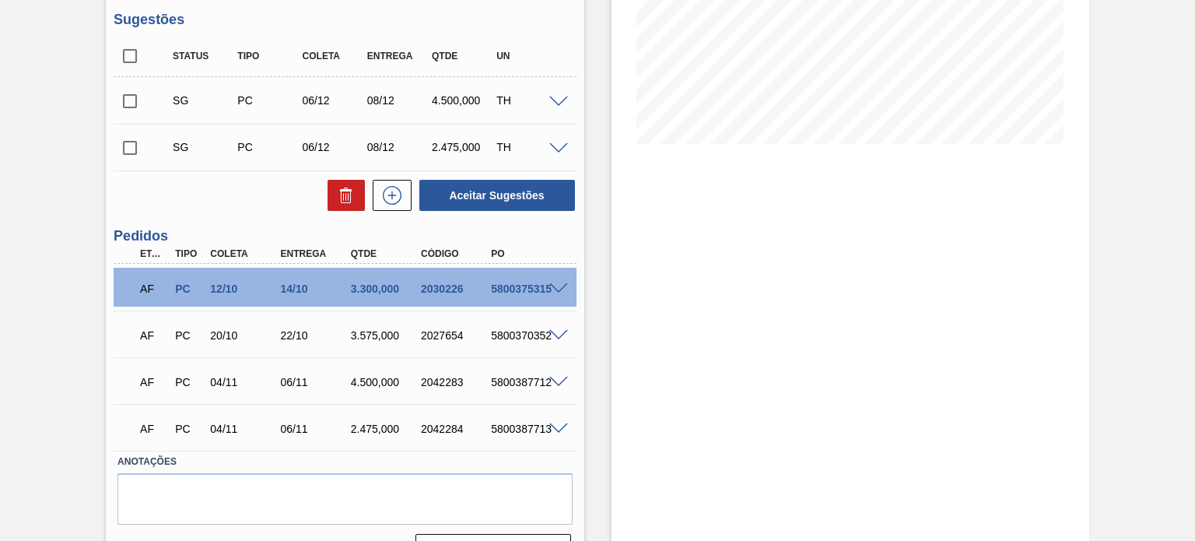
click at [444, 290] on div "2030226" at bounding box center [455, 289] width 77 height 12
copy div "2030226"
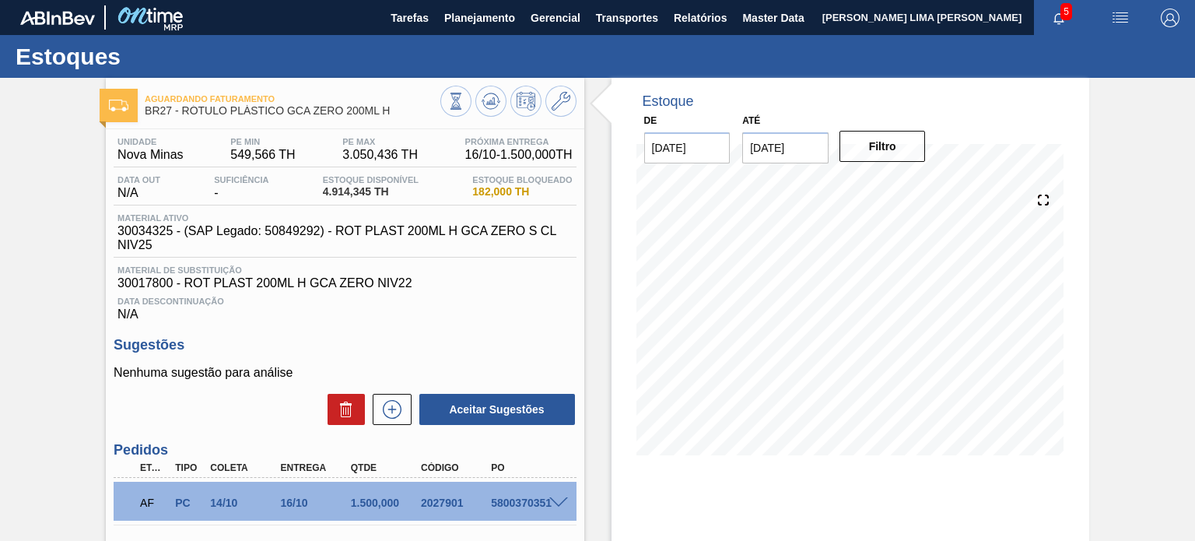
scroll to position [78, 0]
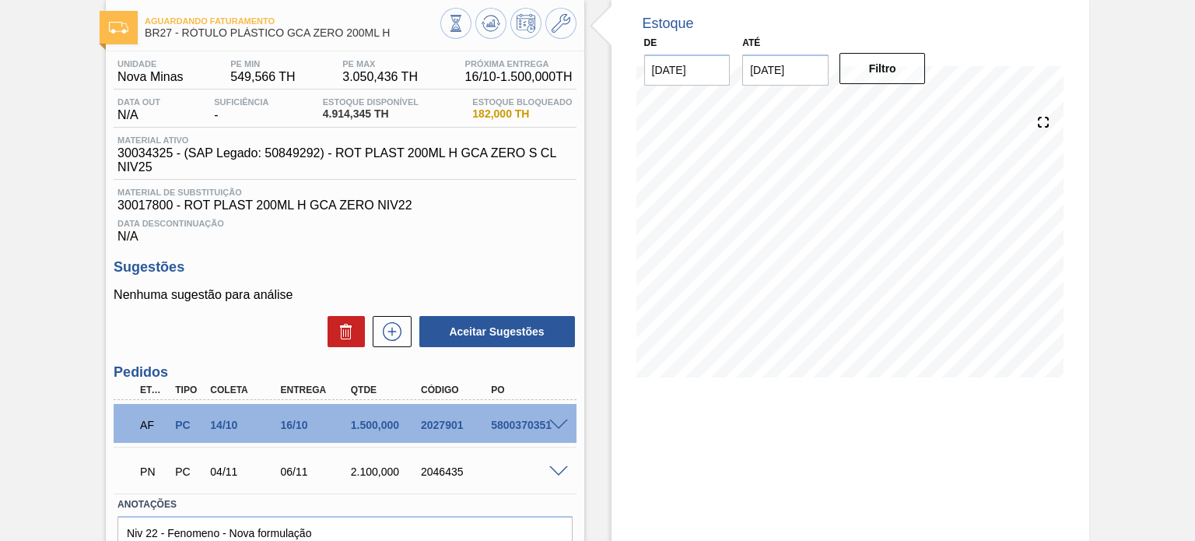
click at [560, 469] on span at bounding box center [558, 472] width 19 height 12
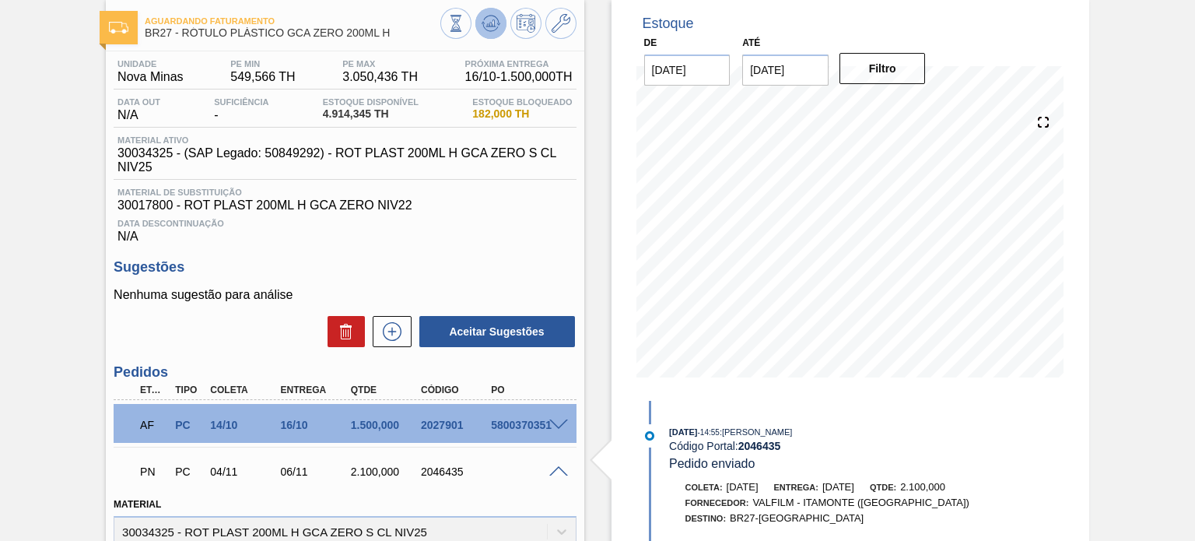
click at [502, 26] on button at bounding box center [491, 23] width 31 height 31
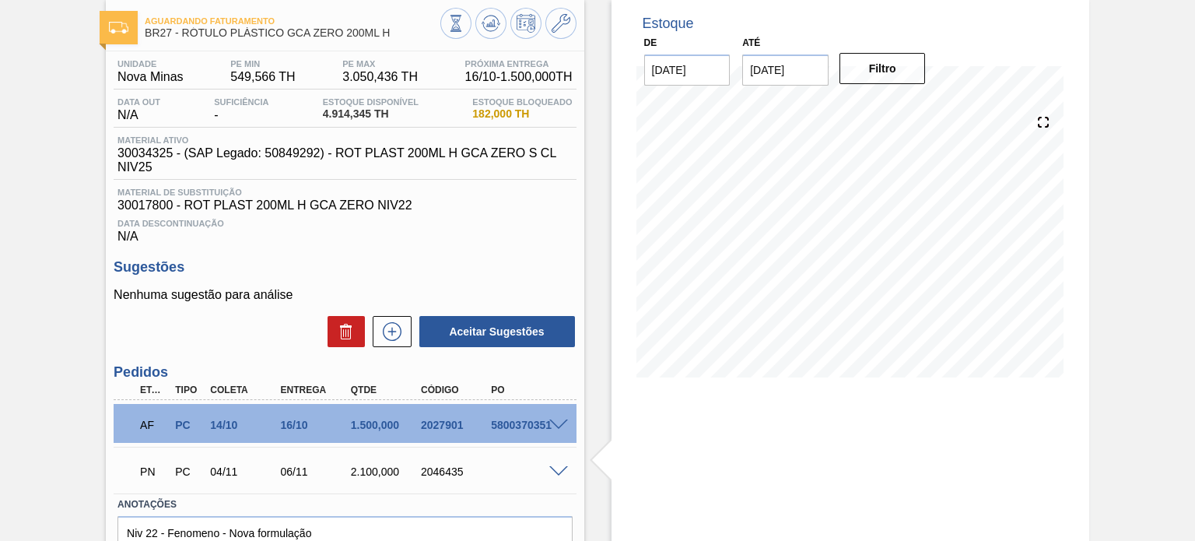
click at [449, 416] on div "AF PC 14/10 16/10 1.500,000 2027901 5800370351" at bounding box center [340, 423] width 421 height 31
click at [443, 423] on div "2027901" at bounding box center [455, 425] width 77 height 12
copy div "2027901"
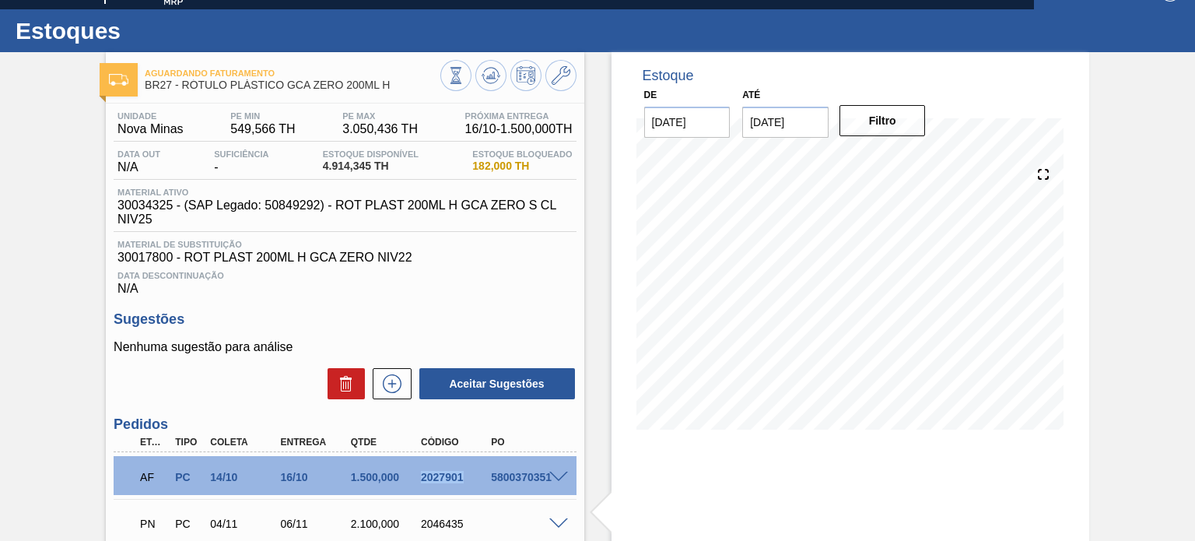
scroll to position [0, 0]
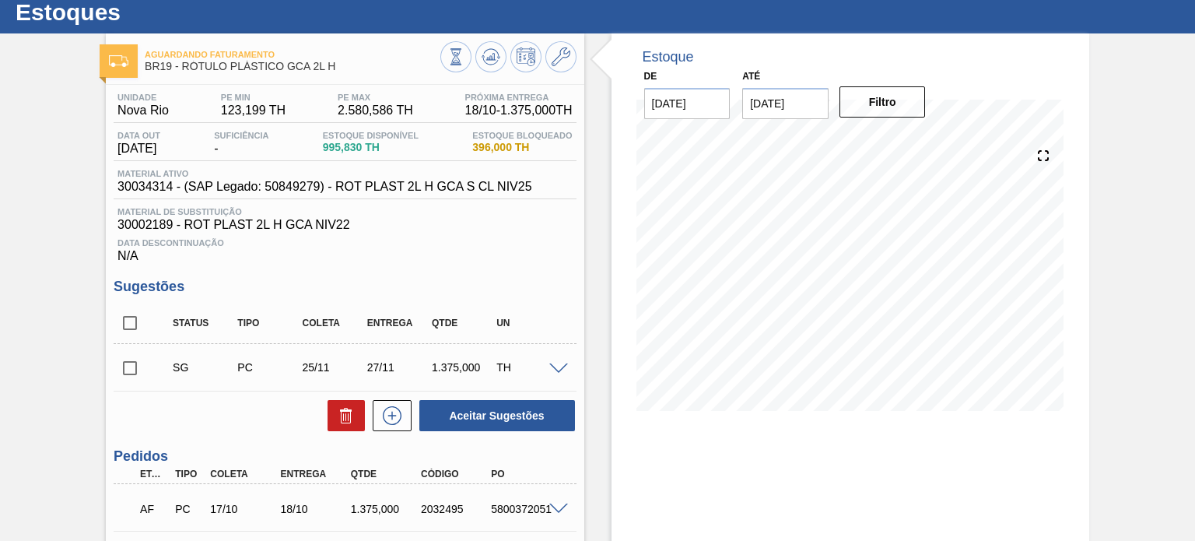
scroll to position [22, 0]
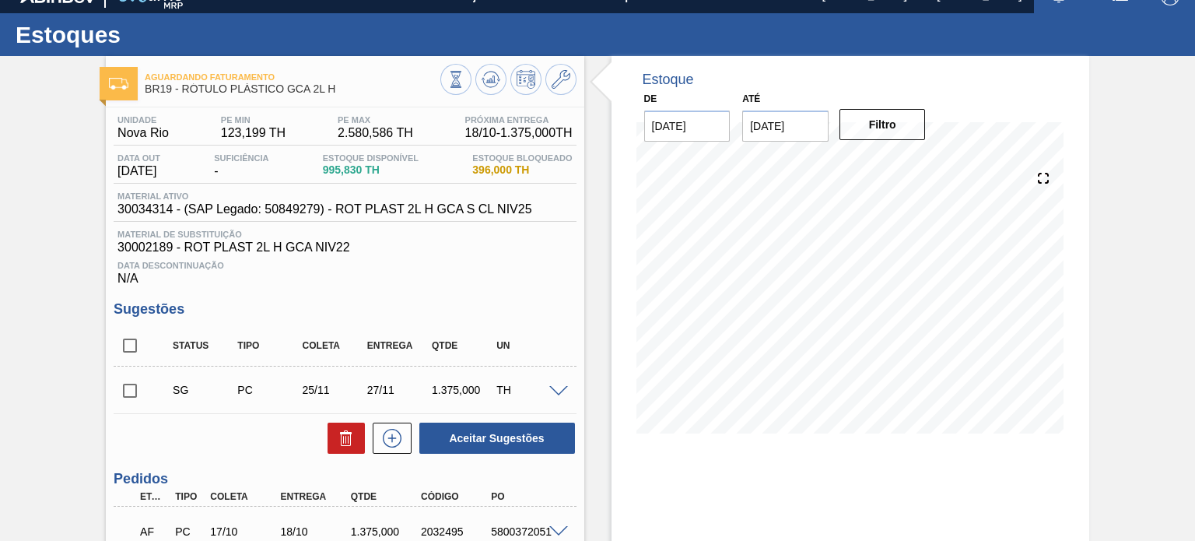
click at [723, 438] on div "20/11 Projeção de Estoque 1,169.692 [DOMAIN_NAME] 175.002 Política Objetiva 1,3…" at bounding box center [851, 301] width 428 height 311
